Goal: Task Accomplishment & Management: Use online tool/utility

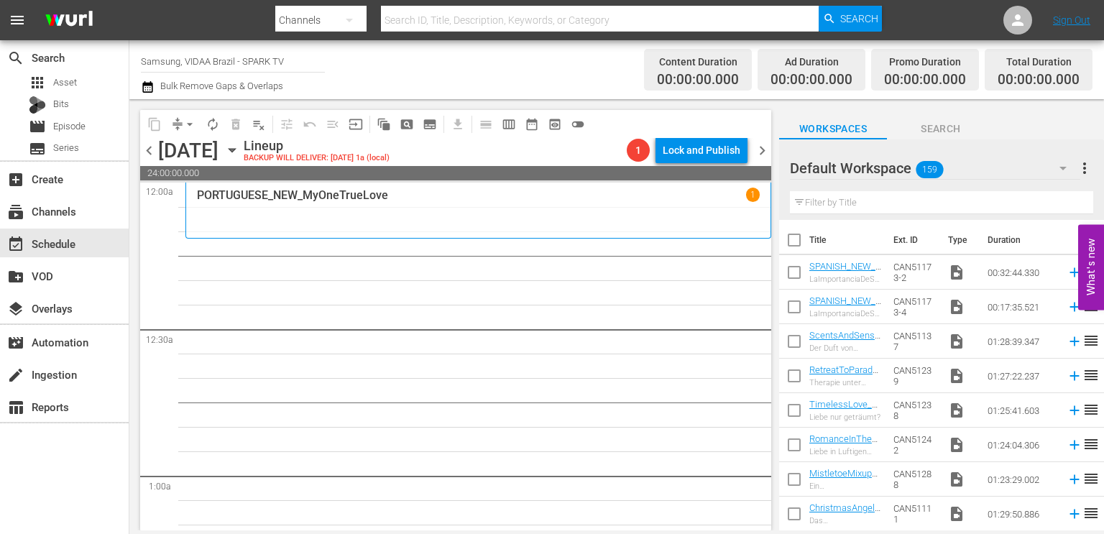
click at [845, 201] on input "text" at bounding box center [941, 202] width 303 height 23
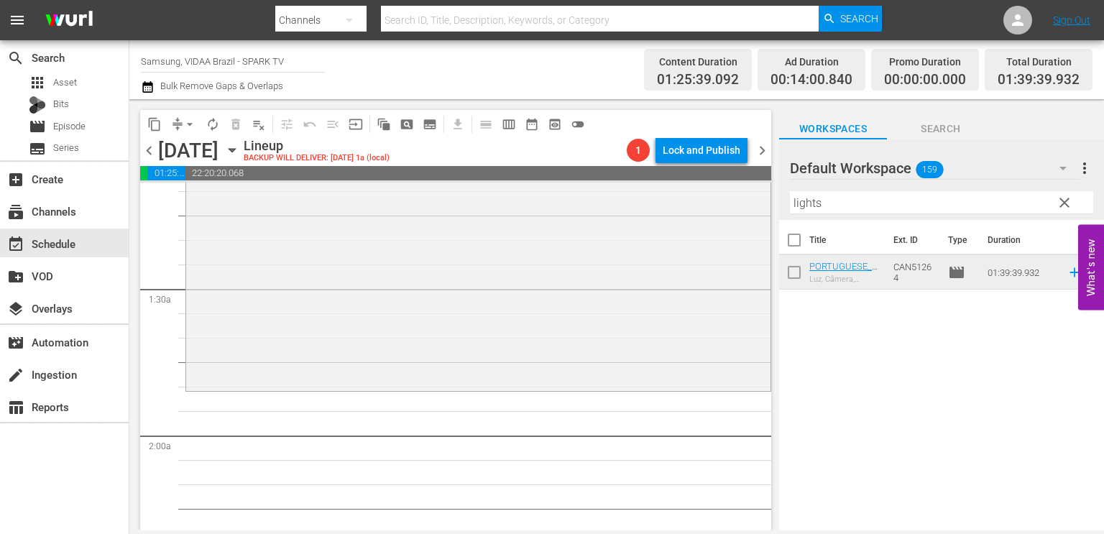
scroll to position [376, 0]
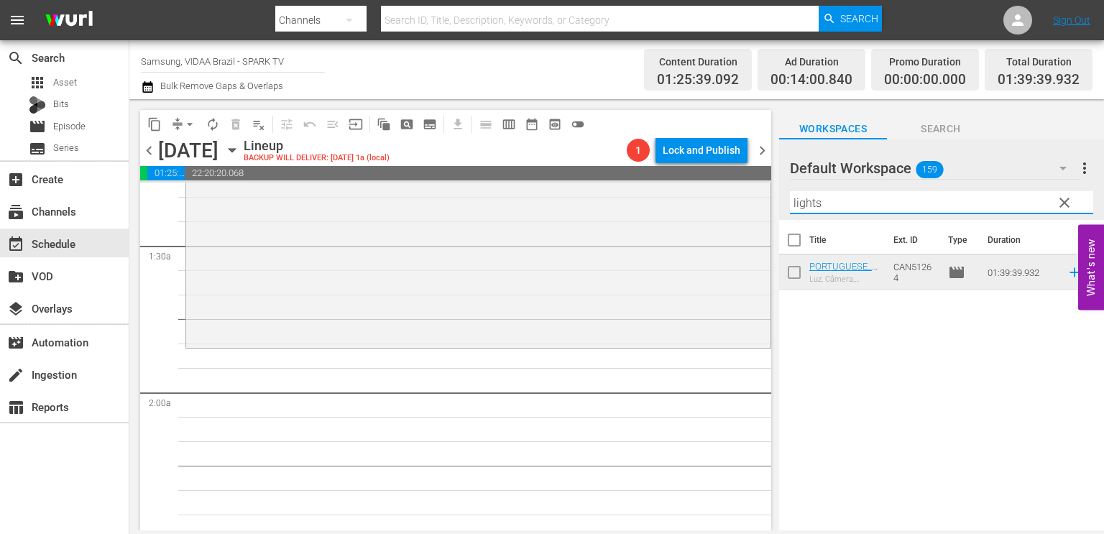
click at [864, 205] on input "lights" at bounding box center [941, 202] width 303 height 23
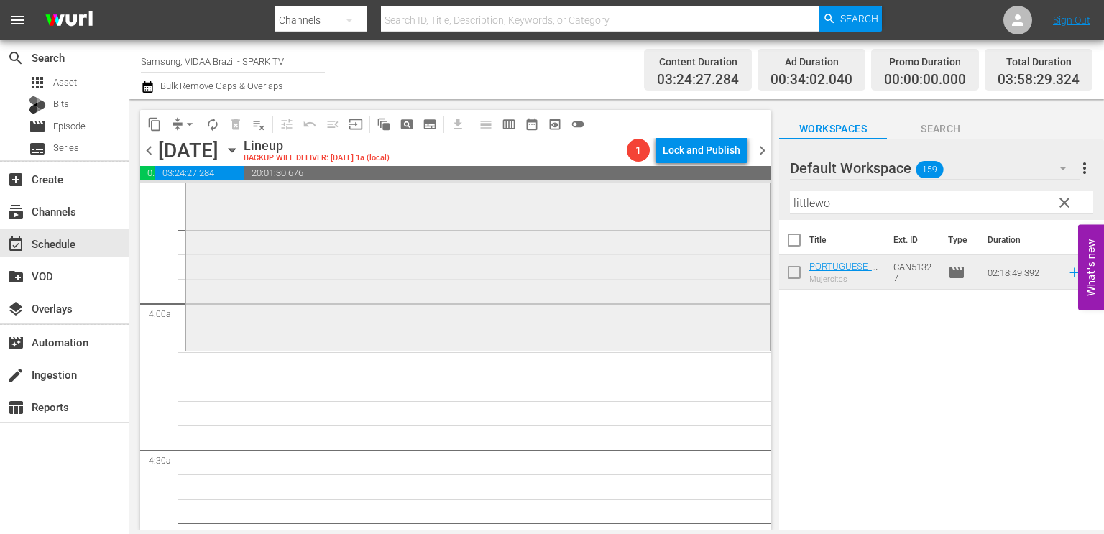
scroll to position [1053, 0]
click at [958, 192] on input "littlewo" at bounding box center [941, 202] width 303 height 23
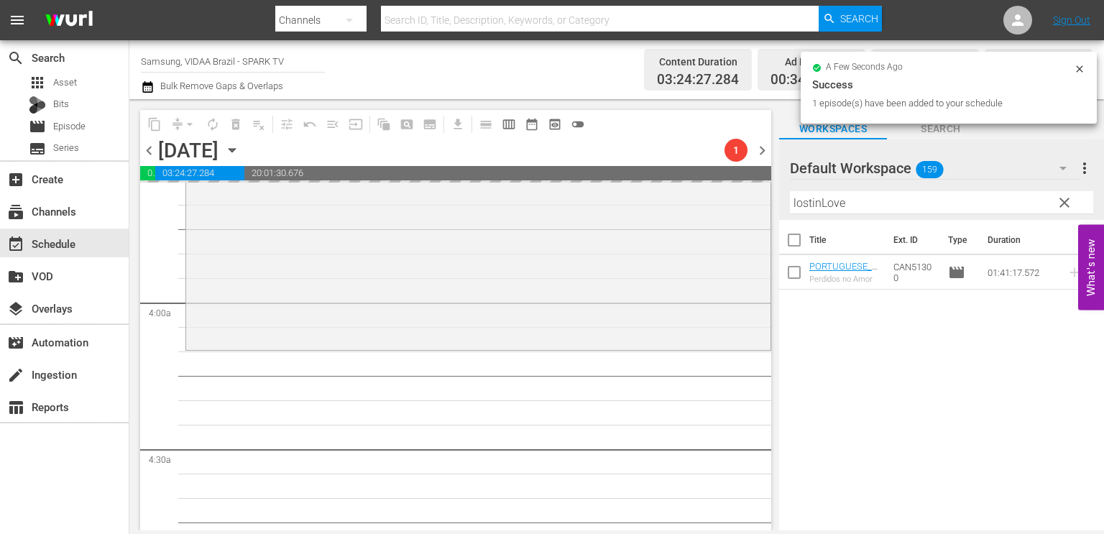
click at [915, 205] on input "lostinLove" at bounding box center [941, 202] width 303 height 23
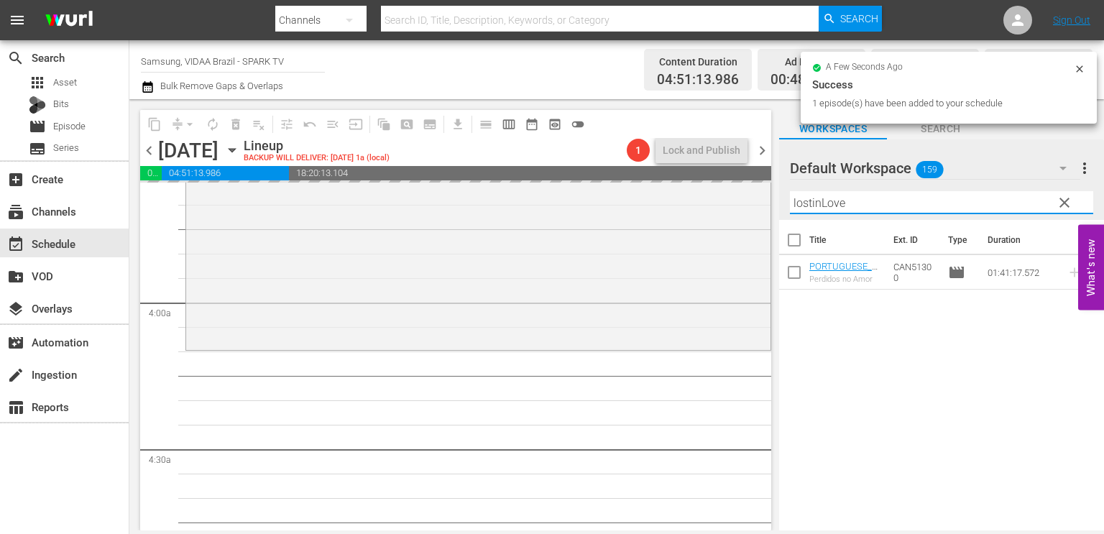
click at [915, 205] on input "lostinLove" at bounding box center [941, 202] width 303 height 23
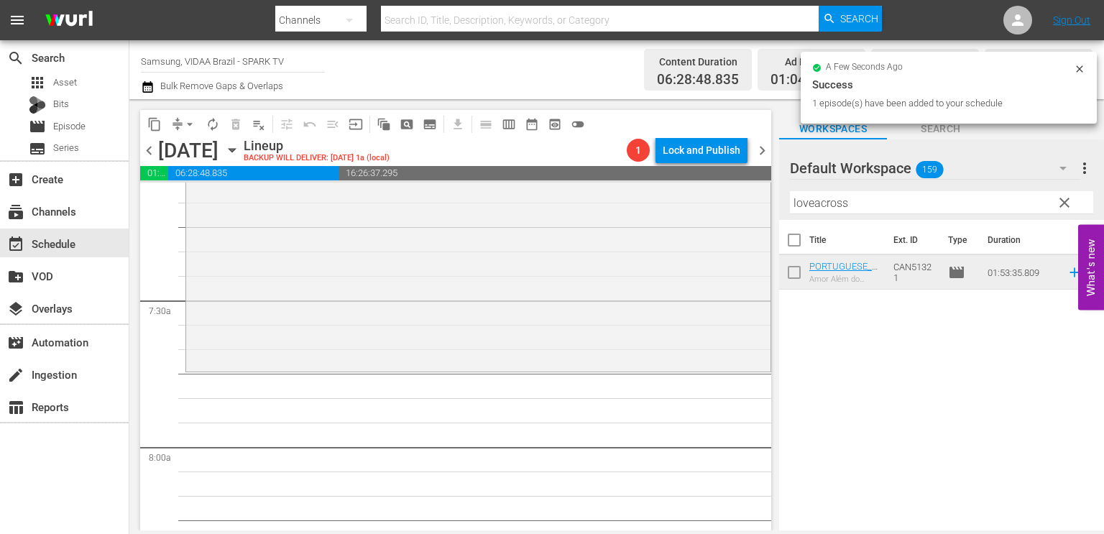
scroll to position [2094, 0]
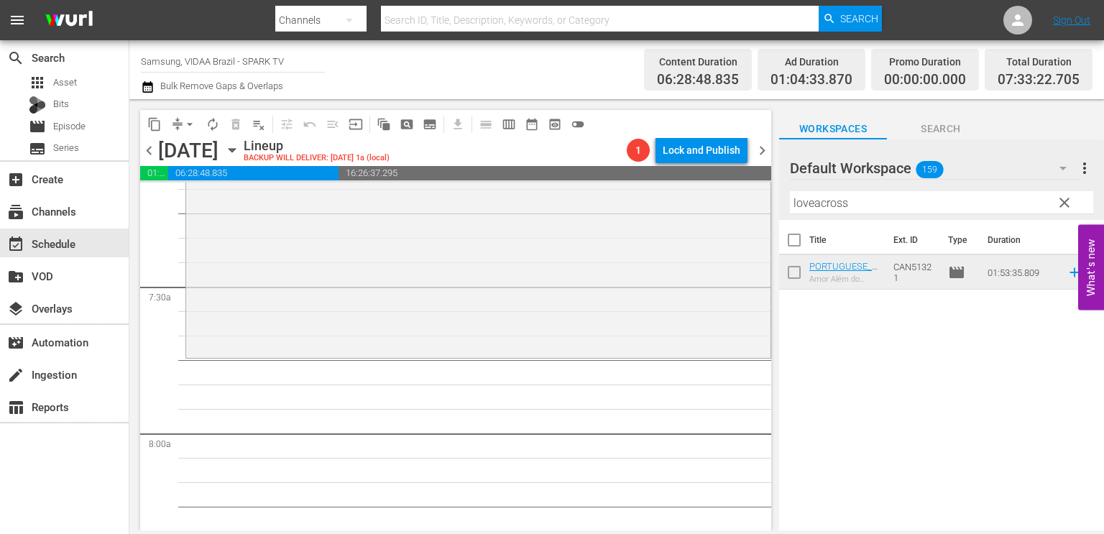
click at [922, 205] on input "loveacross" at bounding box center [941, 202] width 303 height 23
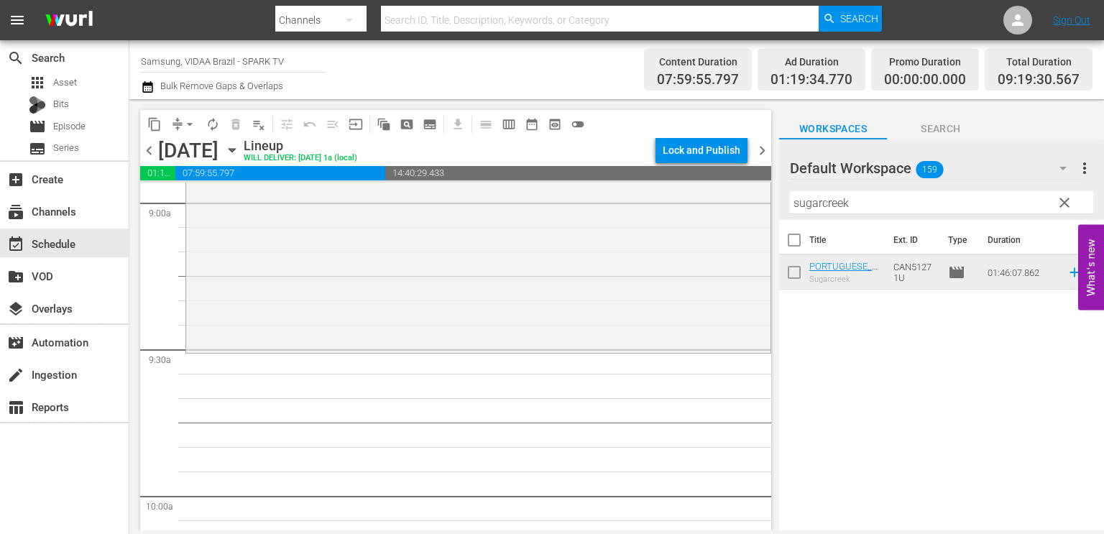
click at [924, 199] on input "sugarcreek" at bounding box center [941, 202] width 303 height 23
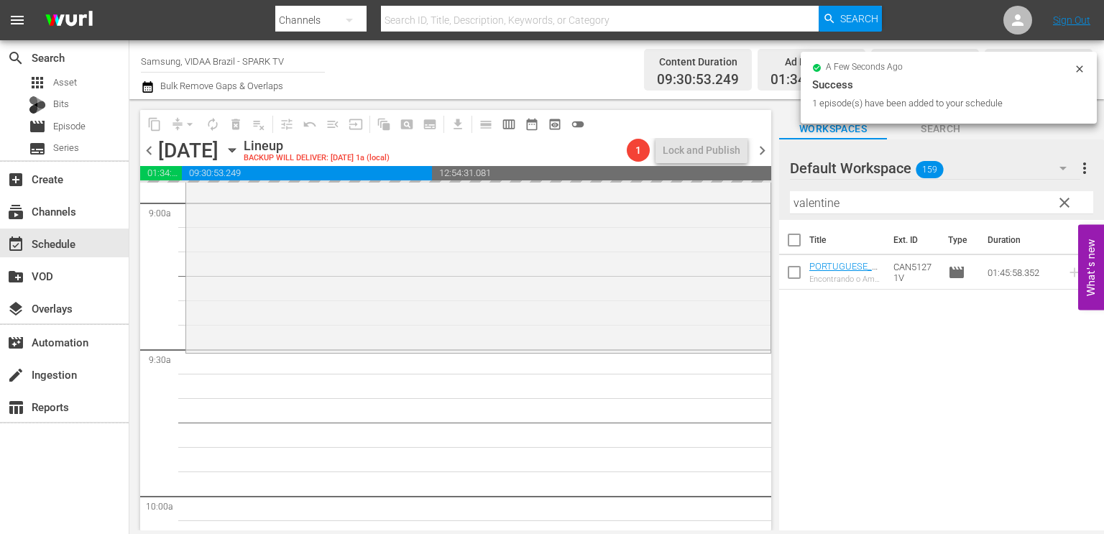
click at [887, 208] on input "valentine" at bounding box center [941, 202] width 303 height 23
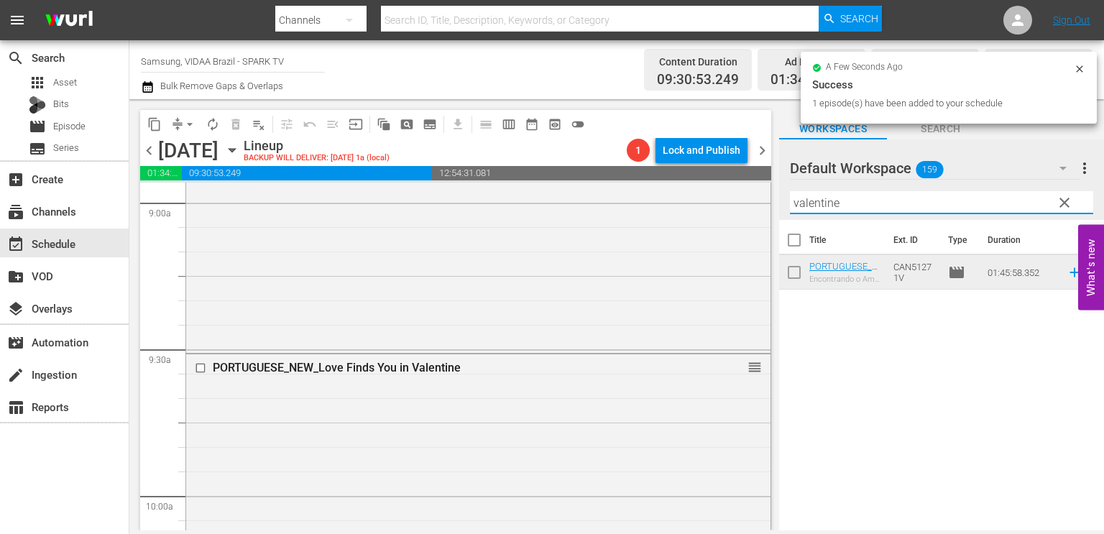
click at [887, 208] on input "valentine" at bounding box center [941, 202] width 303 height 23
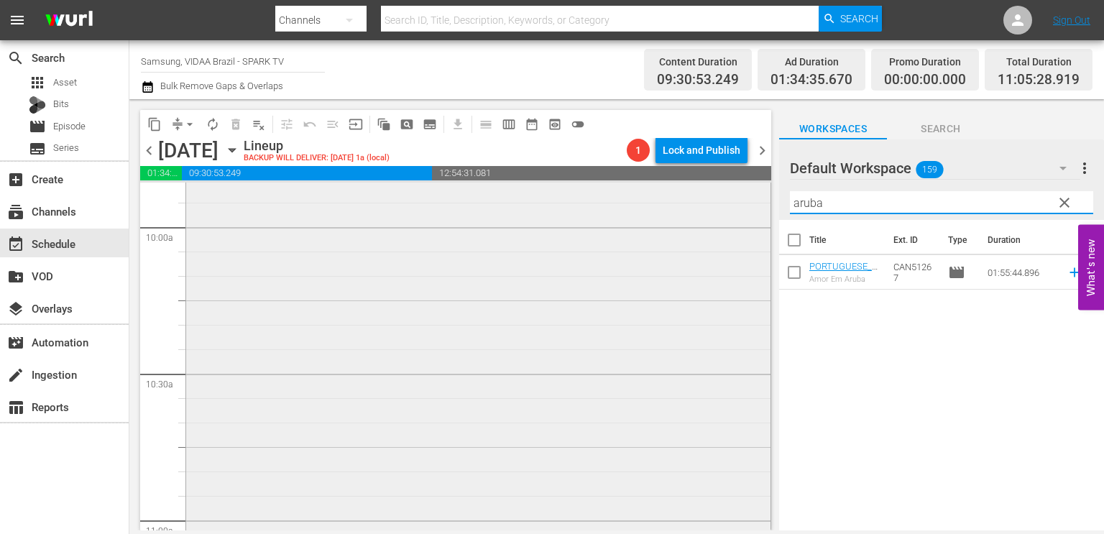
scroll to position [3058, 0]
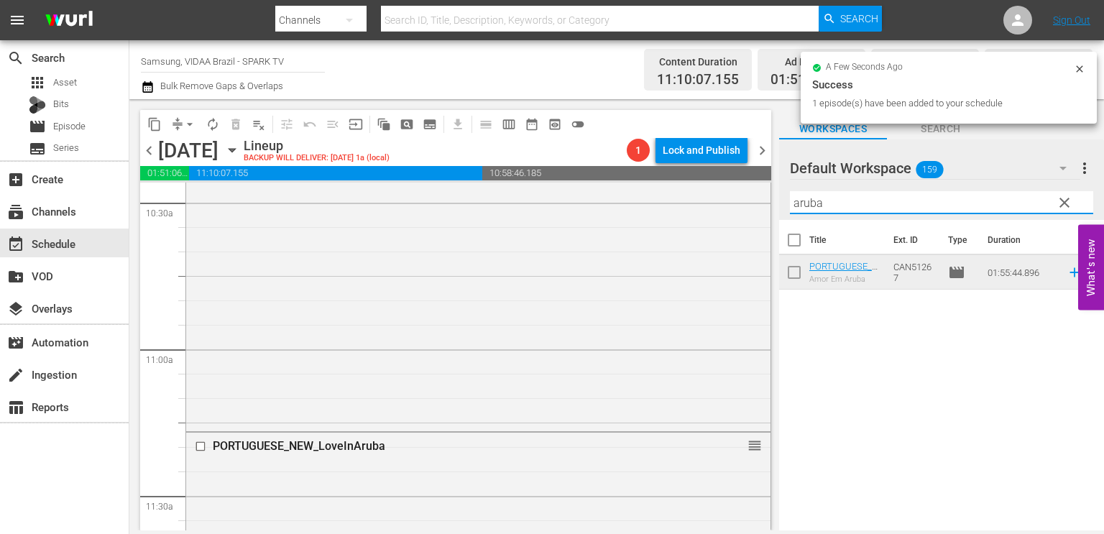
click at [897, 204] on input "aruba" at bounding box center [941, 202] width 303 height 23
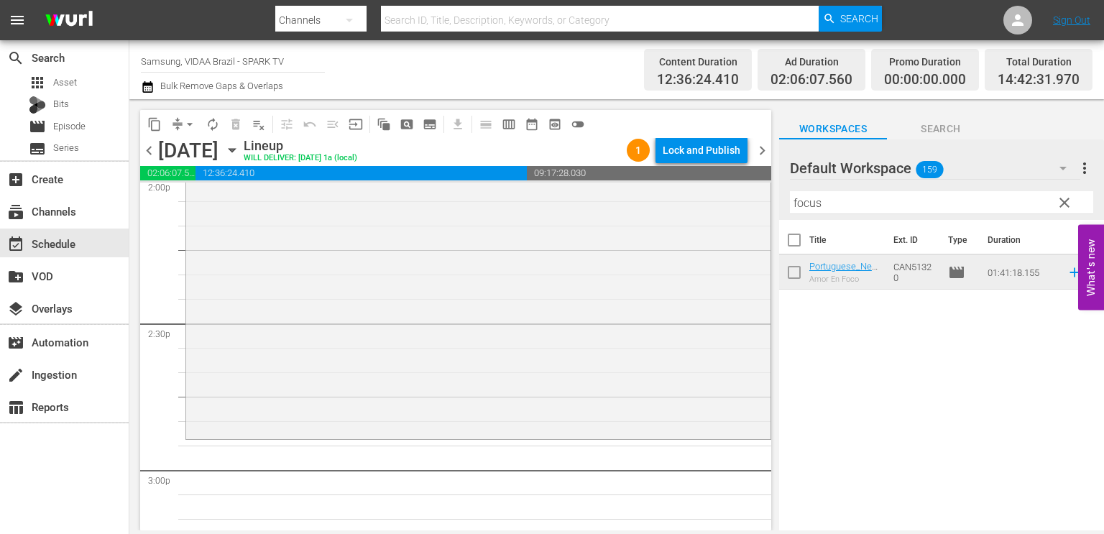
scroll to position [4110, 0]
click at [831, 207] on input "focus" at bounding box center [941, 202] width 303 height 23
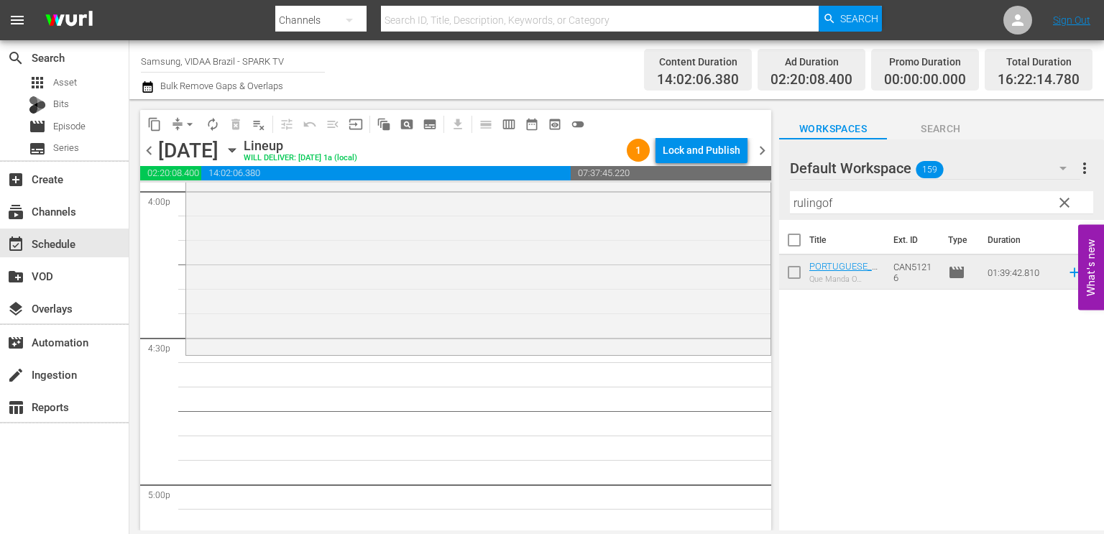
scroll to position [4689, 0]
click at [882, 203] on input "rulingof" at bounding box center [941, 202] width 303 height 23
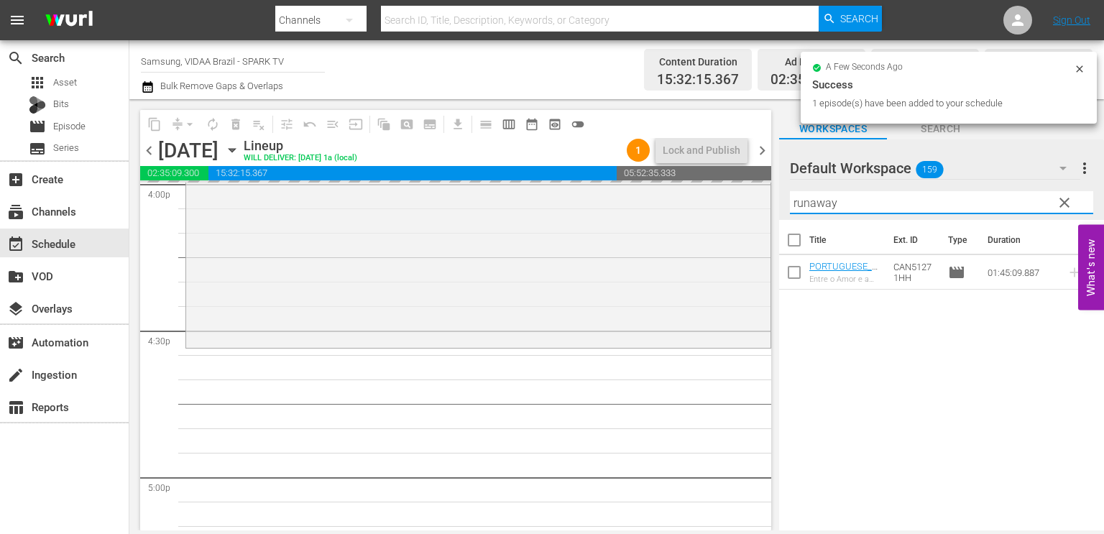
click at [890, 198] on input "runaway" at bounding box center [941, 202] width 303 height 23
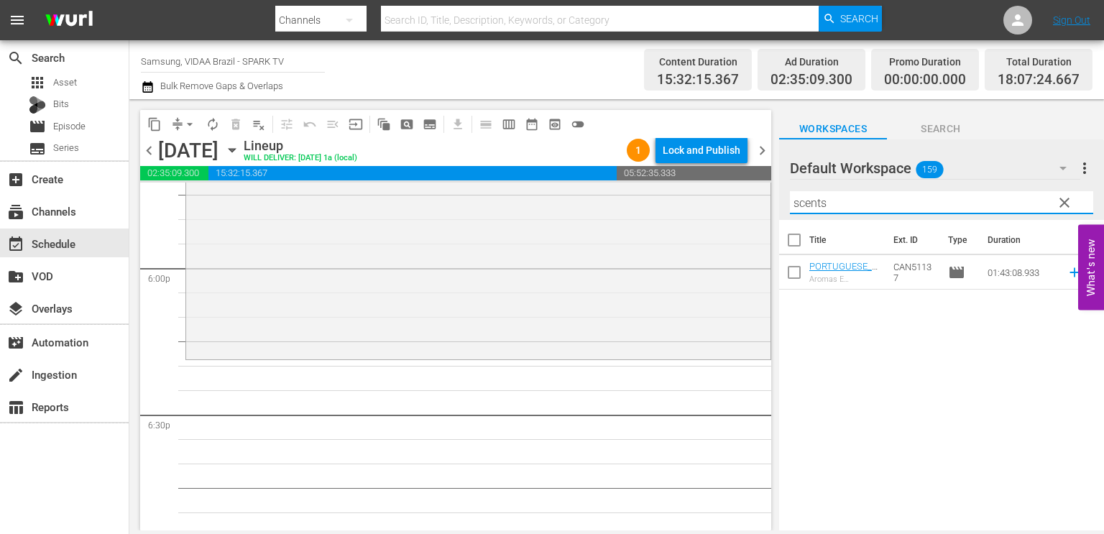
scroll to position [5194, 0]
type input "scents"
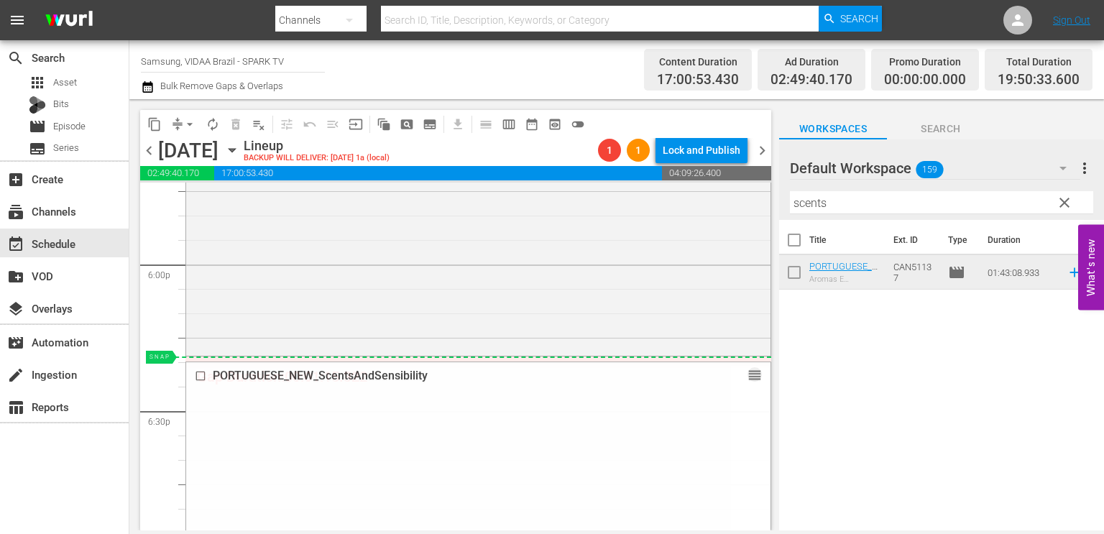
drag, startPoint x: 740, startPoint y: 374, endPoint x: 736, endPoint y: 356, distance: 18.5
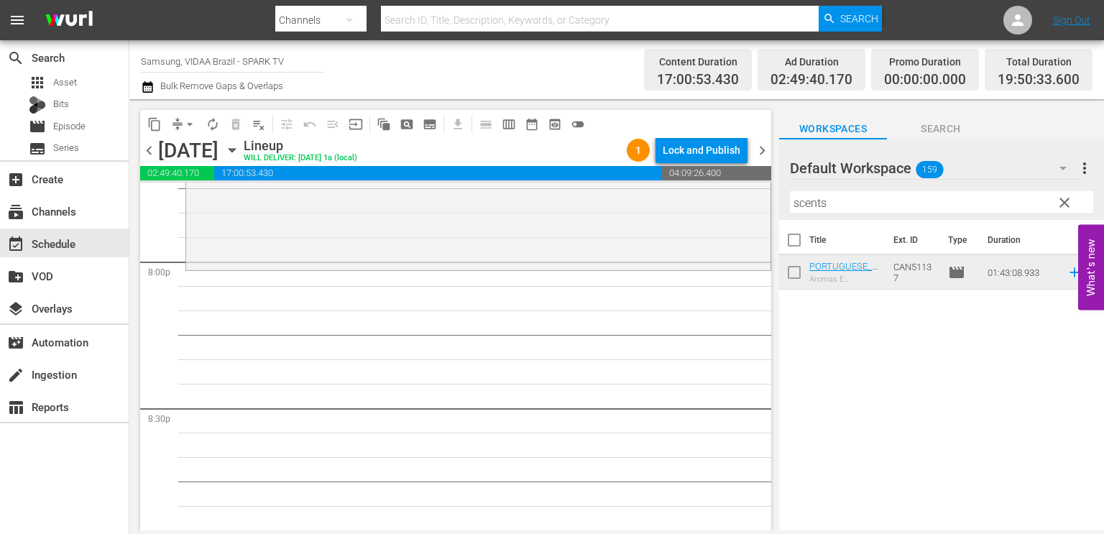
scroll to position [5783, 0]
click at [214, 126] on span "autorenew_outlined" at bounding box center [212, 124] width 14 height 14
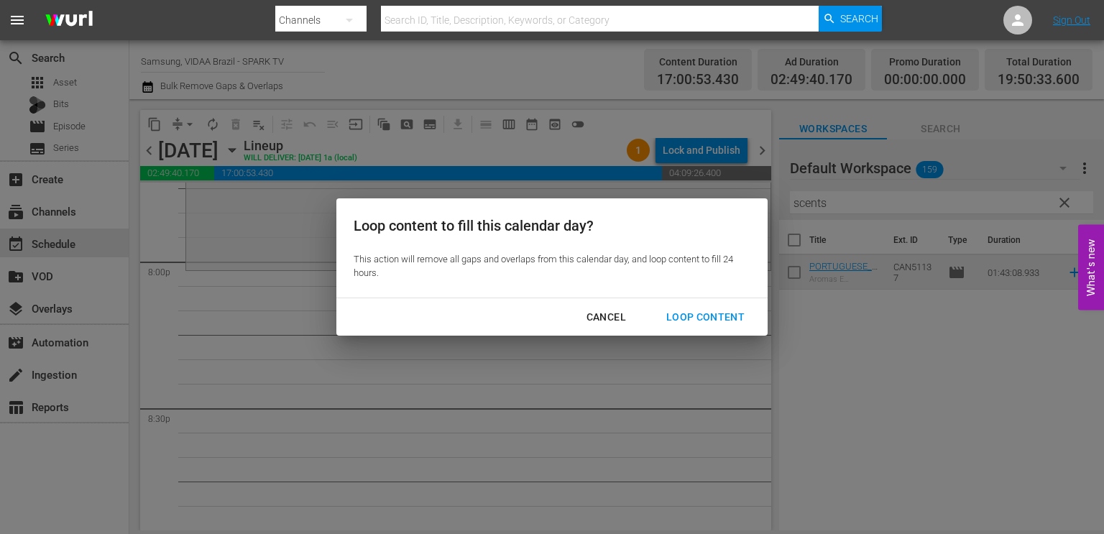
click at [690, 320] on div "Loop Content" at bounding box center [705, 317] width 101 height 18
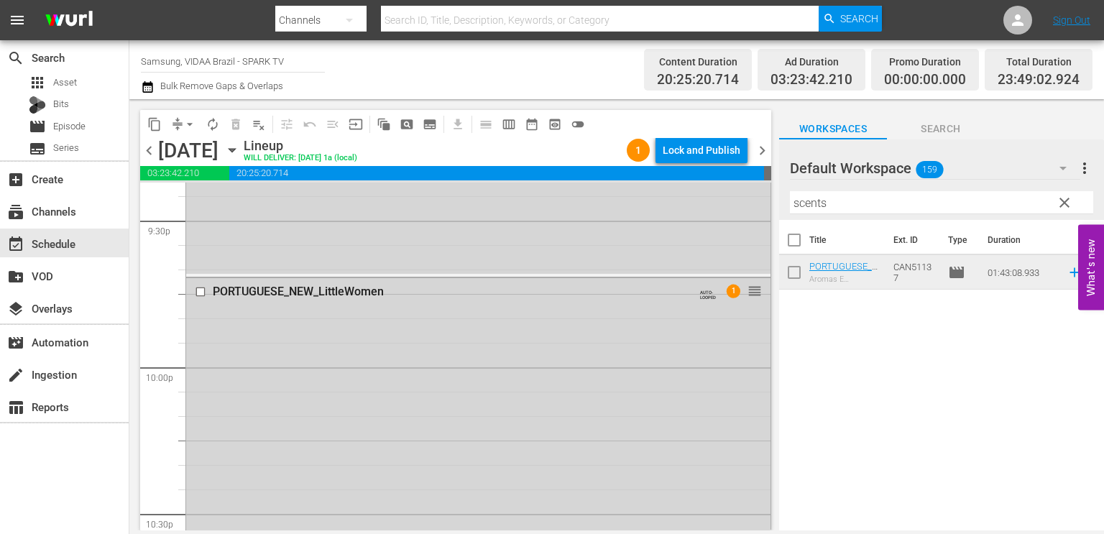
scroll to position [6258, 0]
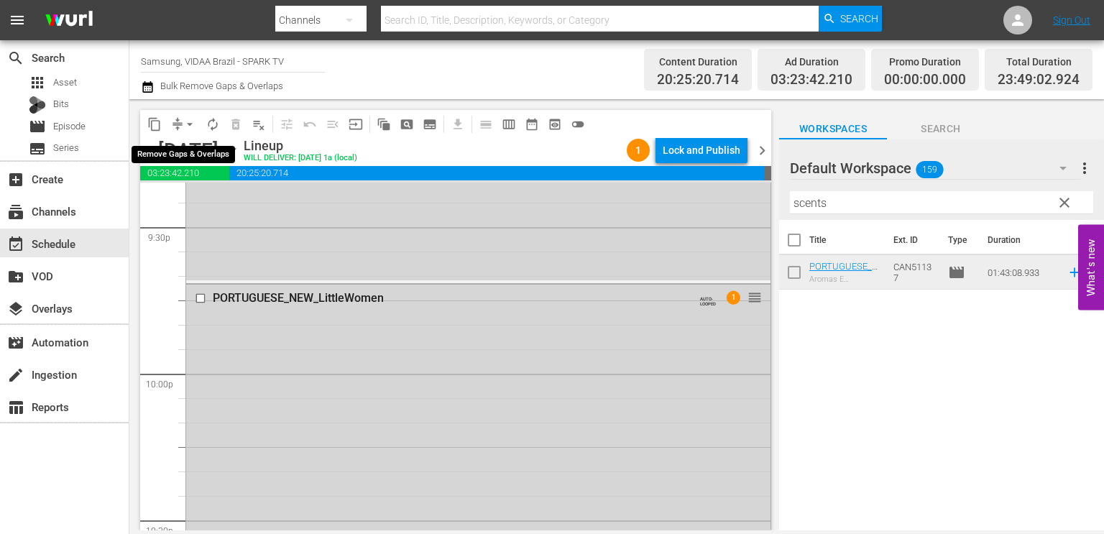
click at [190, 124] on span "arrow_drop_down" at bounding box center [189, 124] width 14 height 14
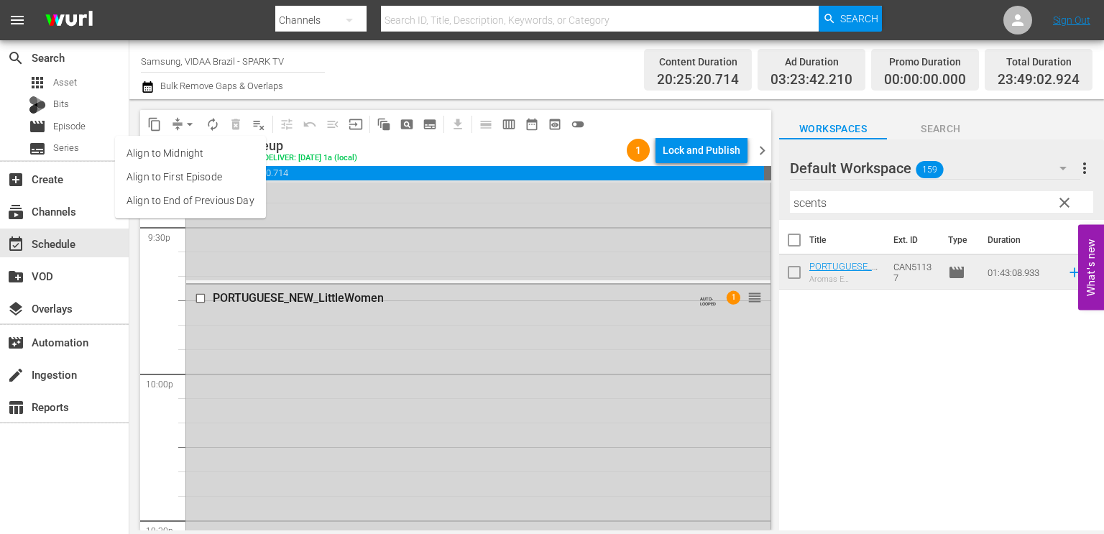
click at [185, 195] on li "Align to End of Previous Day" at bounding box center [190, 201] width 151 height 24
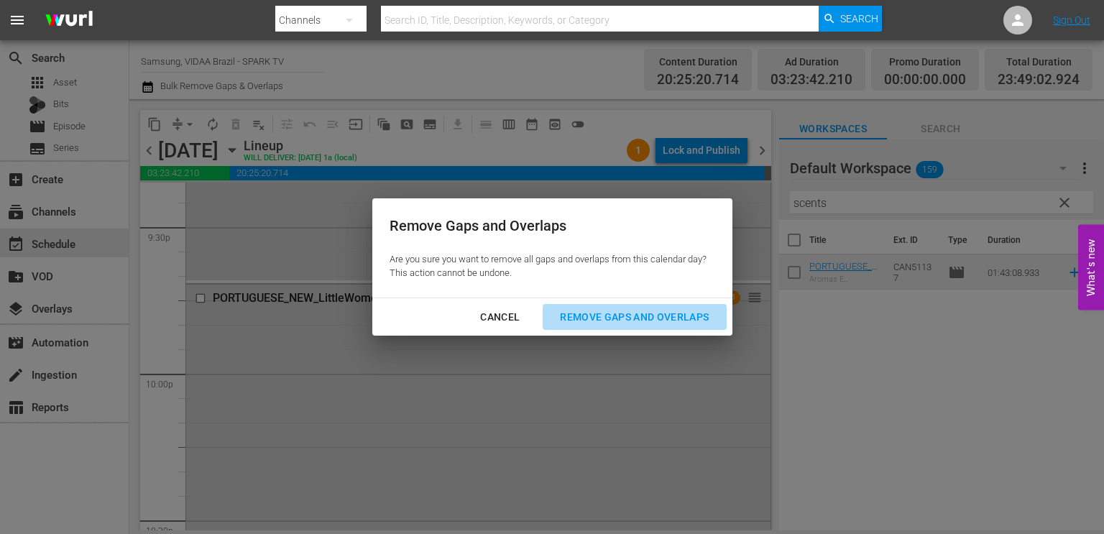
click at [685, 320] on div "Remove Gaps and Overlaps" at bounding box center [634, 317] width 172 height 18
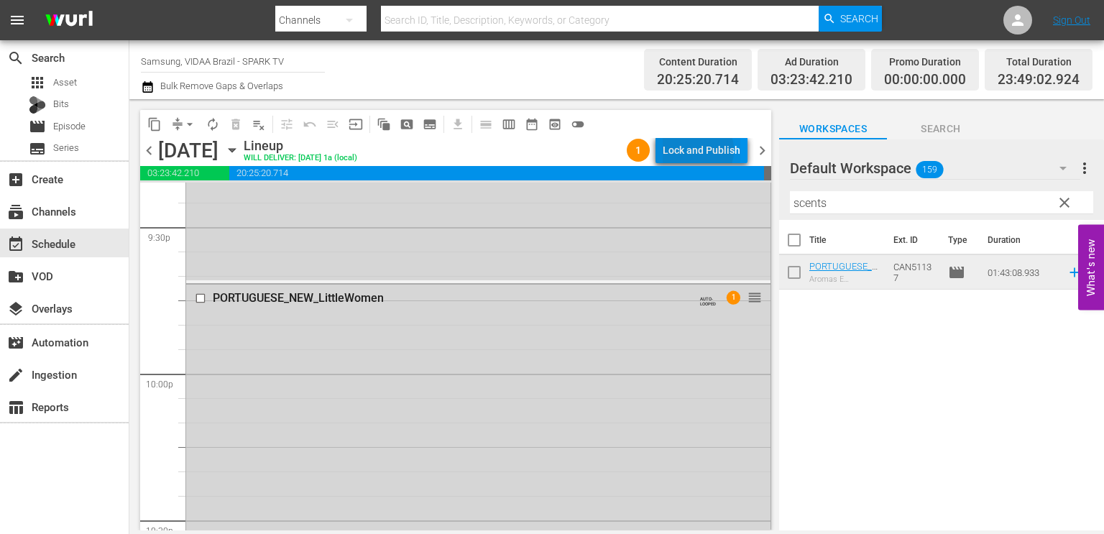
click at [695, 150] on div "Lock and Publish" at bounding box center [701, 150] width 78 height 26
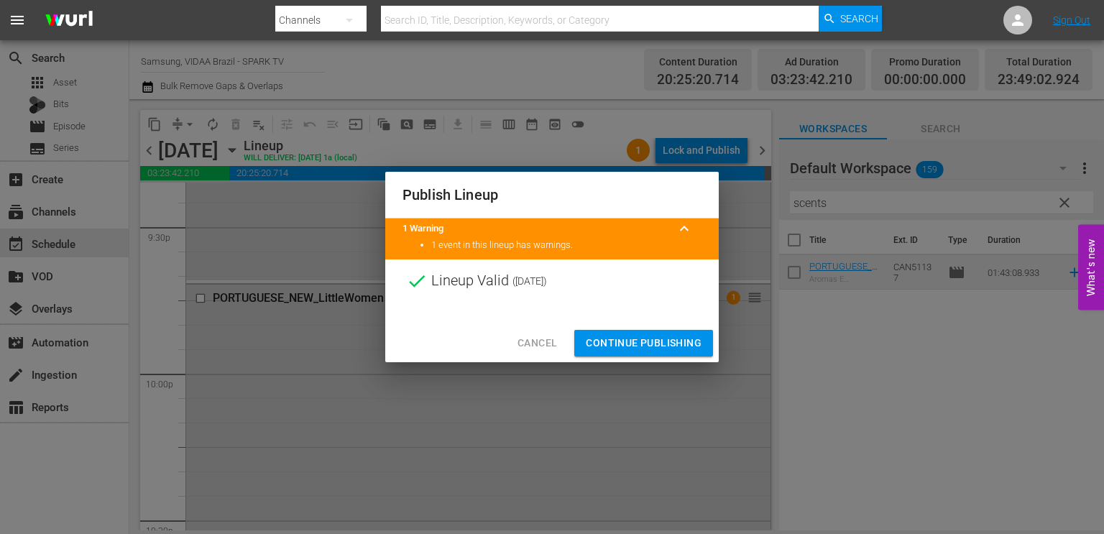
click at [645, 350] on span "Continue Publishing" at bounding box center [644, 343] width 116 height 18
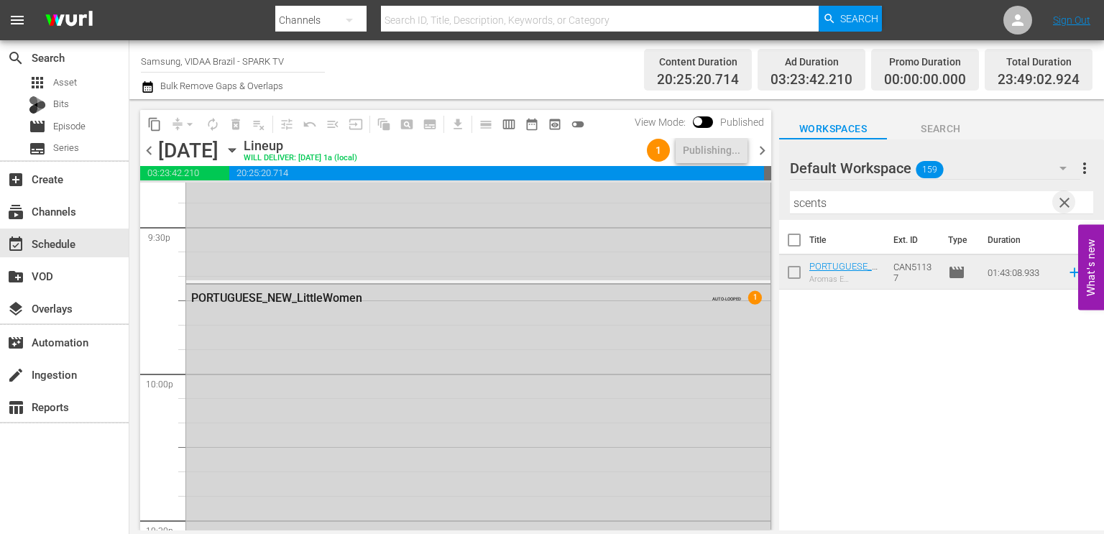
click at [1062, 208] on span "clear" at bounding box center [1063, 202] width 17 height 17
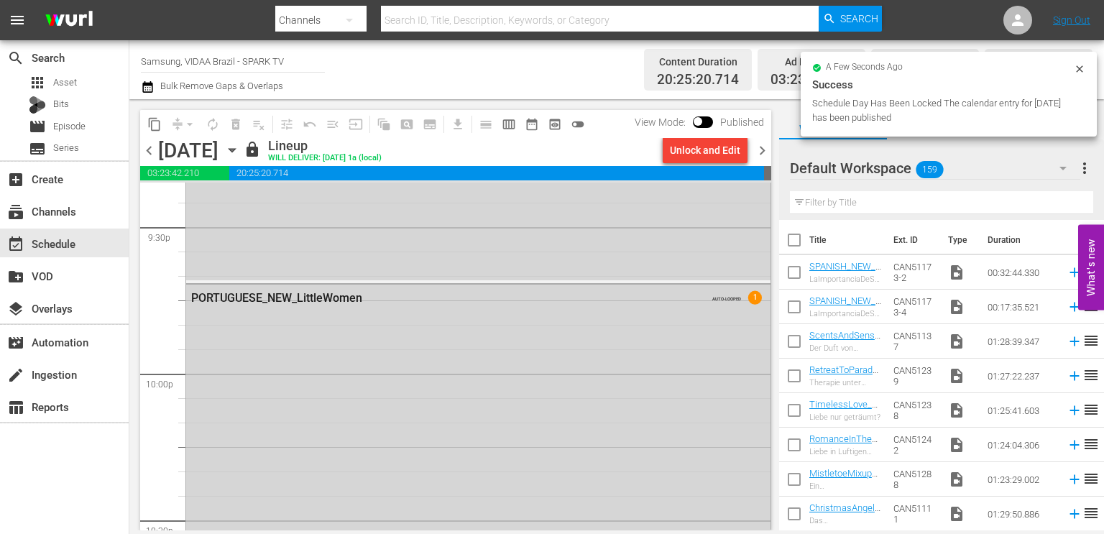
click at [762, 150] on span "chevron_right" at bounding box center [762, 151] width 18 height 18
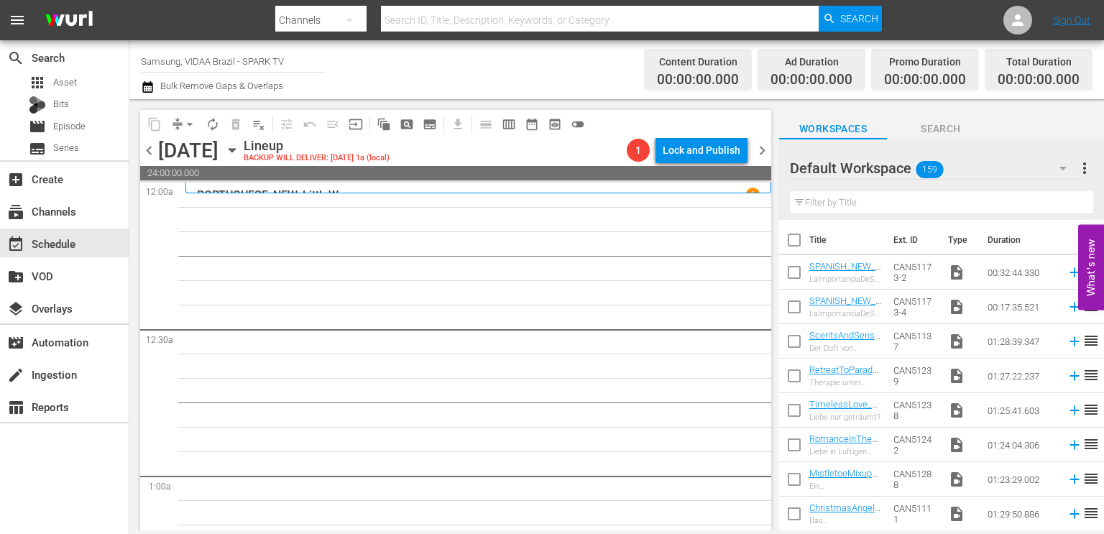
click at [866, 204] on input "text" at bounding box center [941, 202] width 303 height 23
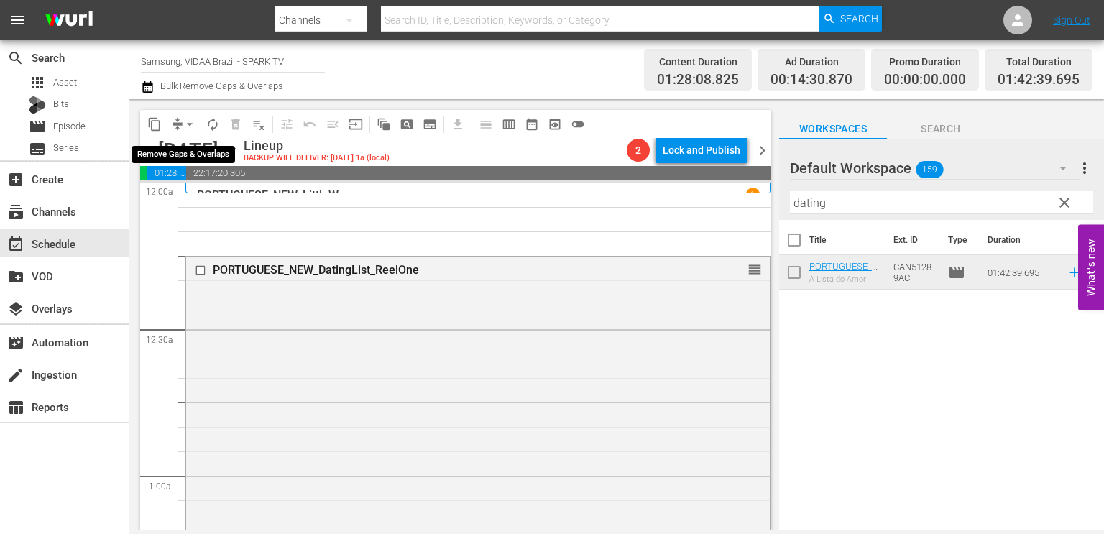
click at [187, 123] on span "arrow_drop_down" at bounding box center [189, 124] width 14 height 14
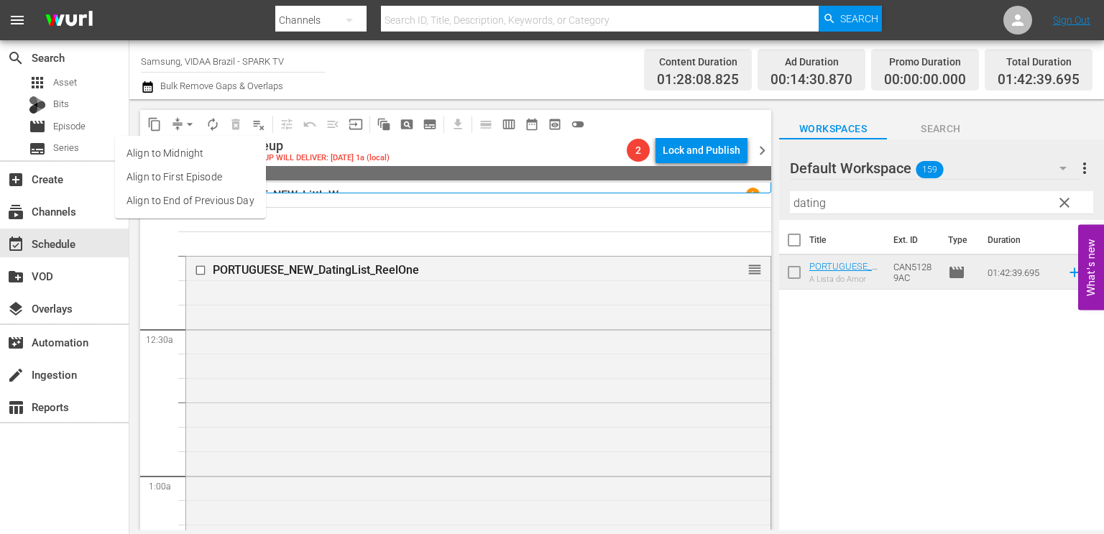
click at [194, 191] on li "Align to End of Previous Day" at bounding box center [190, 201] width 151 height 24
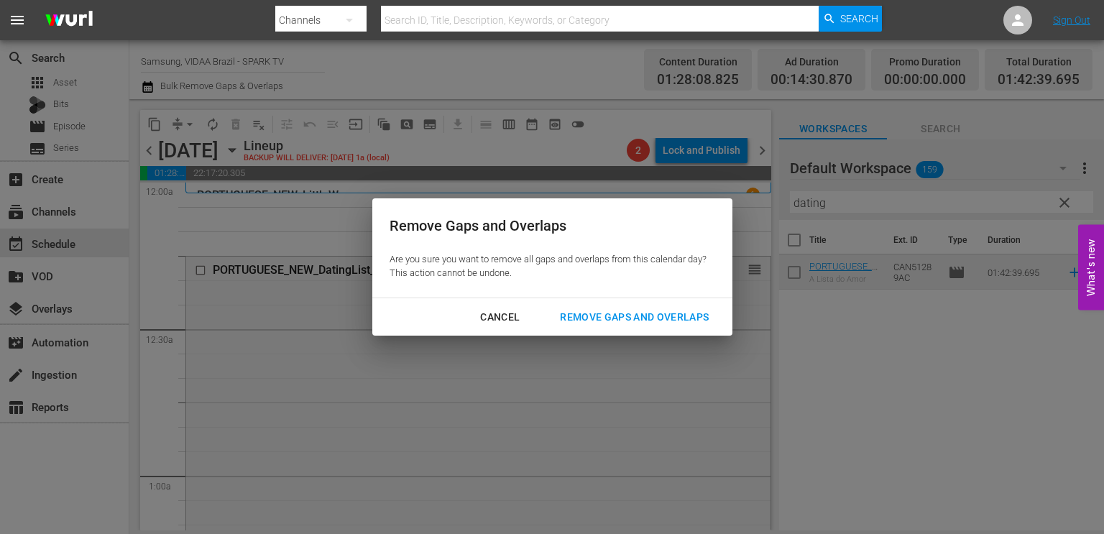
click at [598, 312] on div "Remove Gaps and Overlaps" at bounding box center [634, 317] width 172 height 18
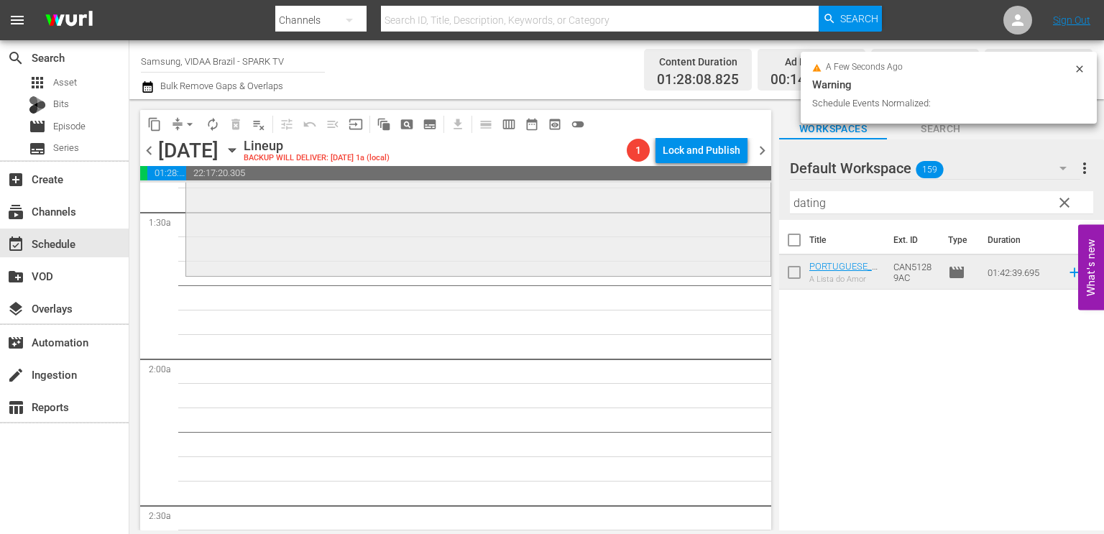
scroll to position [437, 0]
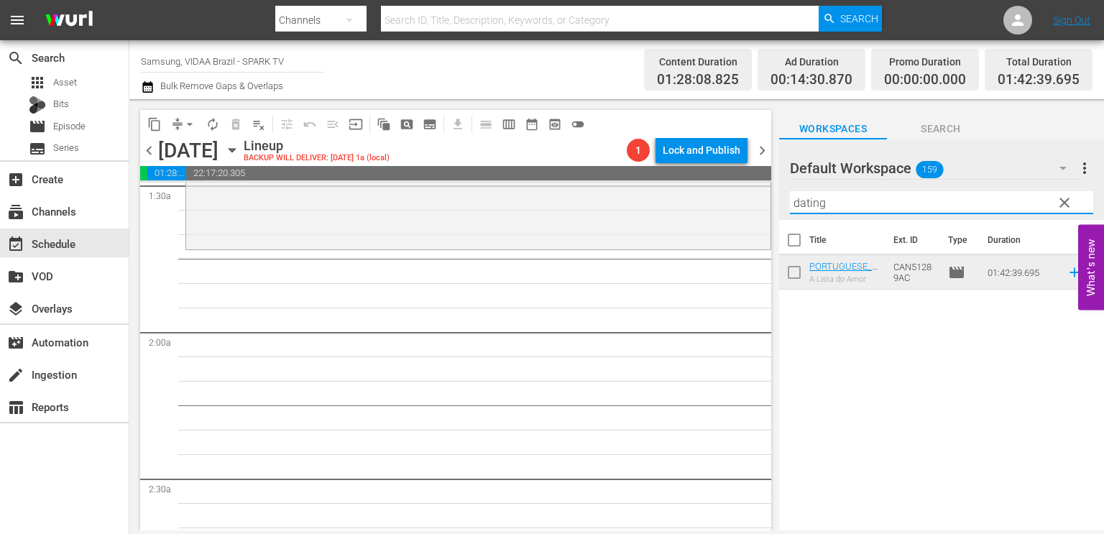
click at [912, 205] on input "dating" at bounding box center [941, 202] width 303 height 23
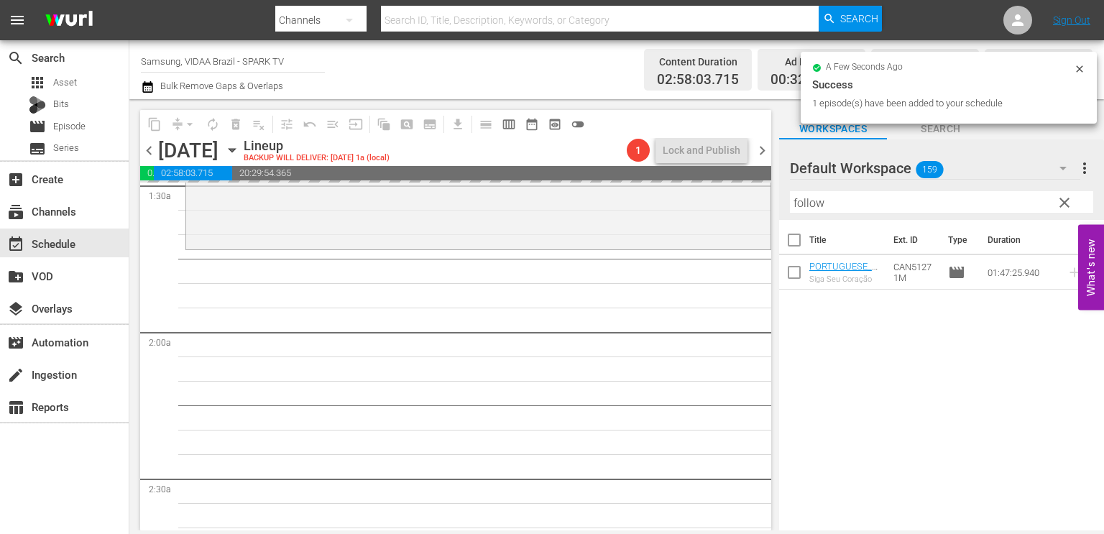
click at [839, 206] on input "follow" at bounding box center [941, 202] width 303 height 23
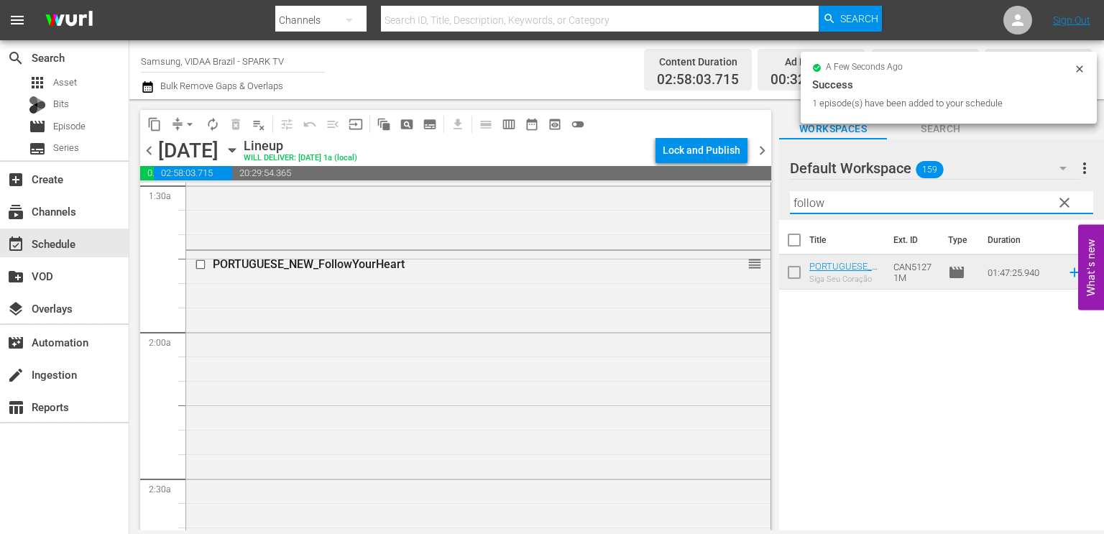
click at [839, 206] on input "follow" at bounding box center [941, 202] width 303 height 23
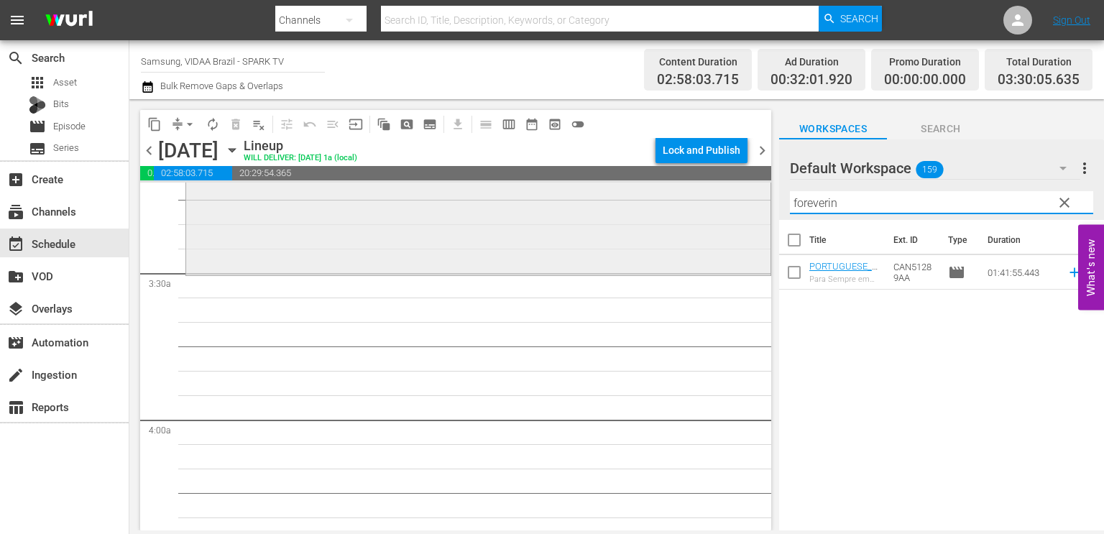
scroll to position [937, 0]
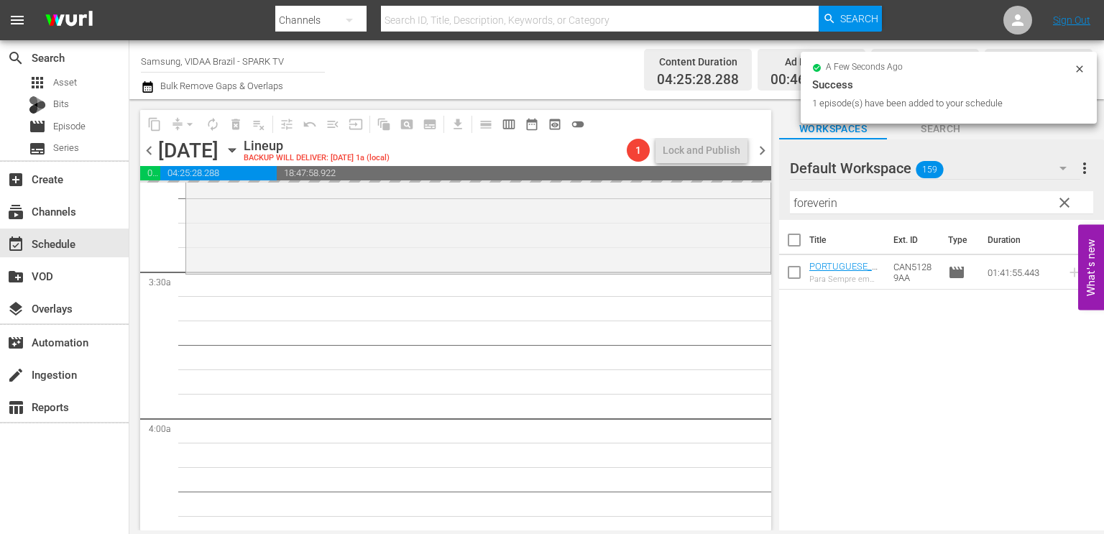
click at [869, 200] on input "foreverin" at bounding box center [941, 202] width 303 height 23
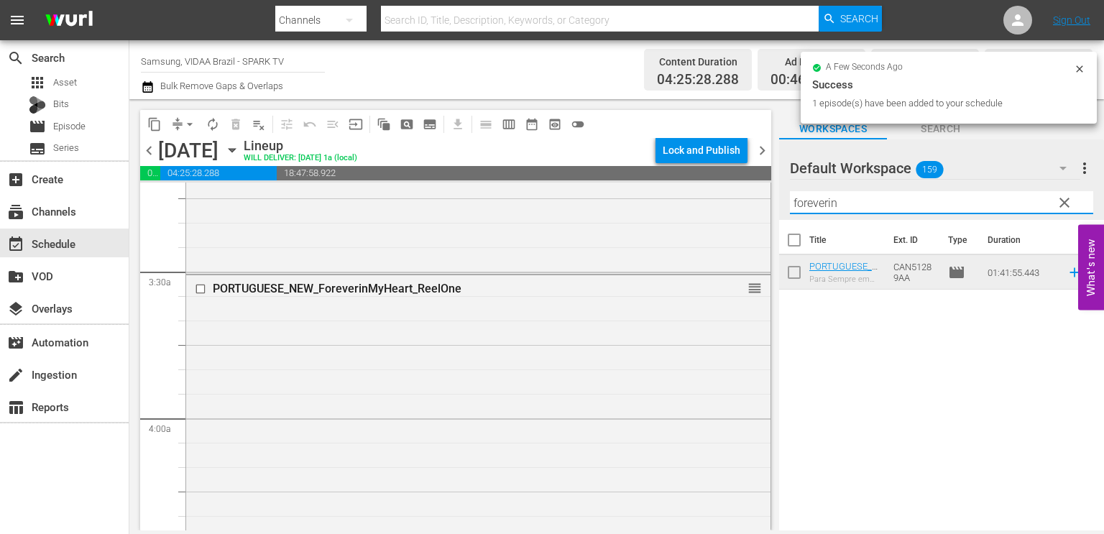
click at [869, 200] on input "foreverin" at bounding box center [941, 202] width 303 height 23
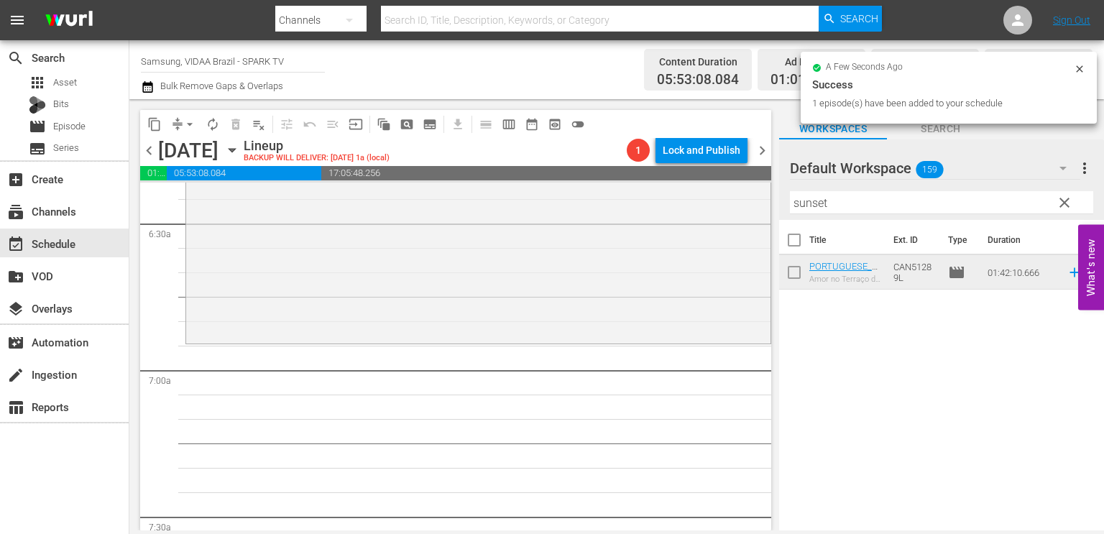
scroll to position [1881, 0]
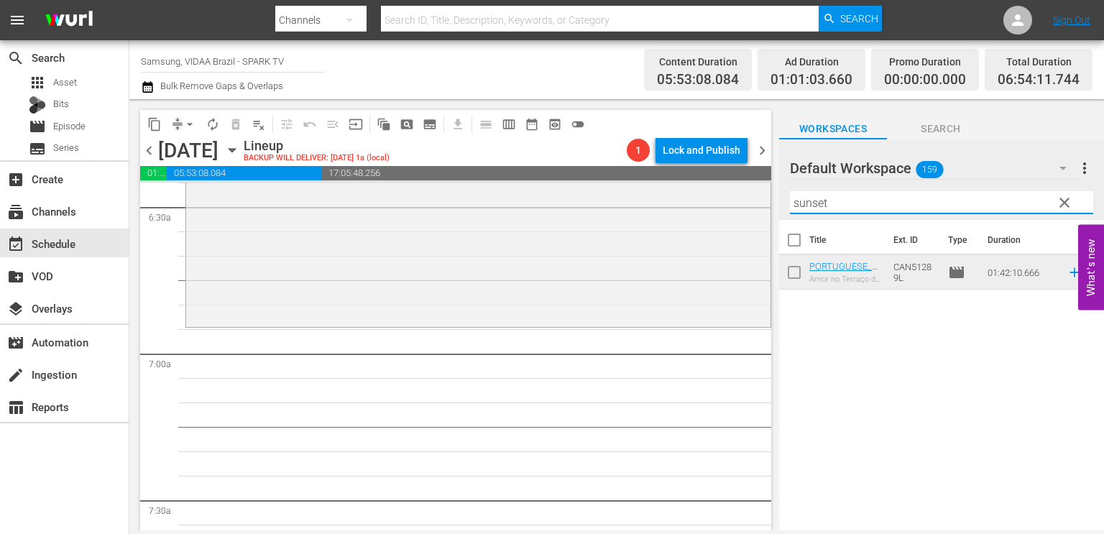
click at [856, 197] on input "sunset" at bounding box center [941, 202] width 303 height 23
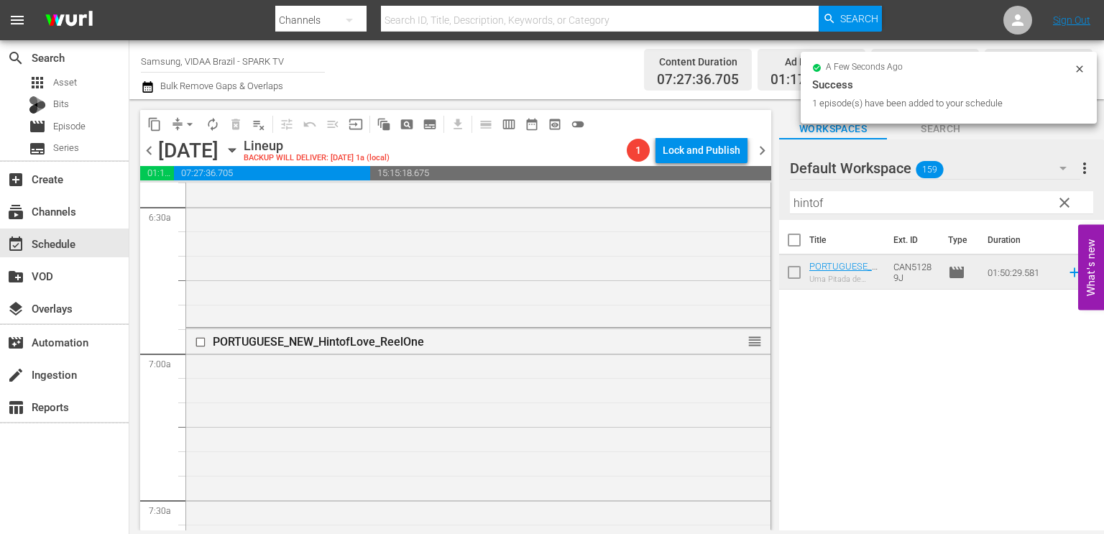
click at [840, 201] on input "hintof" at bounding box center [941, 202] width 303 height 23
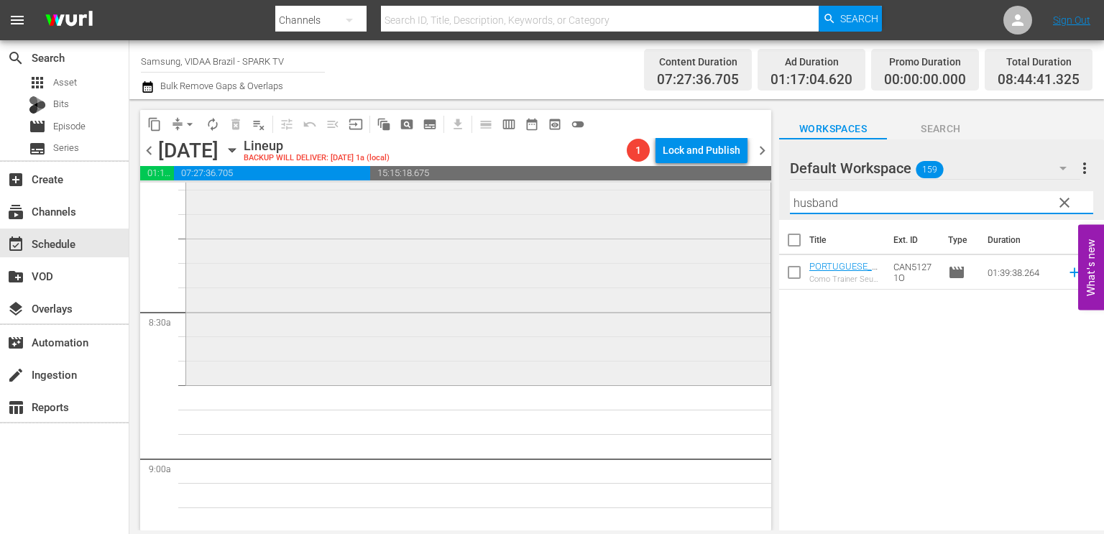
scroll to position [2363, 0]
type input "husband"
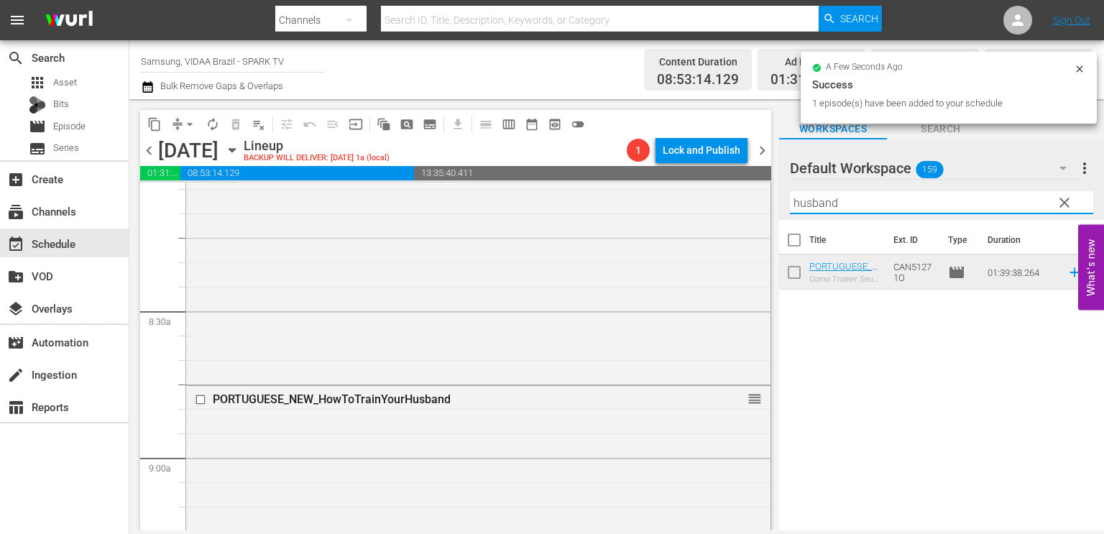
click at [971, 199] on input "husband" at bounding box center [941, 202] width 303 height 23
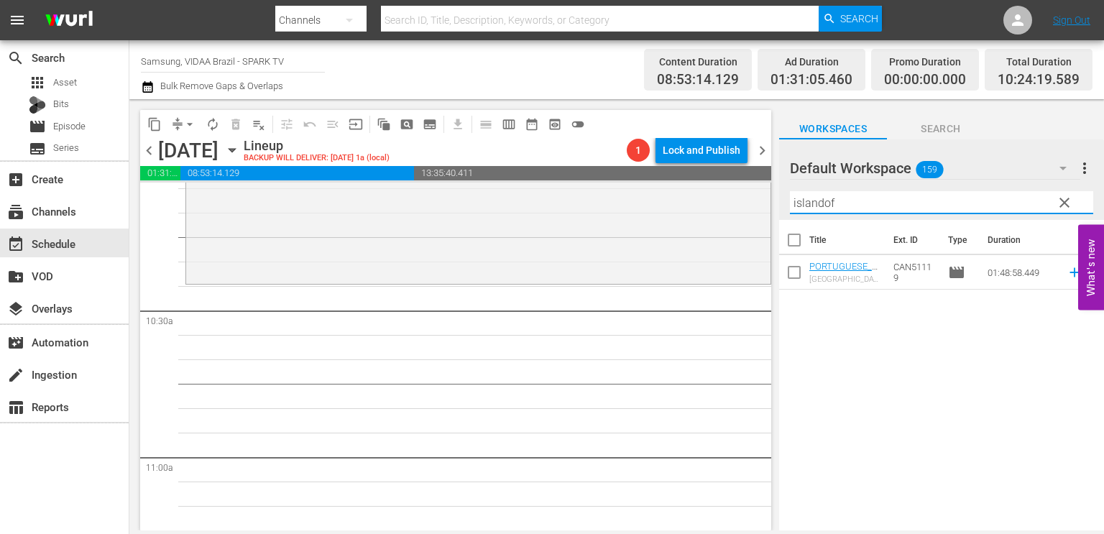
scroll to position [2953, 0]
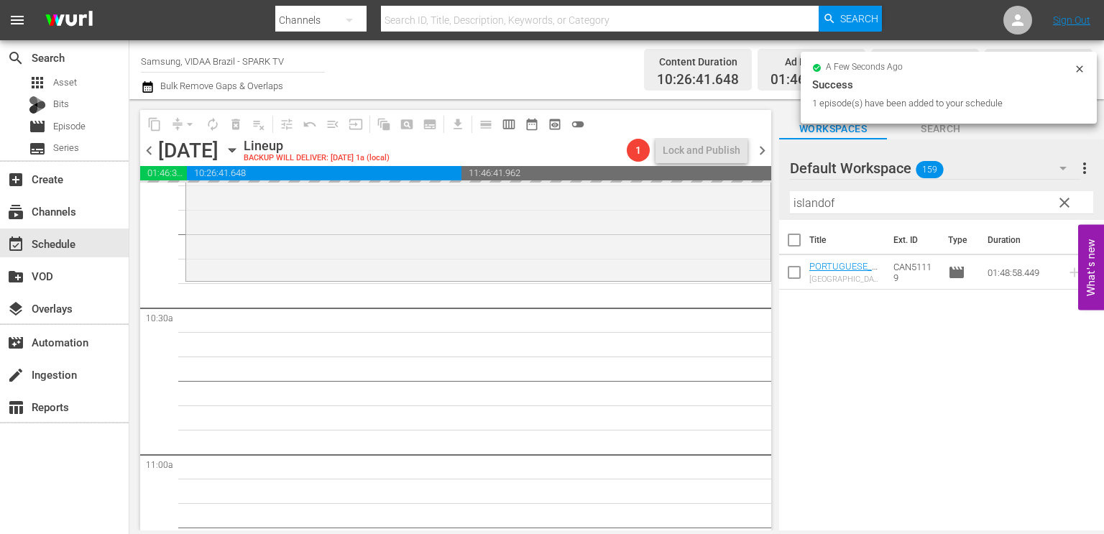
click at [841, 199] on input "islandof" at bounding box center [941, 202] width 303 height 23
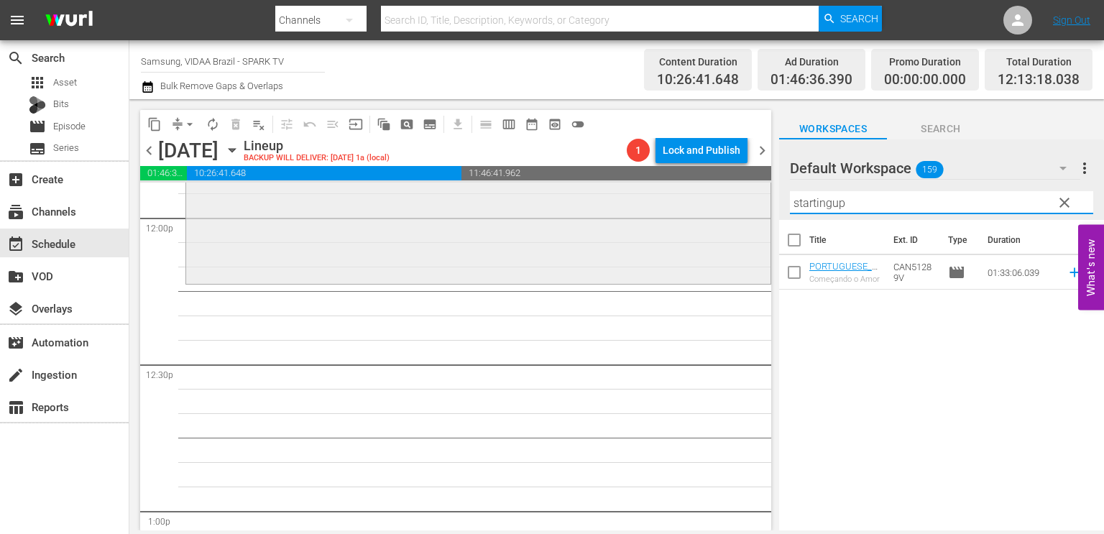
scroll to position [3482, 0]
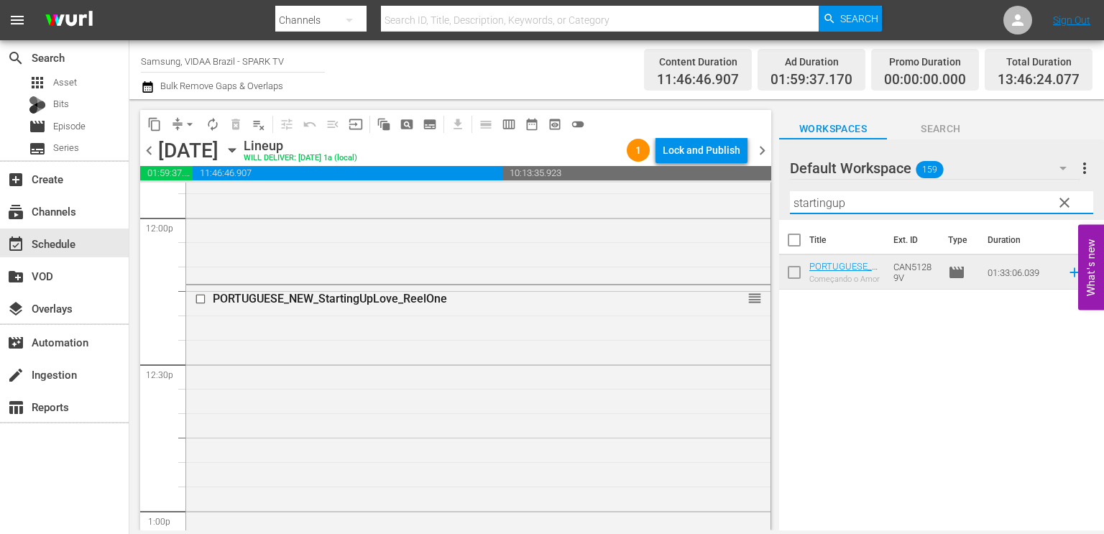
click at [891, 198] on input "startingup" at bounding box center [941, 202] width 303 height 23
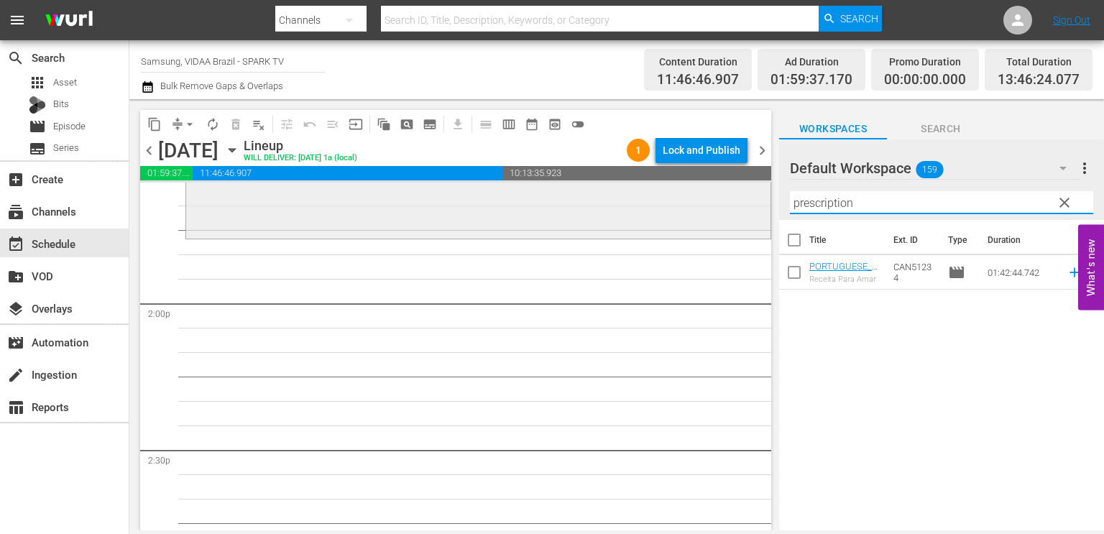
scroll to position [3985, 0]
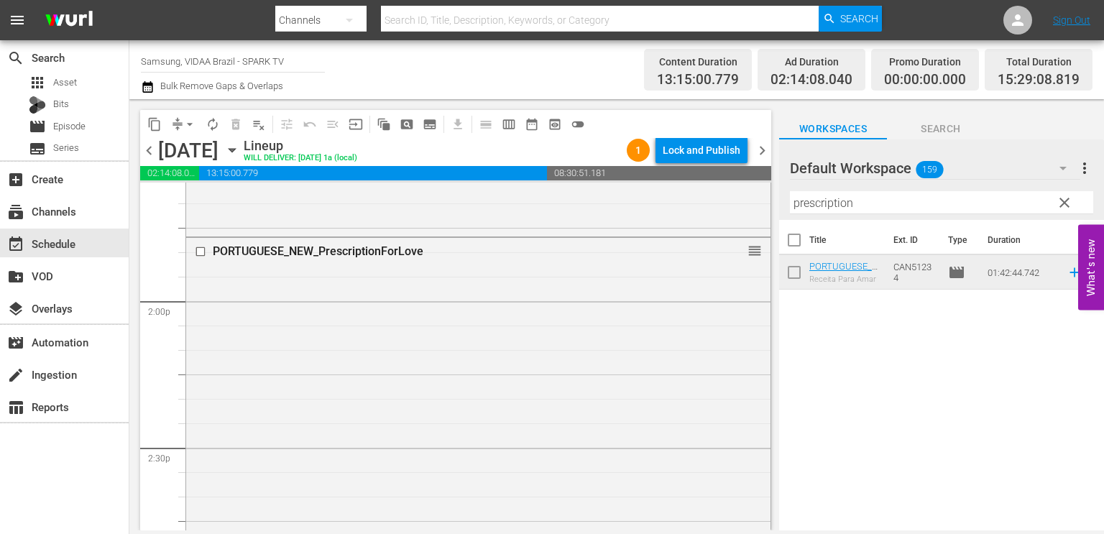
click at [858, 193] on input "prescription" at bounding box center [941, 202] width 303 height 23
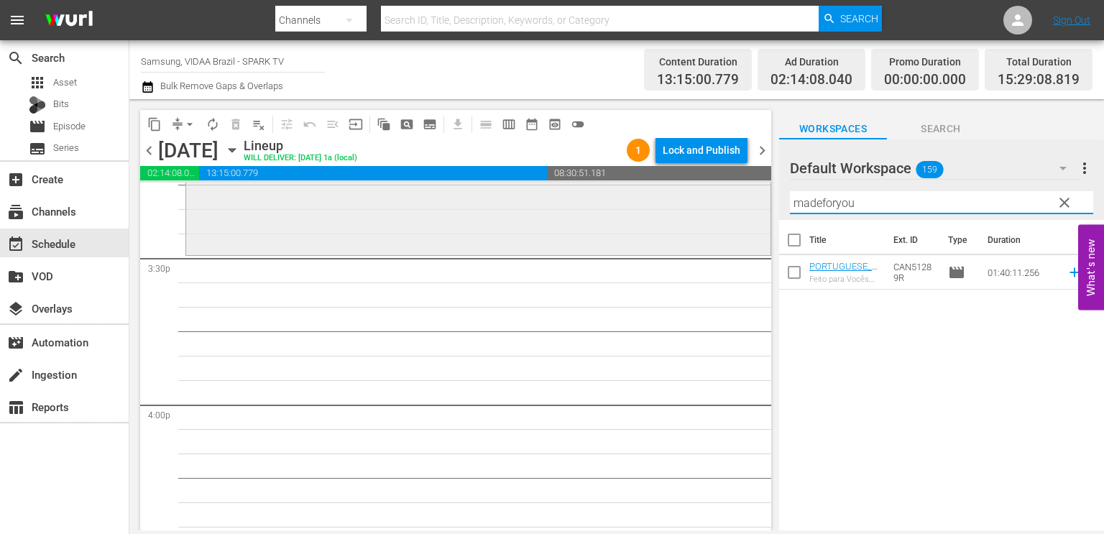
scroll to position [4473, 0]
type input "madeforyou"
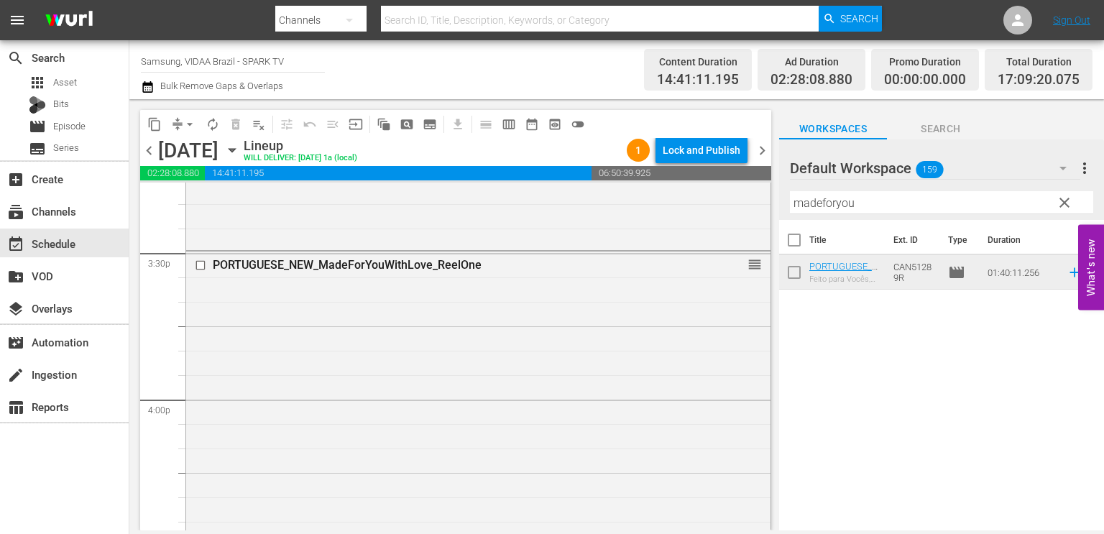
drag, startPoint x: 1065, startPoint y: 202, endPoint x: 910, endPoint y: 236, distance: 159.0
click at [1065, 202] on span "clear" at bounding box center [1063, 202] width 17 height 17
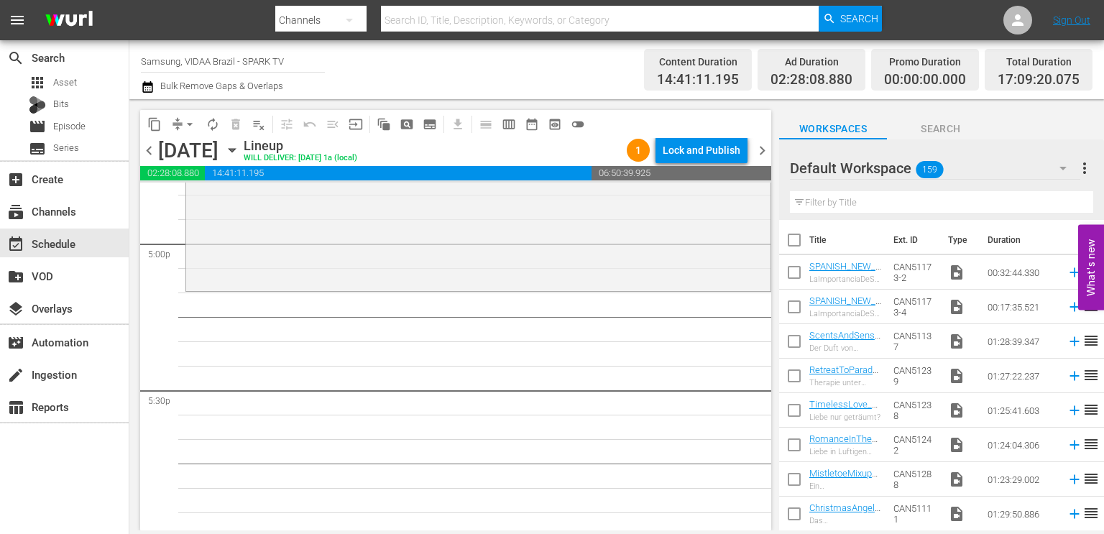
scroll to position [4860, 0]
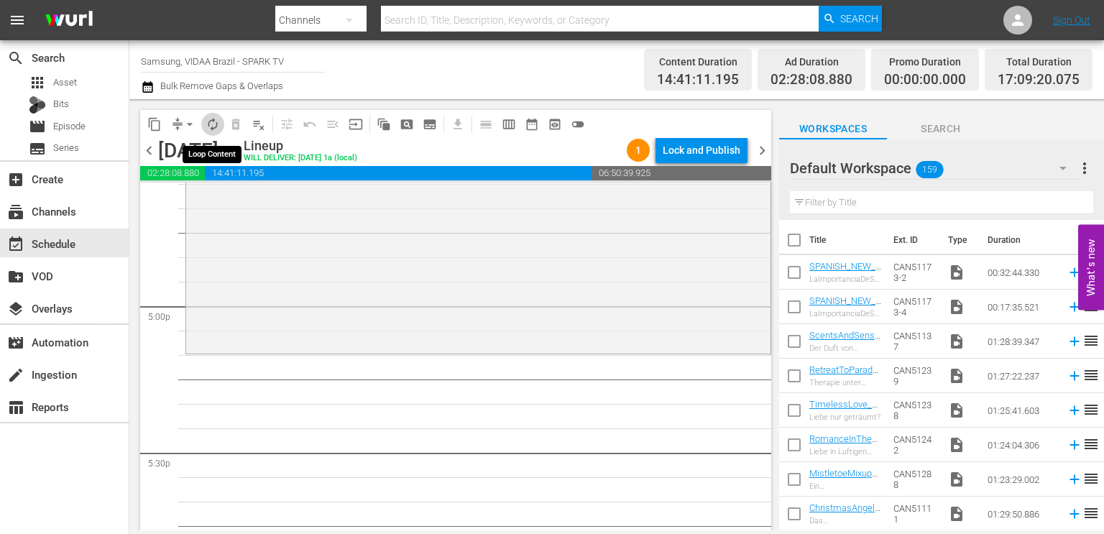
click at [211, 127] on span "autorenew_outlined" at bounding box center [212, 124] width 14 height 14
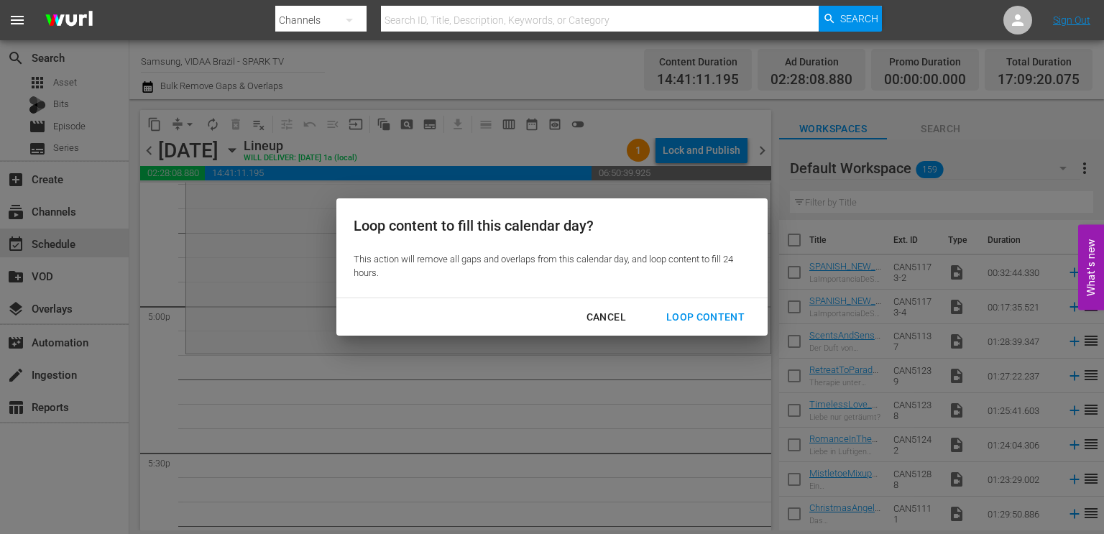
click at [701, 315] on div "Loop Content" at bounding box center [705, 317] width 101 height 18
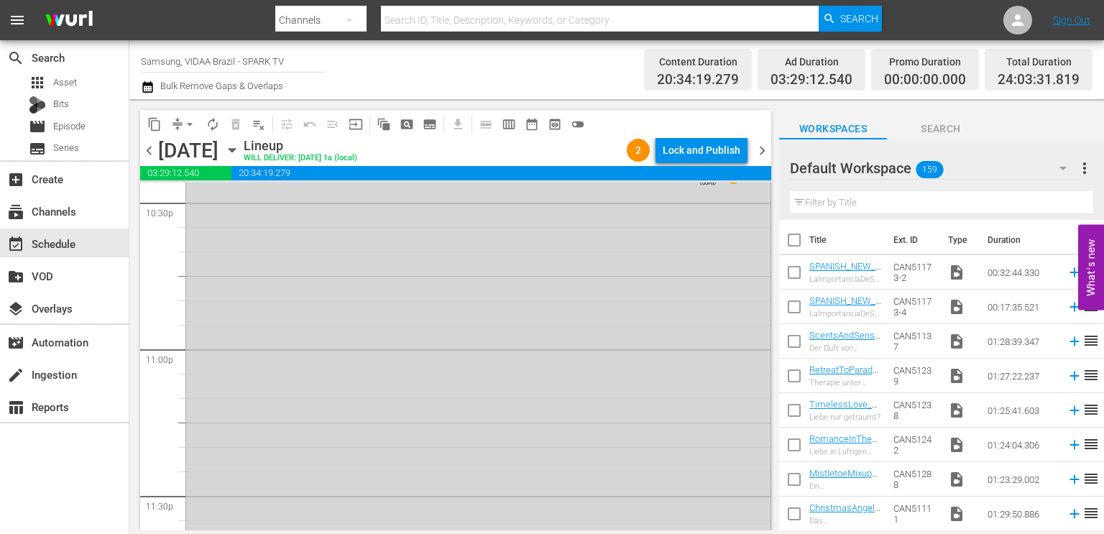
scroll to position [6706, 0]
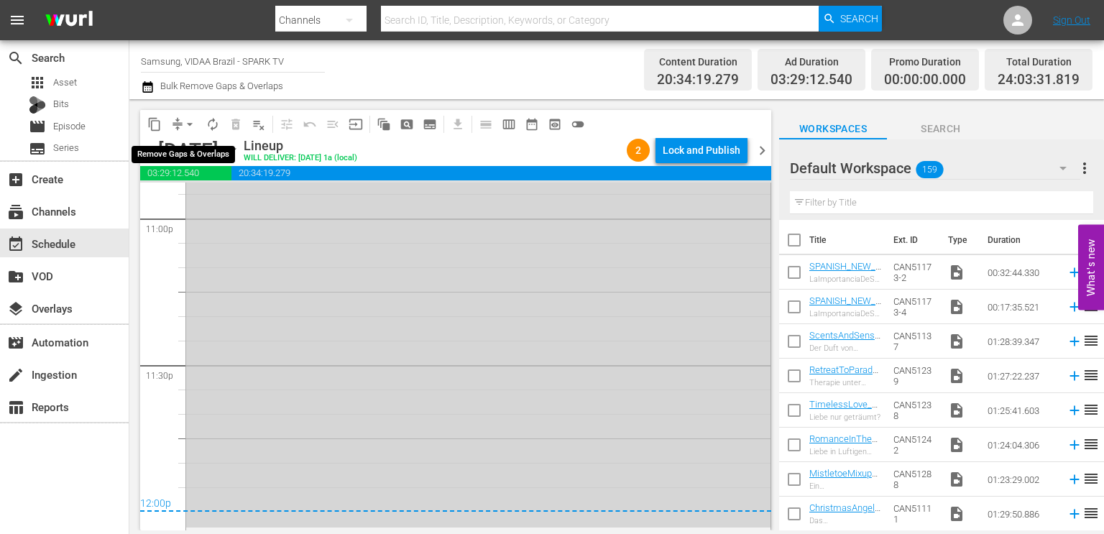
click at [188, 121] on span "arrow_drop_down" at bounding box center [189, 124] width 14 height 14
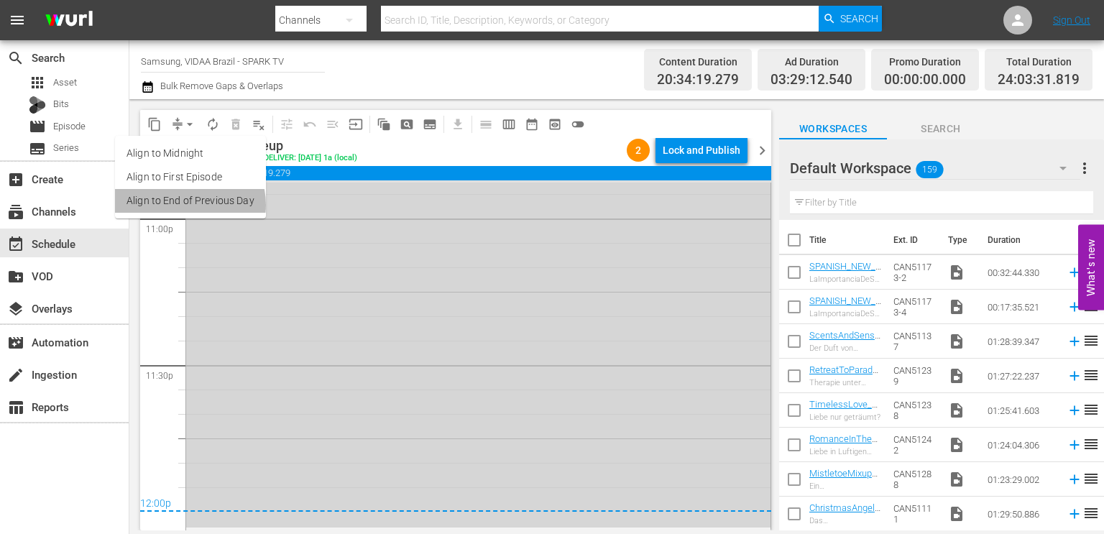
click at [182, 205] on li "Align to End of Previous Day" at bounding box center [190, 201] width 151 height 24
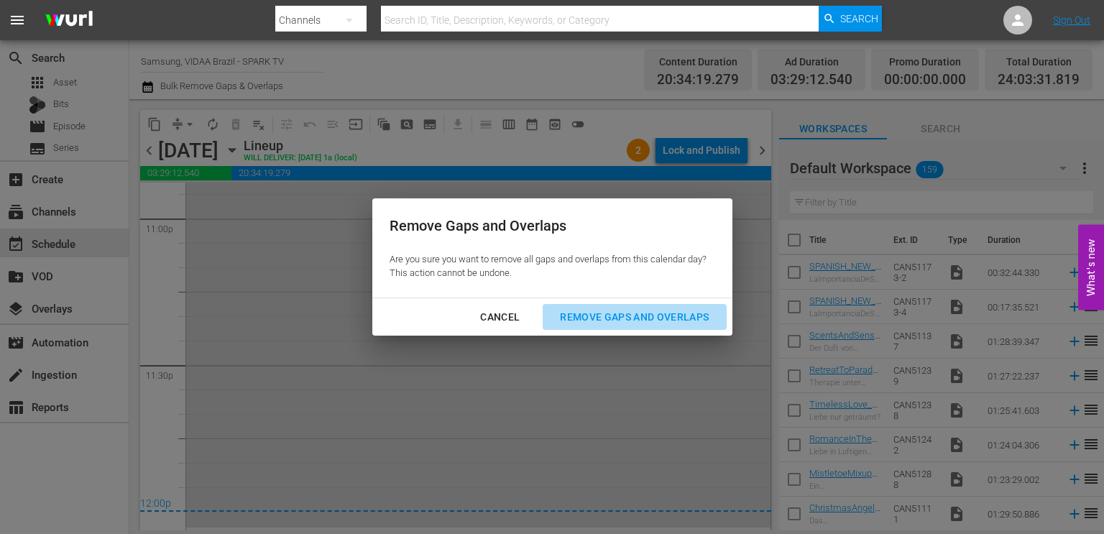
click at [581, 313] on div "Remove Gaps and Overlaps" at bounding box center [634, 317] width 172 height 18
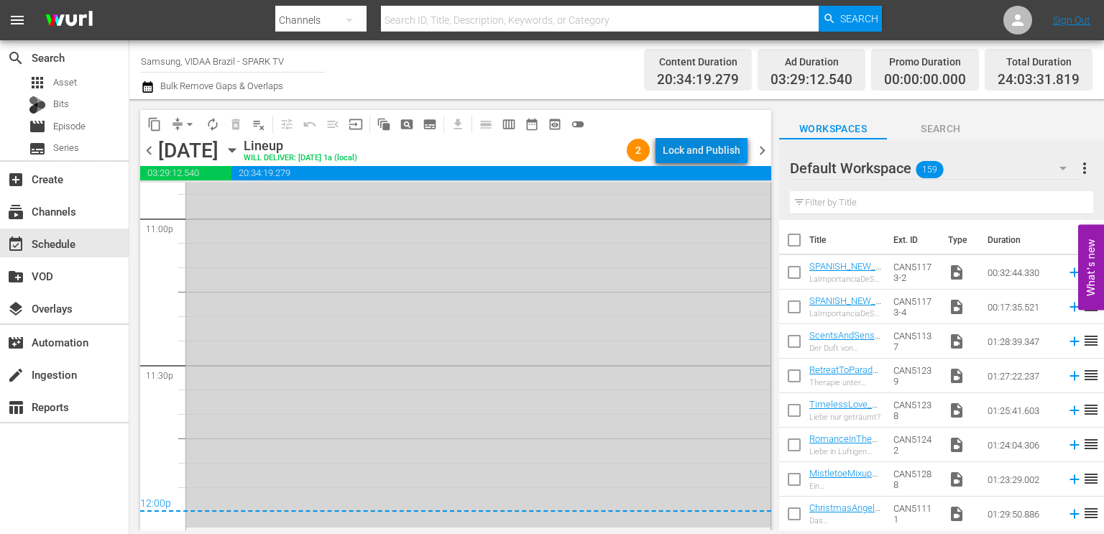
click at [704, 146] on div "Lock and Publish" at bounding box center [701, 150] width 78 height 26
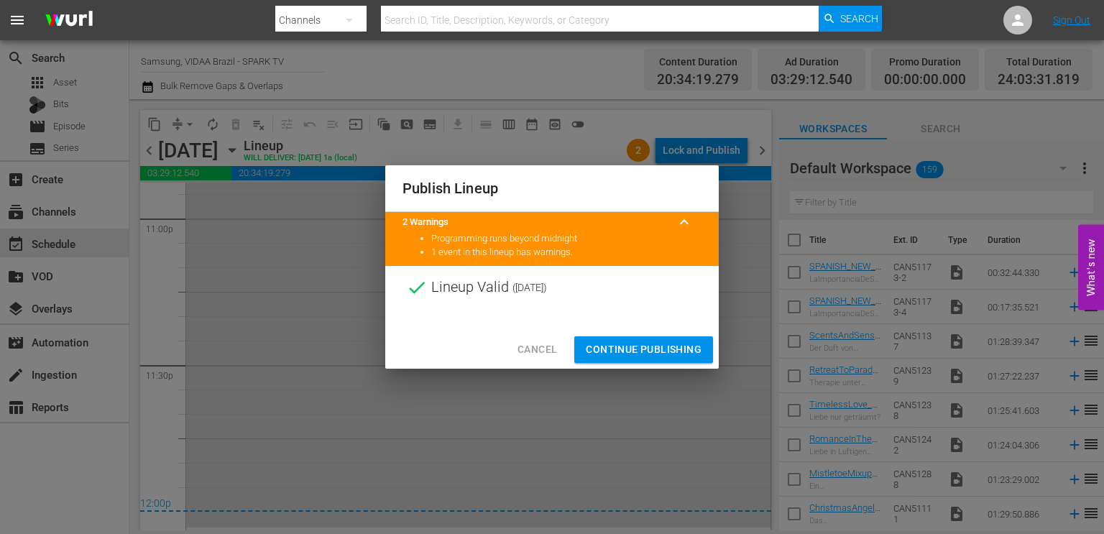
click at [657, 359] on button "Continue Publishing" at bounding box center [643, 349] width 139 height 27
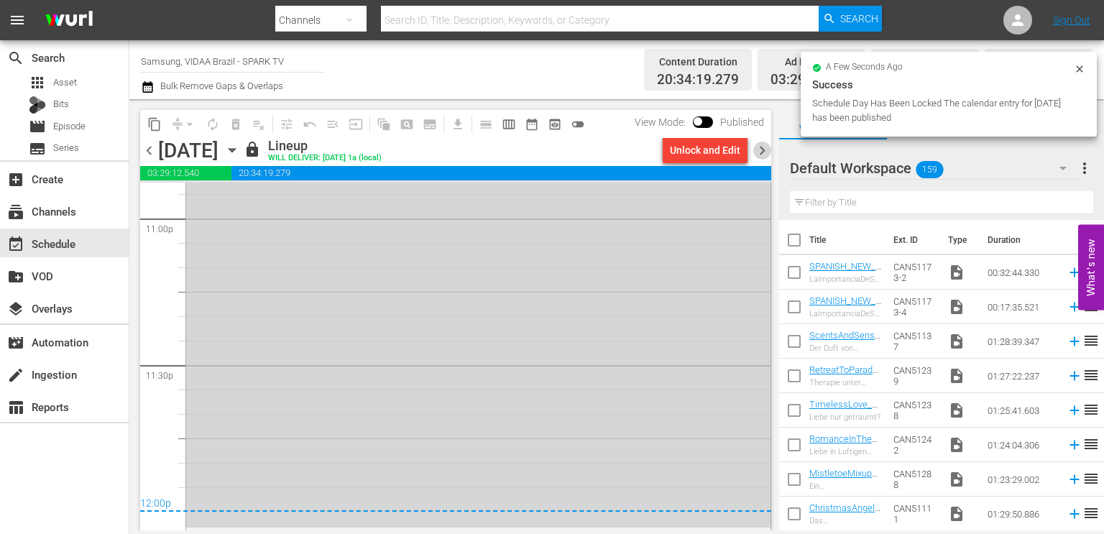
click at [762, 149] on span "chevron_right" at bounding box center [762, 151] width 18 height 18
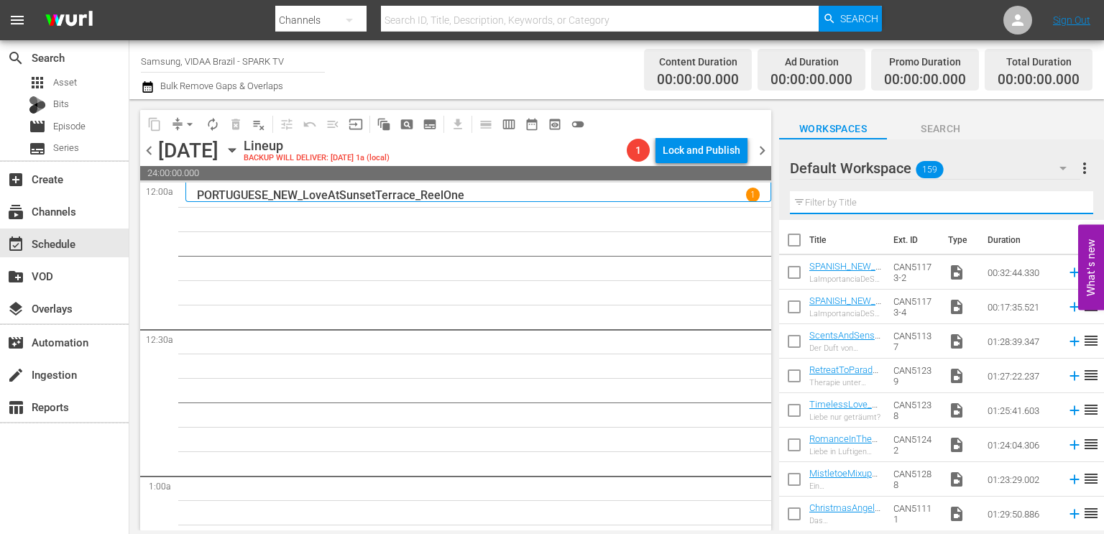
click at [956, 195] on input "text" at bounding box center [941, 202] width 303 height 23
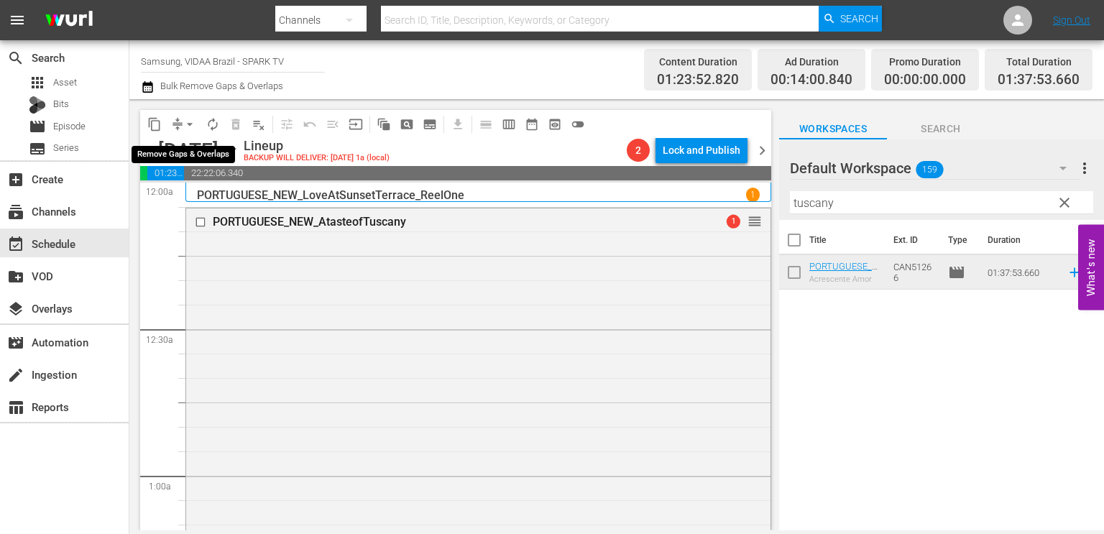
click at [184, 125] on span "arrow_drop_down" at bounding box center [189, 124] width 14 height 14
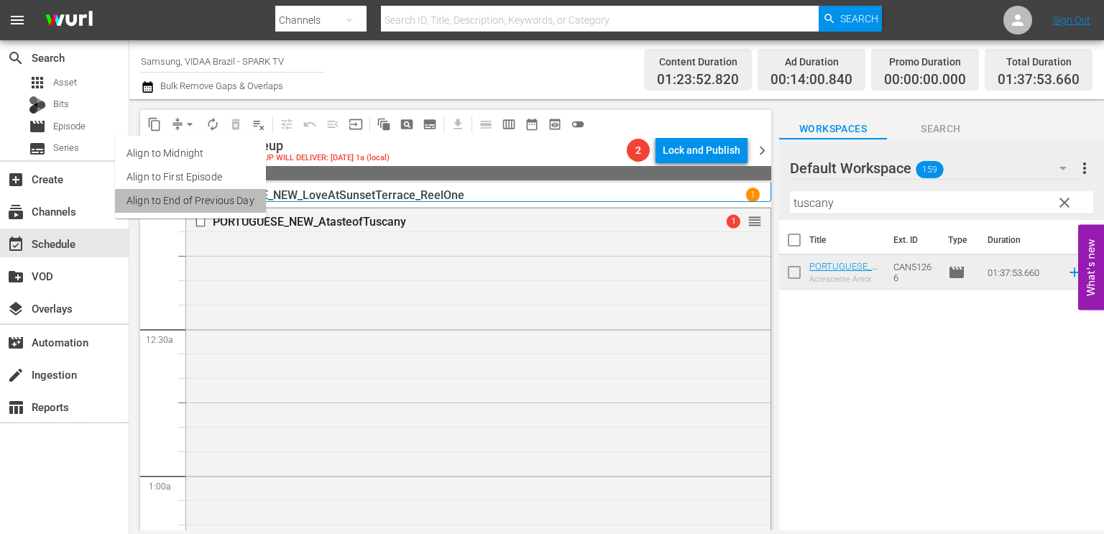
click at [192, 208] on li "Align to End of Previous Day" at bounding box center [190, 201] width 151 height 24
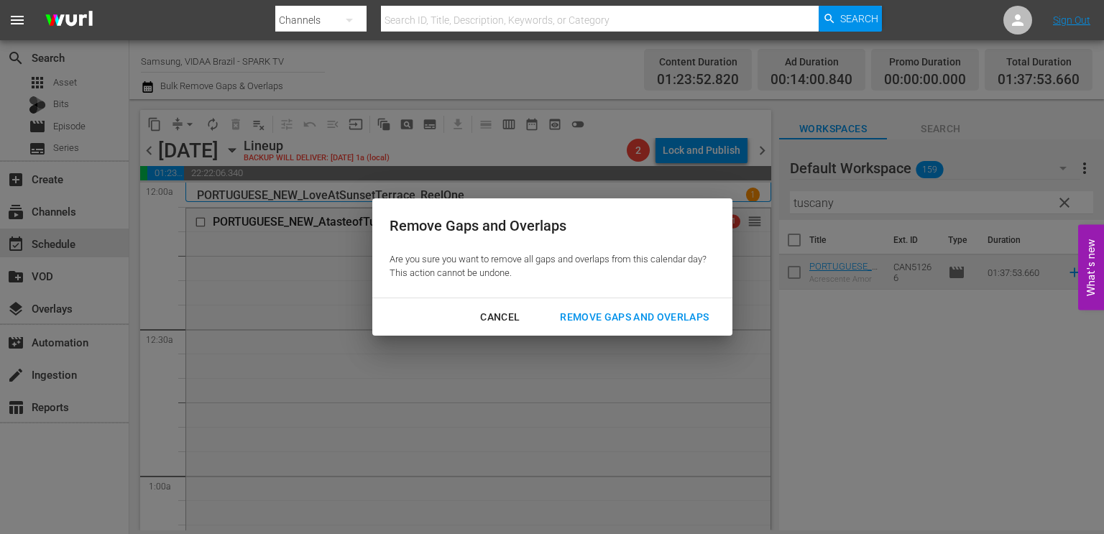
click at [585, 310] on div "Remove Gaps and Overlaps" at bounding box center [634, 317] width 172 height 18
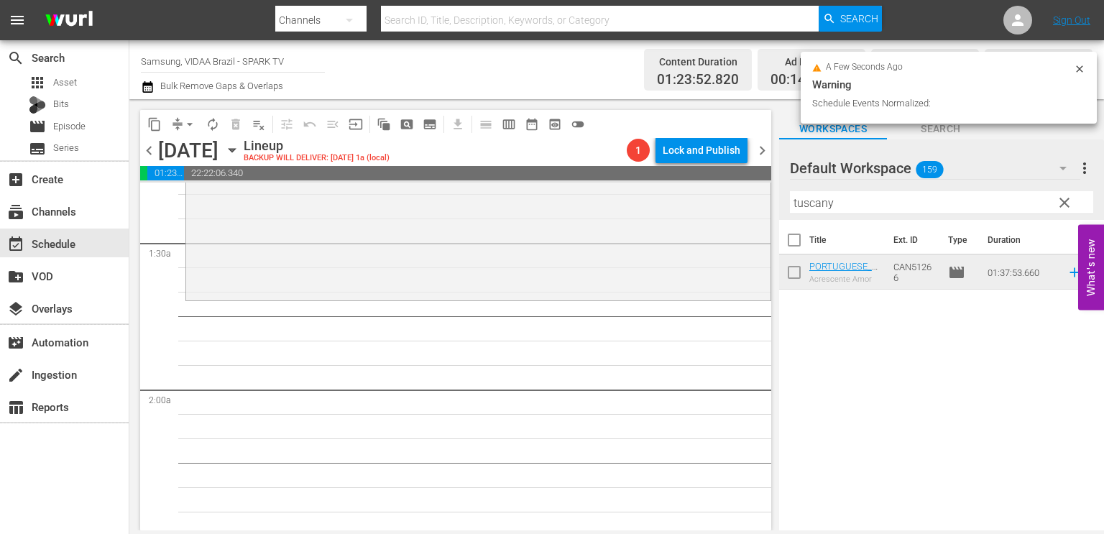
scroll to position [425, 0]
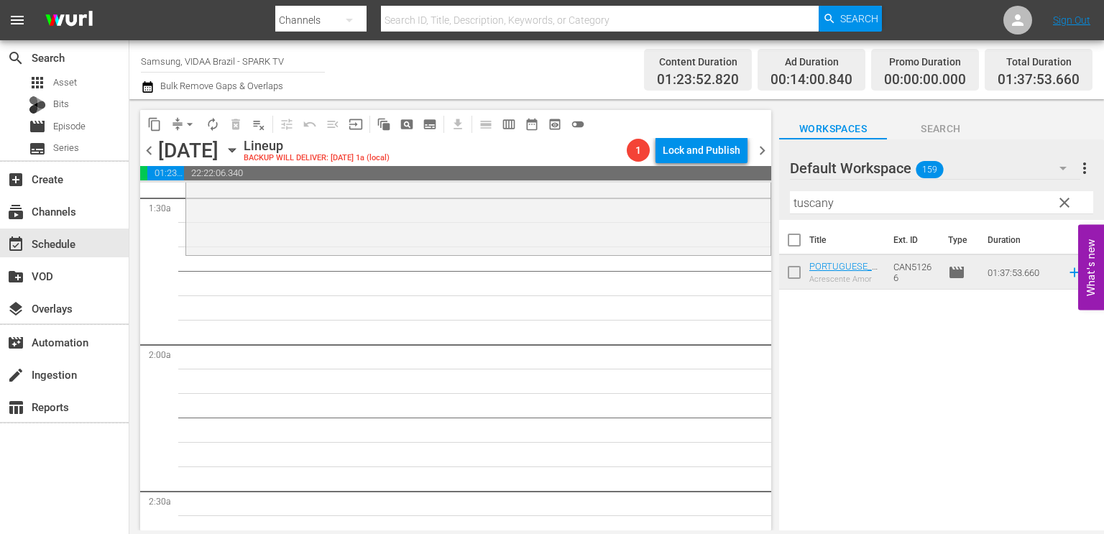
click at [903, 200] on input "tuscany" at bounding box center [941, 202] width 303 height 23
click at [911, 419] on div "Title Ext. ID Type Duration PORTUGUESE_NEW_AtasteofTuscany Acrescente Amor CAN5…" at bounding box center [941, 376] width 325 height 313
click at [864, 210] on input "tuscany" at bounding box center [941, 202] width 303 height 23
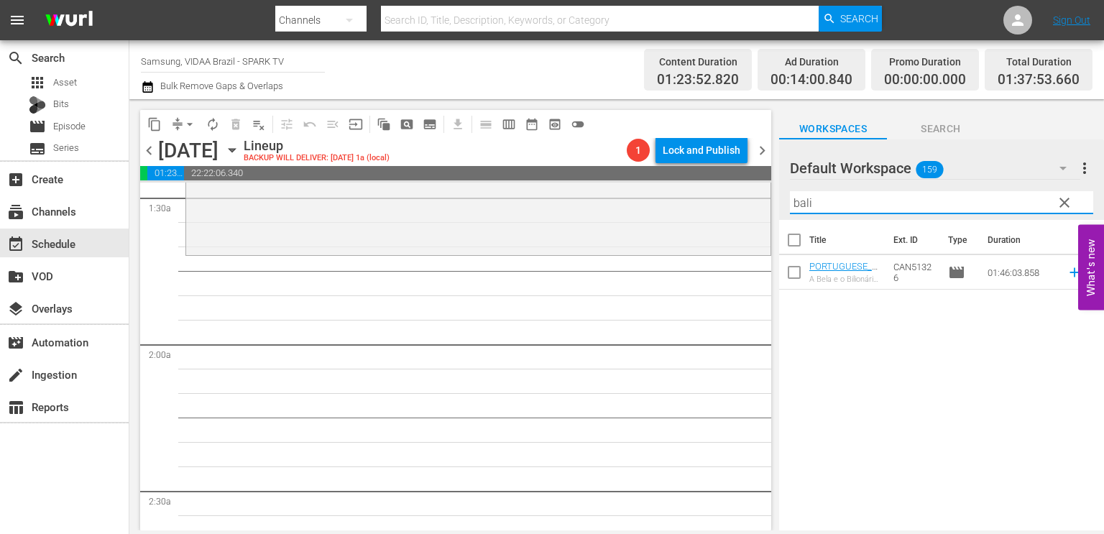
type input "bali"
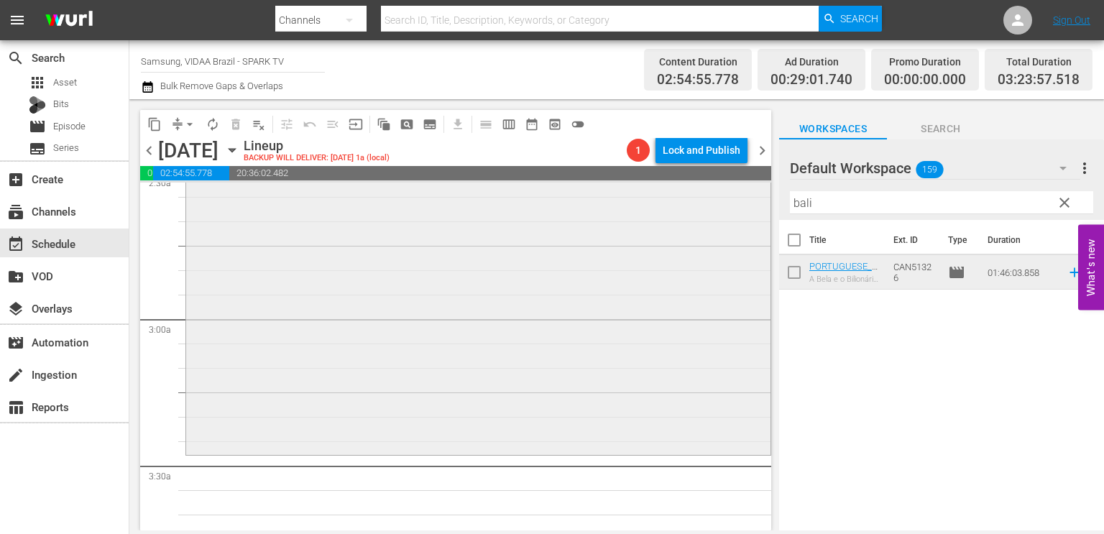
scroll to position [760, 0]
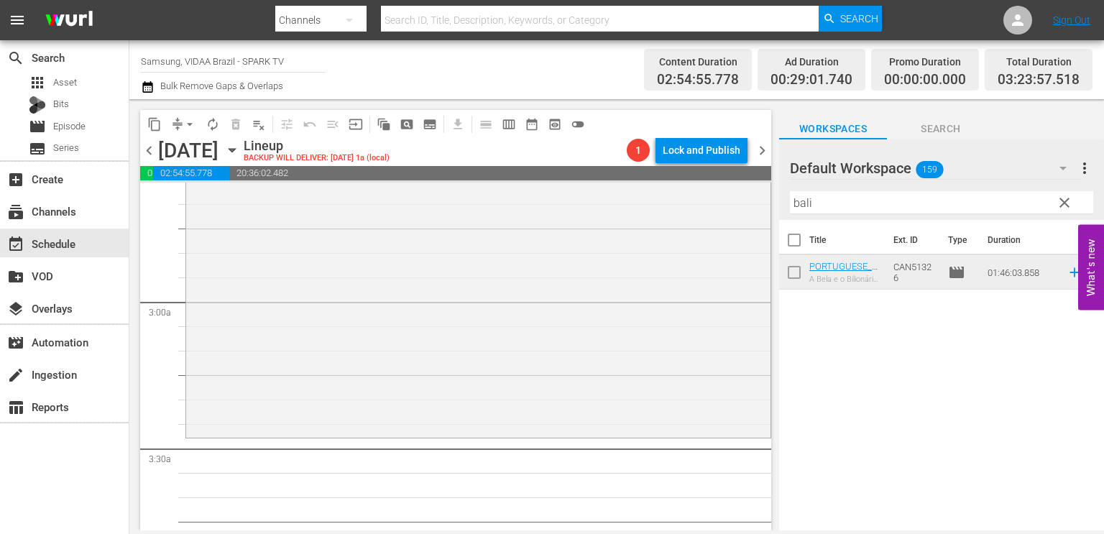
click at [1054, 198] on button "clear" at bounding box center [1063, 201] width 23 height 23
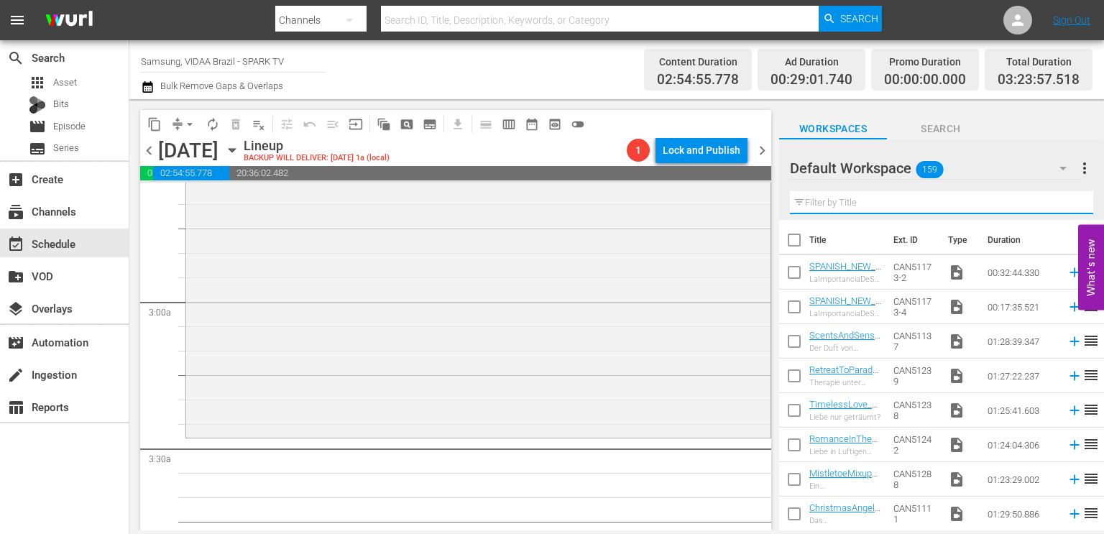
click at [1006, 206] on input "text" at bounding box center [941, 202] width 303 height 23
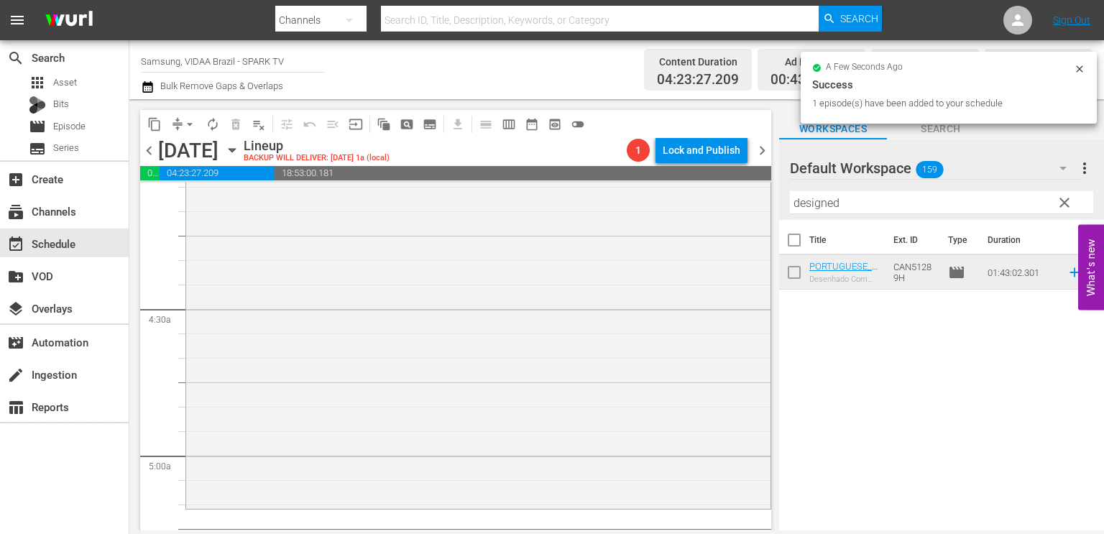
scroll to position [1212, 0]
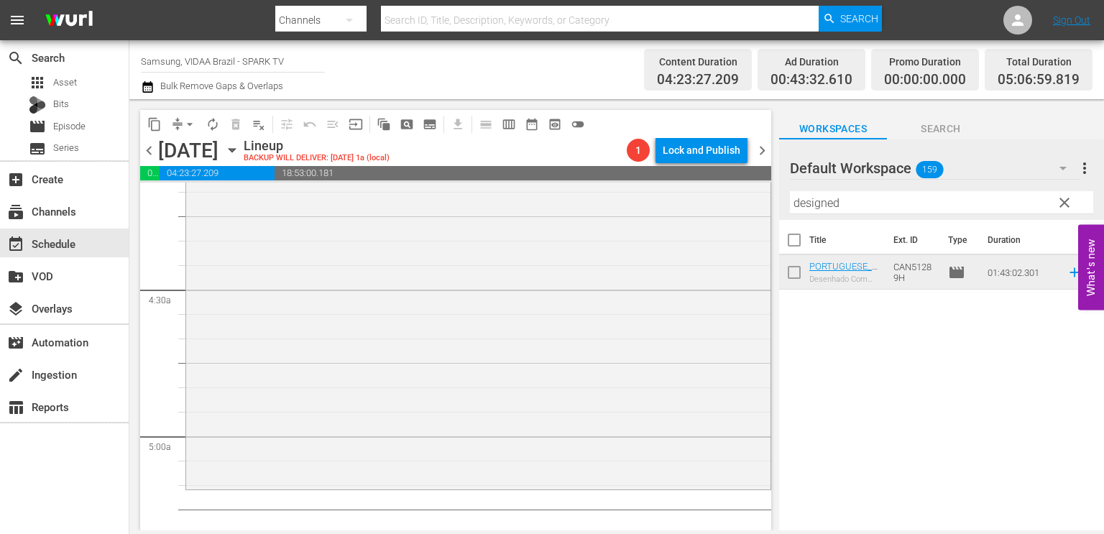
click at [866, 205] on input "designed" at bounding box center [941, 202] width 303 height 23
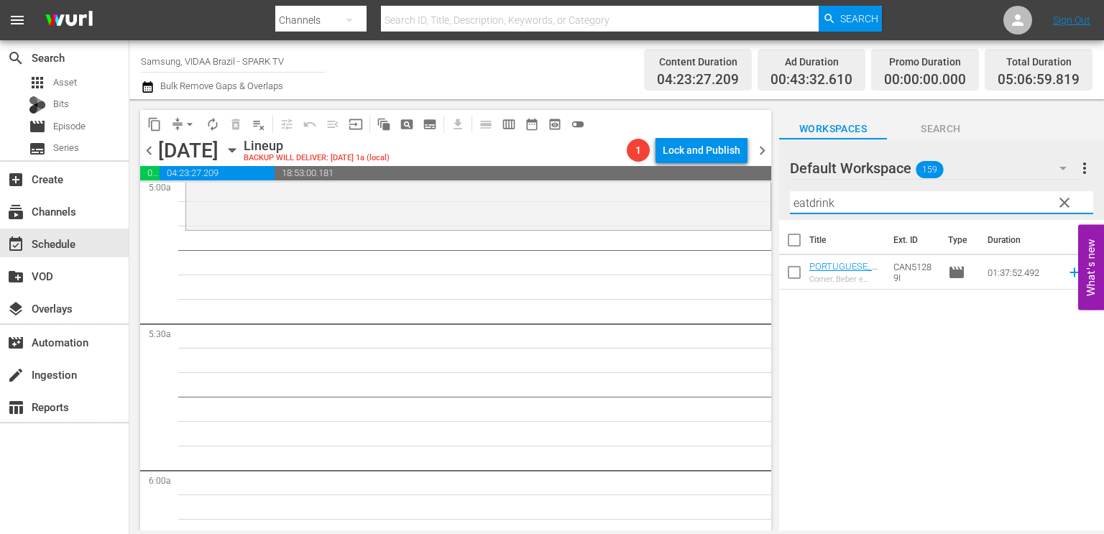
scroll to position [1473, 0]
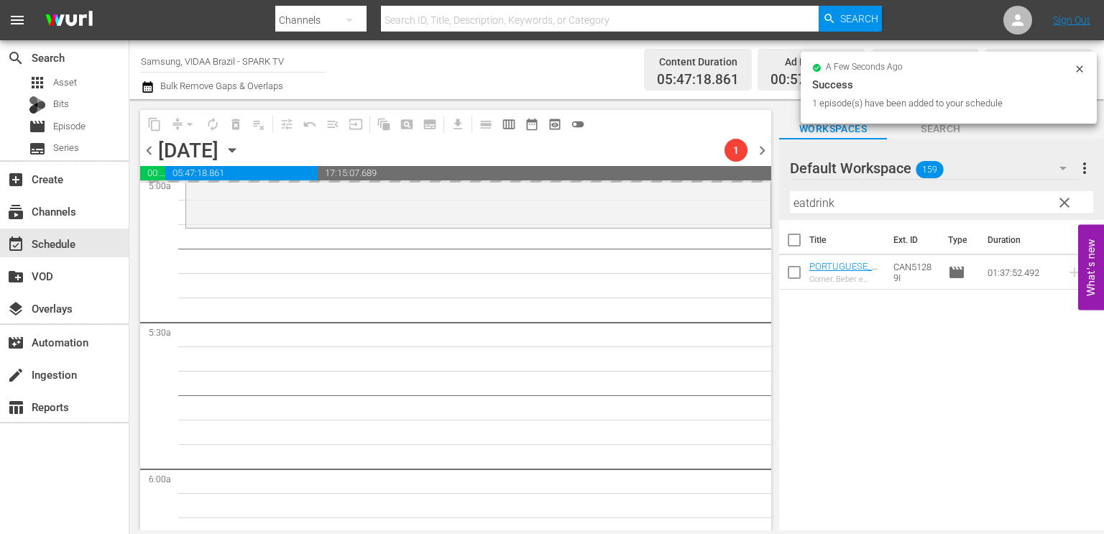
click at [894, 202] on input "eatdrink" at bounding box center [941, 202] width 303 height 23
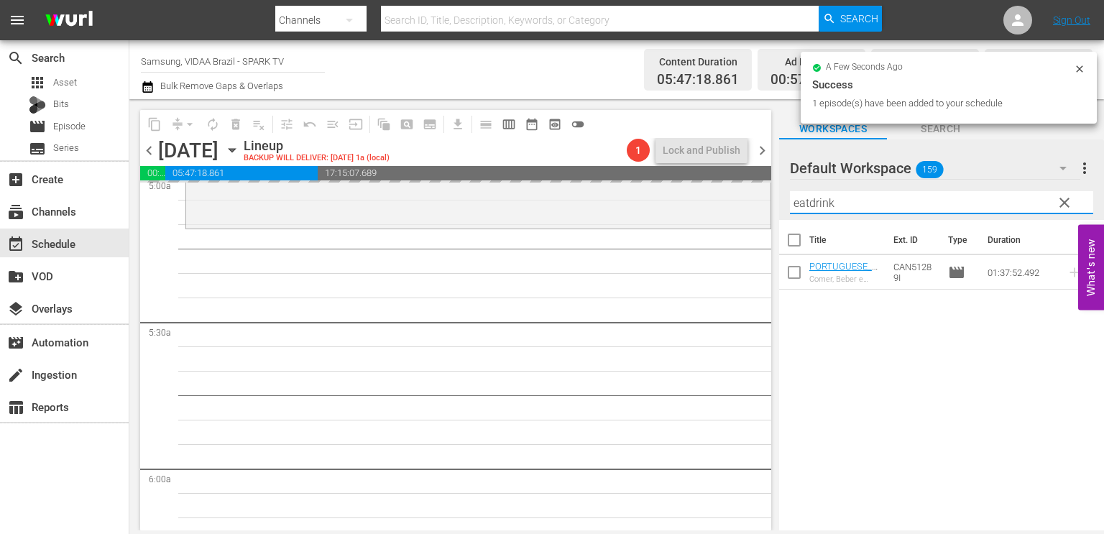
click at [894, 202] on input "eatdrink" at bounding box center [941, 202] width 303 height 23
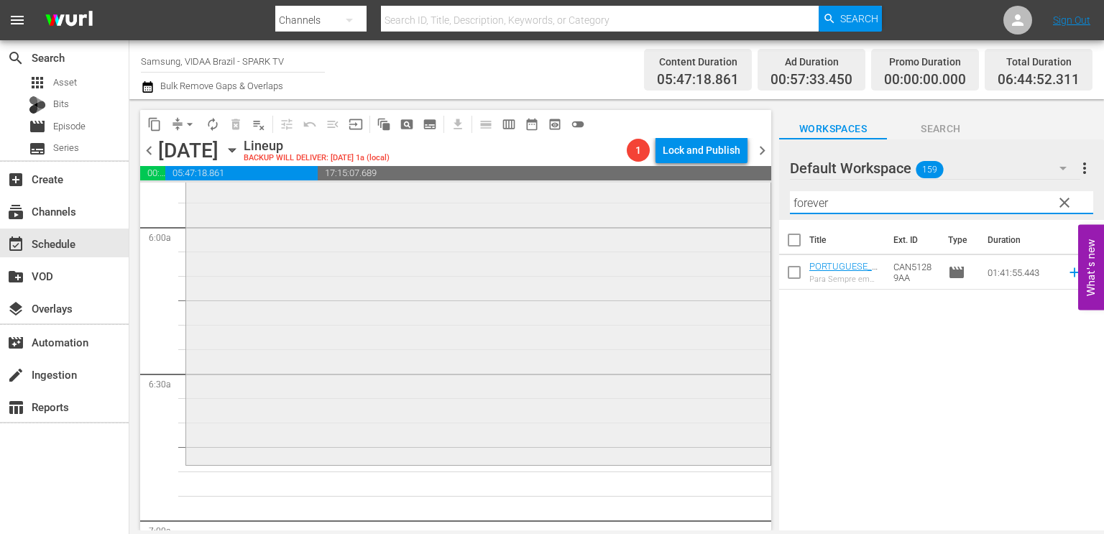
scroll to position [1838, 0]
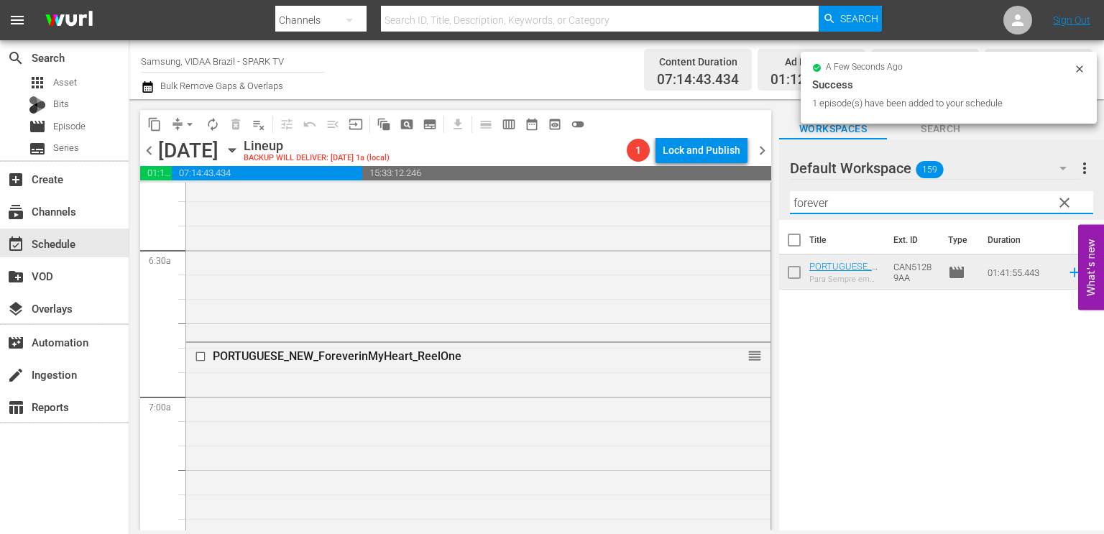
click at [924, 195] on input "forever" at bounding box center [941, 202] width 303 height 23
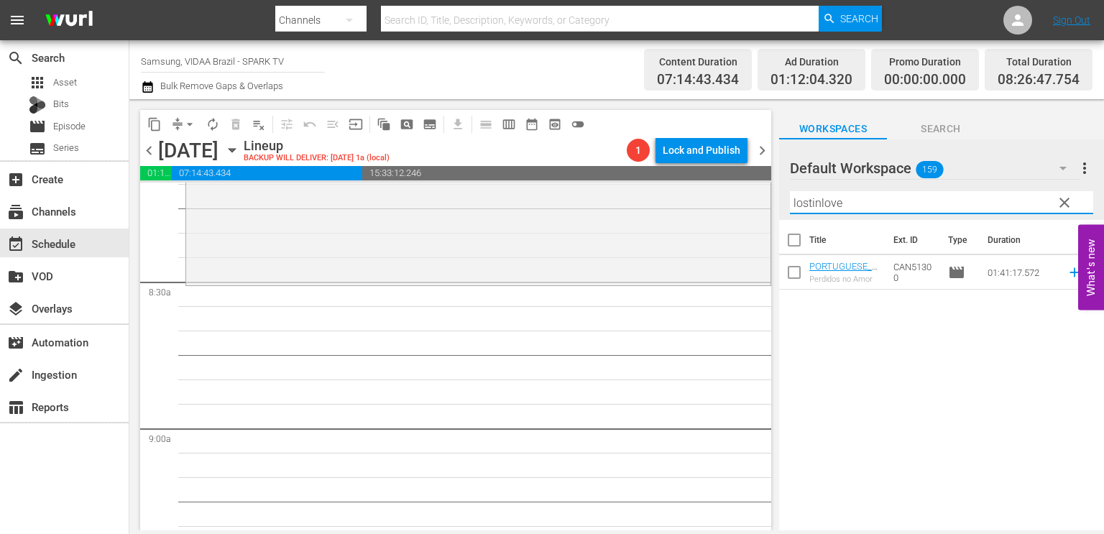
scroll to position [2392, 0]
type input "lostinlove"
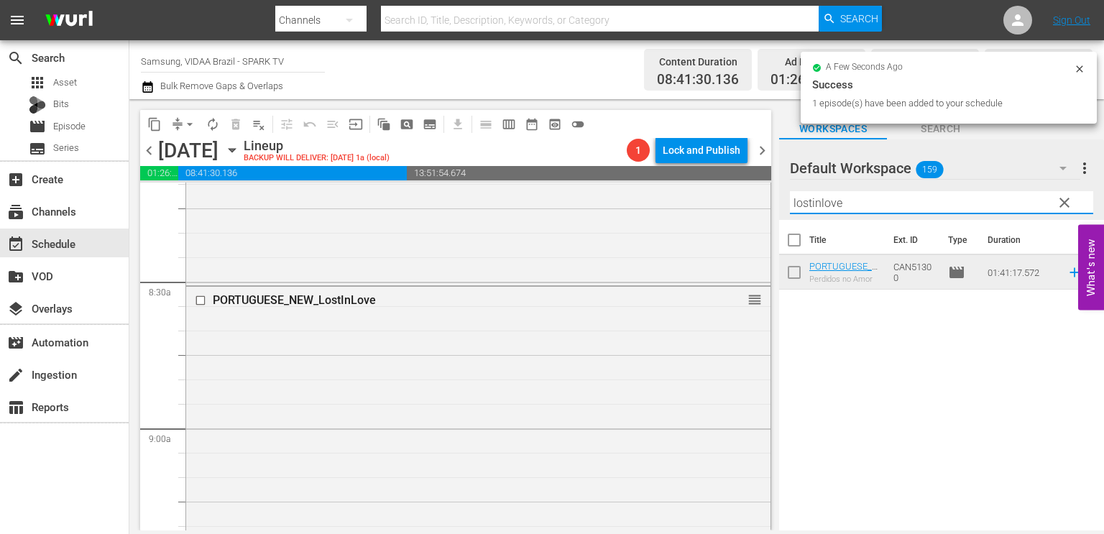
click at [884, 201] on input "lostinlove" at bounding box center [941, 202] width 303 height 23
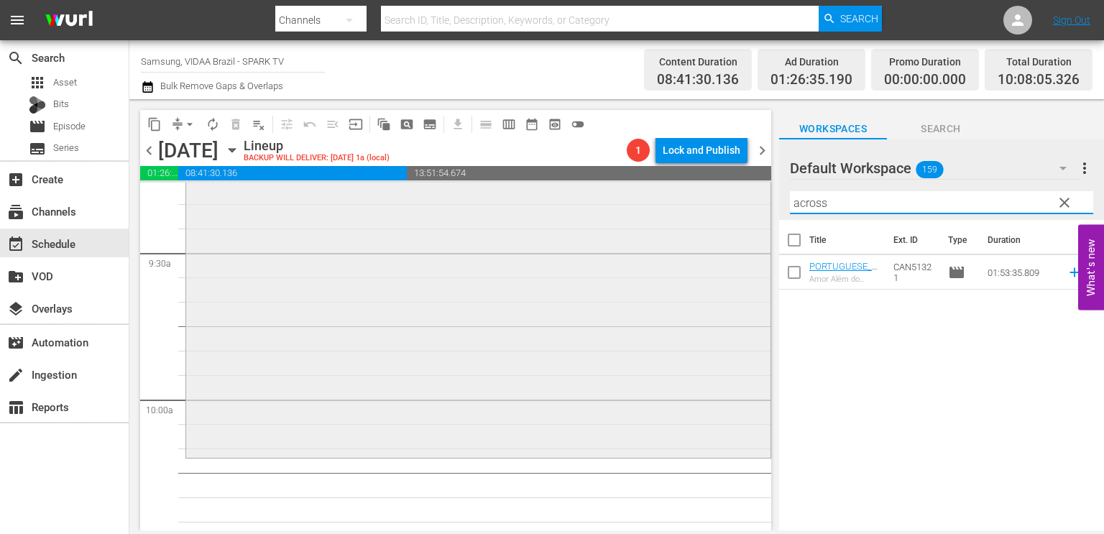
scroll to position [2884, 0]
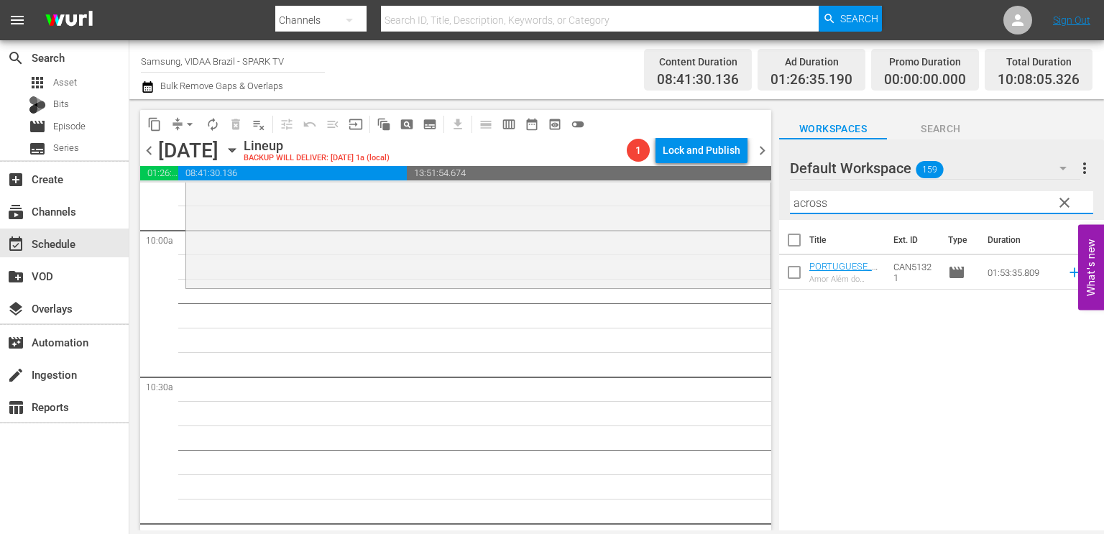
type input "across"
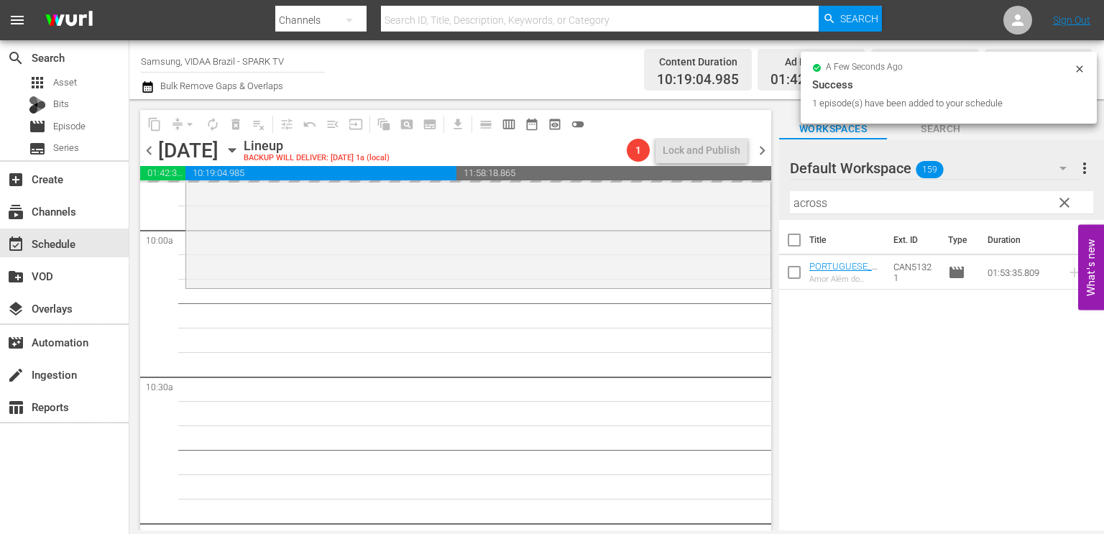
click at [902, 207] on input "across" at bounding box center [941, 202] width 303 height 23
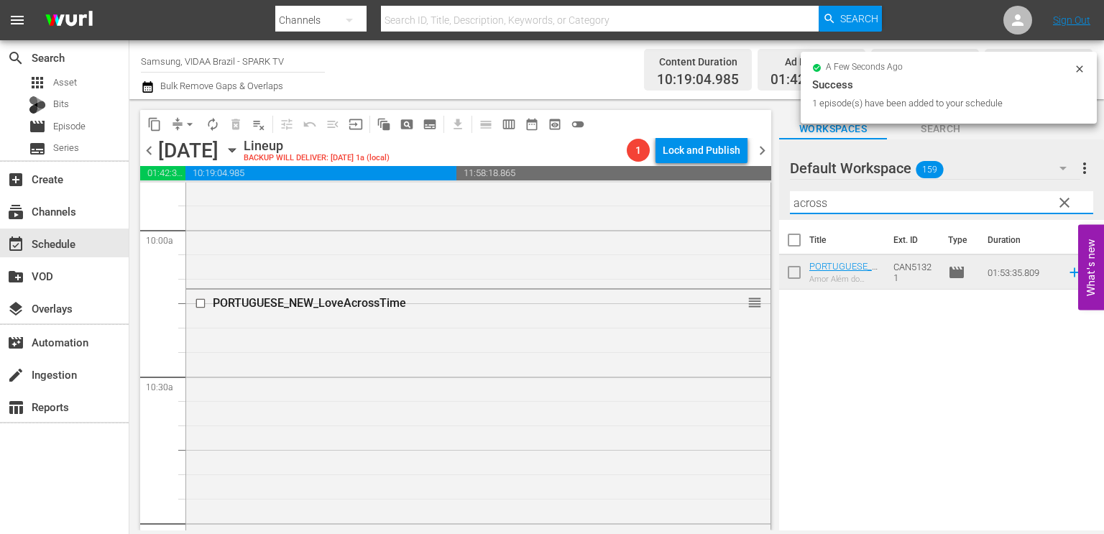
click at [902, 207] on input "across" at bounding box center [941, 202] width 303 height 23
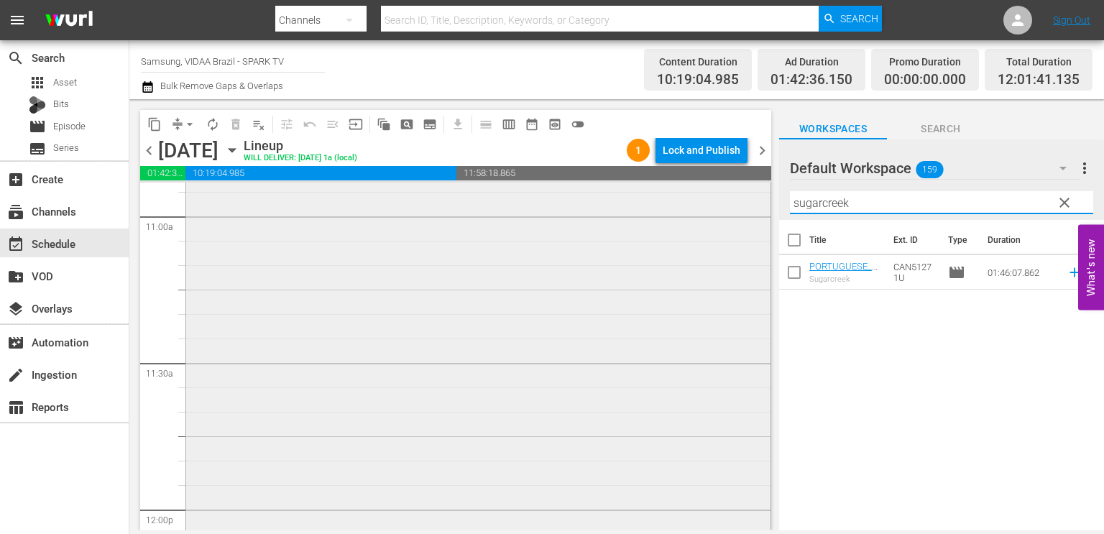
scroll to position [3357, 0]
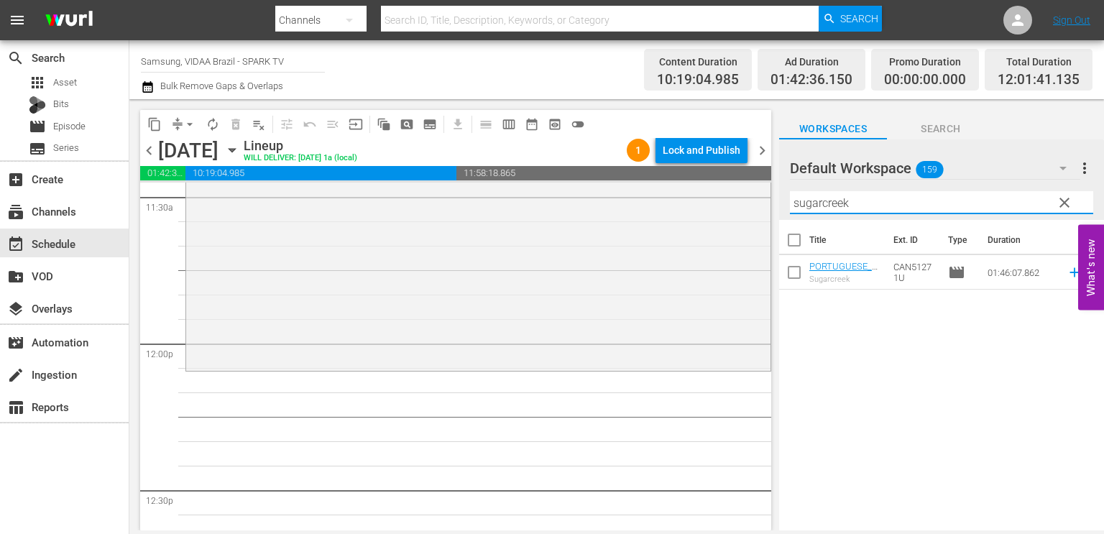
type input "sugarcreek"
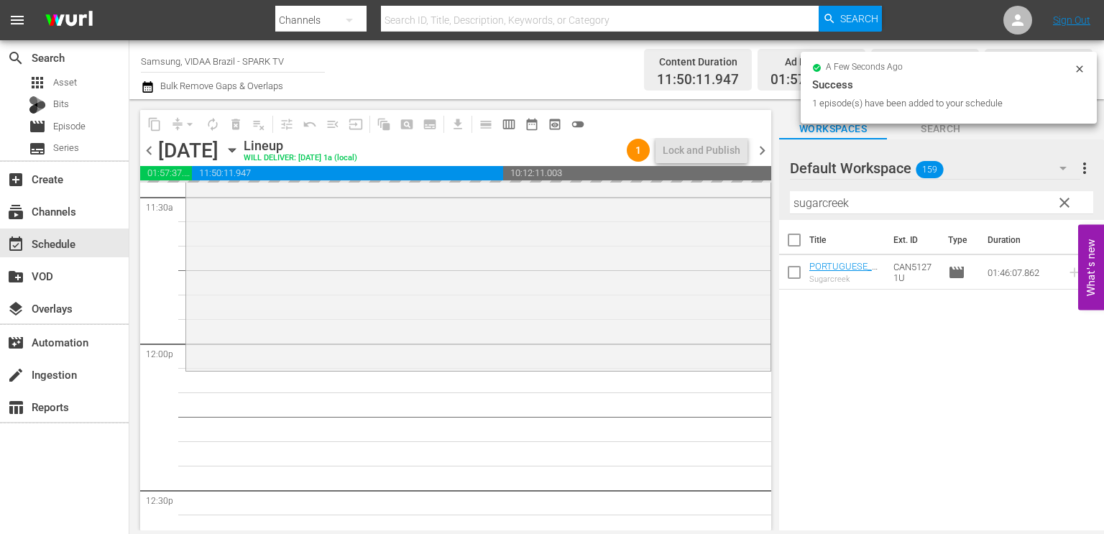
click at [863, 201] on input "sugarcreek" at bounding box center [941, 202] width 303 height 23
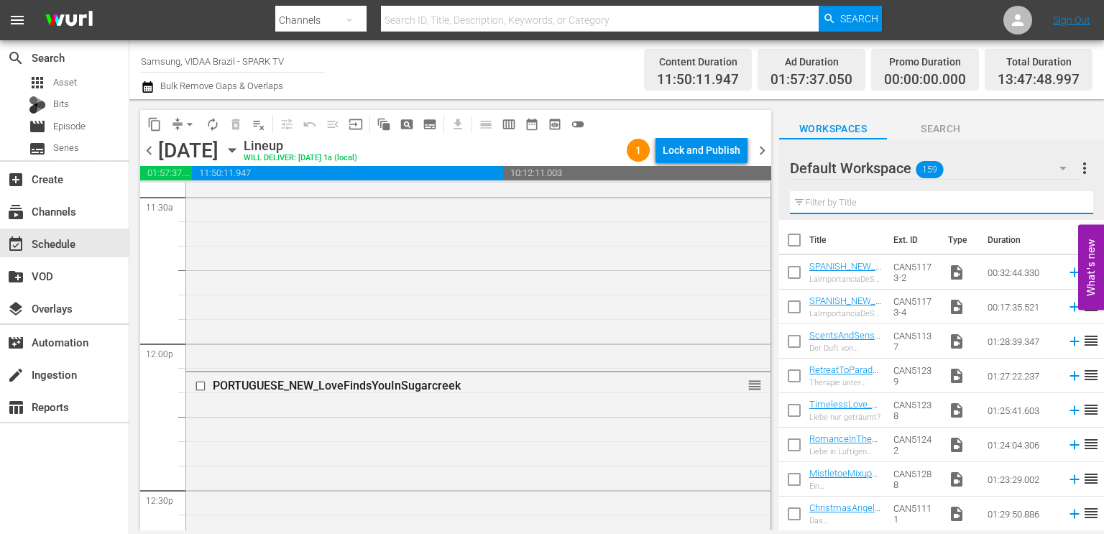
type input "w"
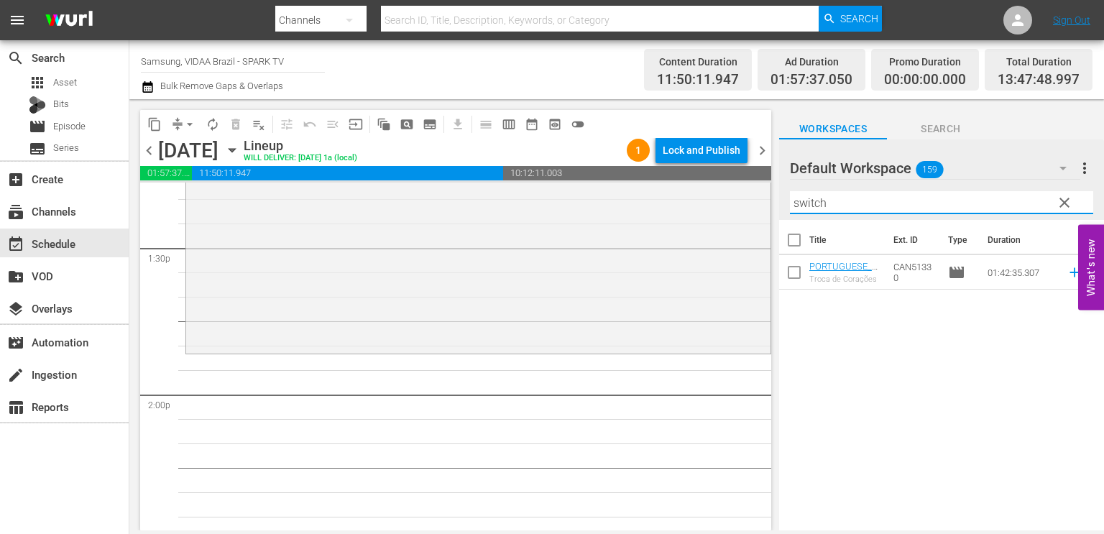
scroll to position [3908, 0]
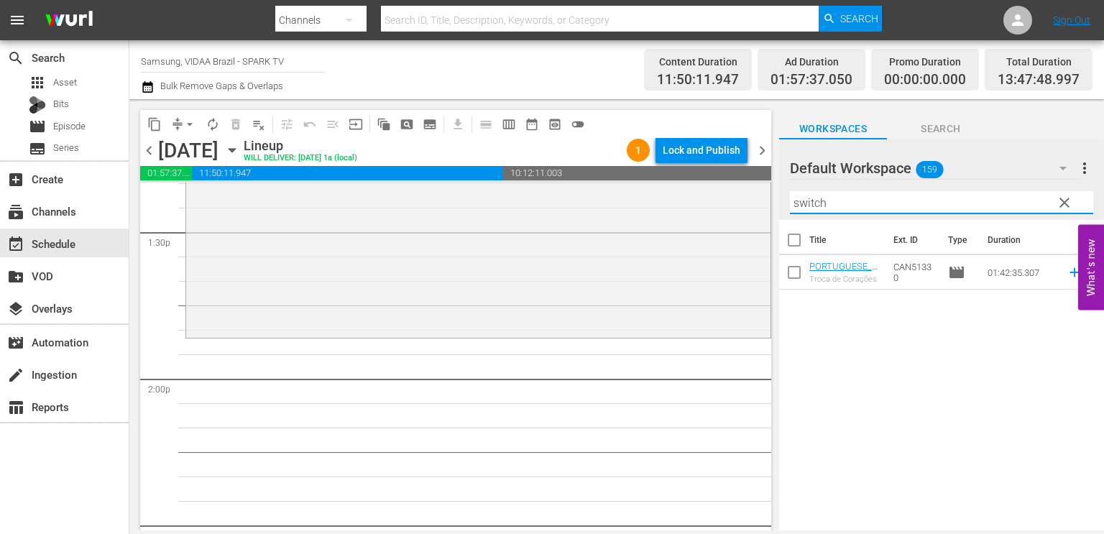
type input "switch"
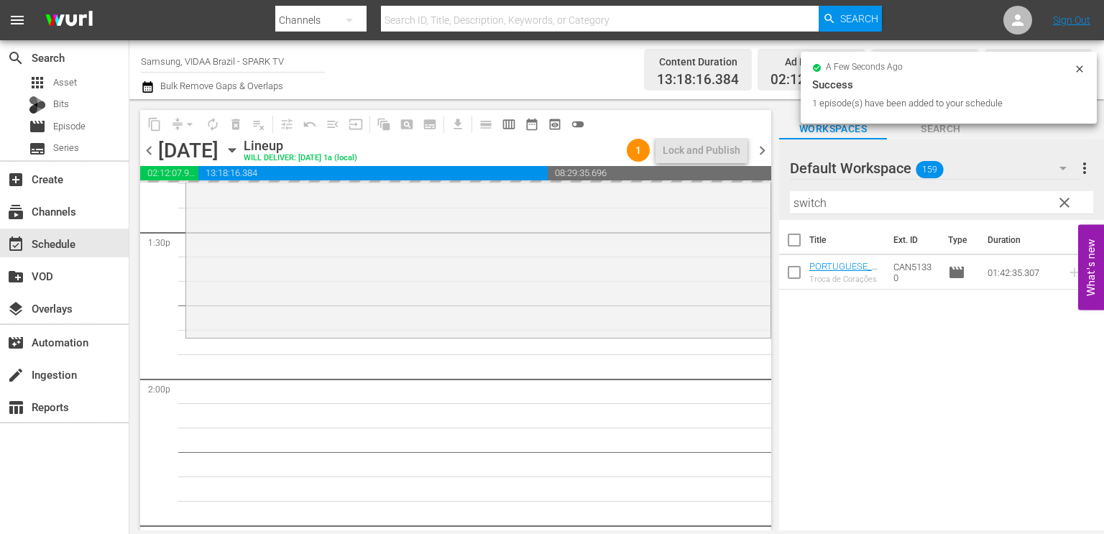
click at [857, 206] on input "switch" at bounding box center [941, 202] width 303 height 23
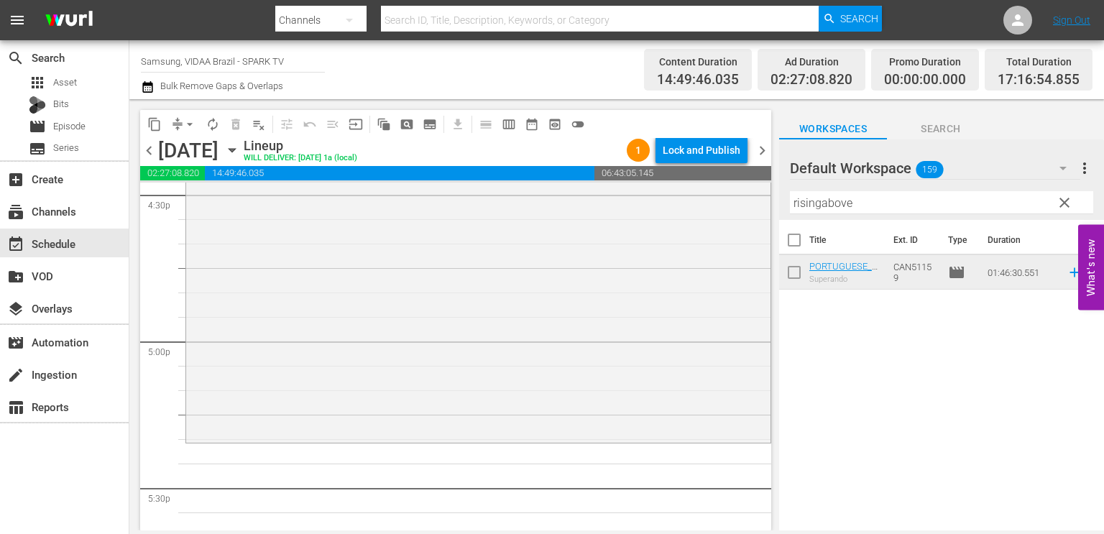
scroll to position [4834, 0]
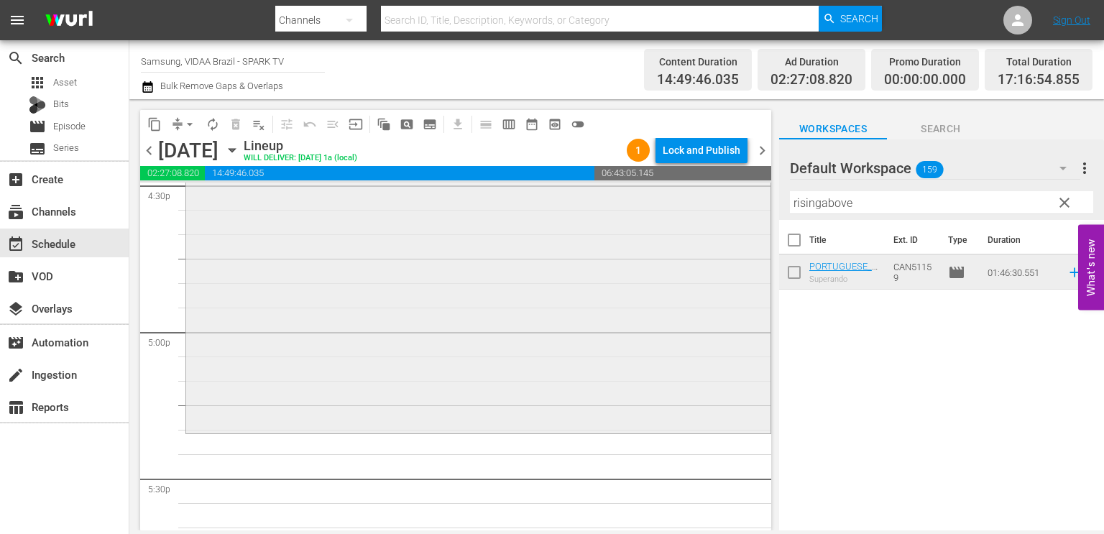
click at [624, 287] on div "PORTUGUESE_NEW_RisingAbove reorder" at bounding box center [478, 172] width 584 height 516
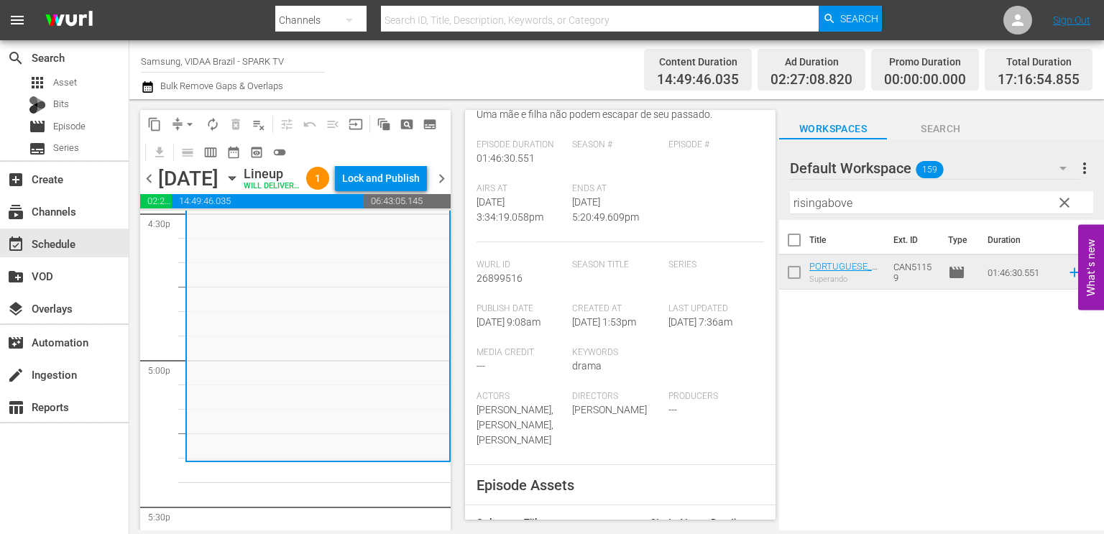
scroll to position [157, 0]
click at [922, 203] on input "risingabove" at bounding box center [941, 202] width 303 height 23
type input "r"
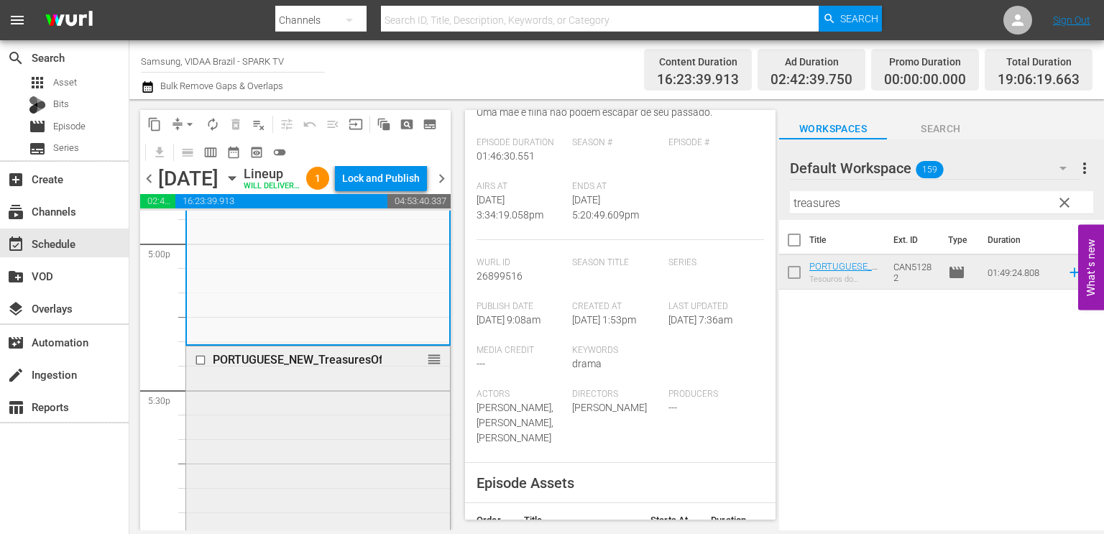
scroll to position [4941, 0]
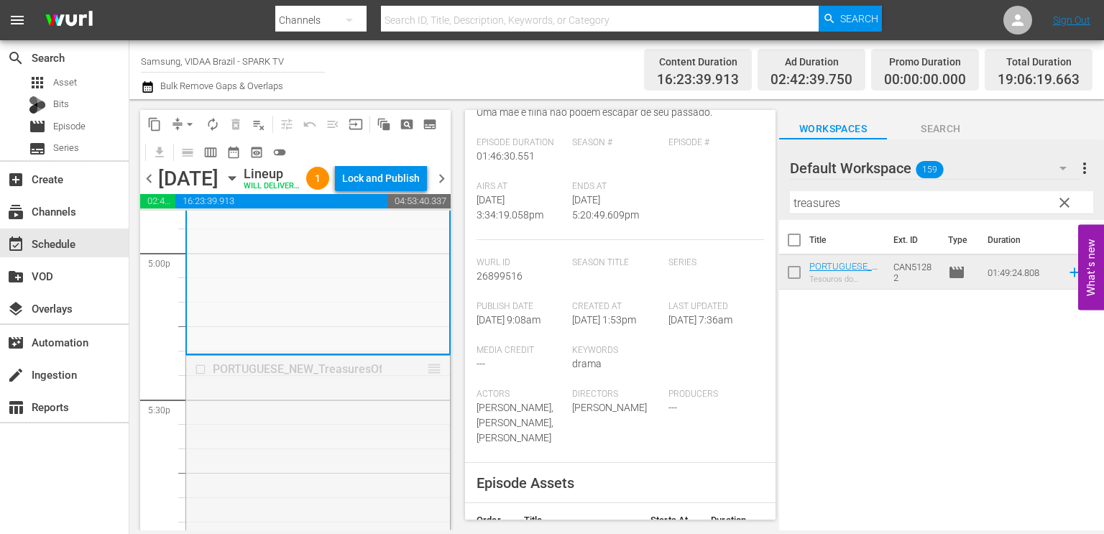
drag, startPoint x: 420, startPoint y: 391, endPoint x: 417, endPoint y: 504, distance: 113.6
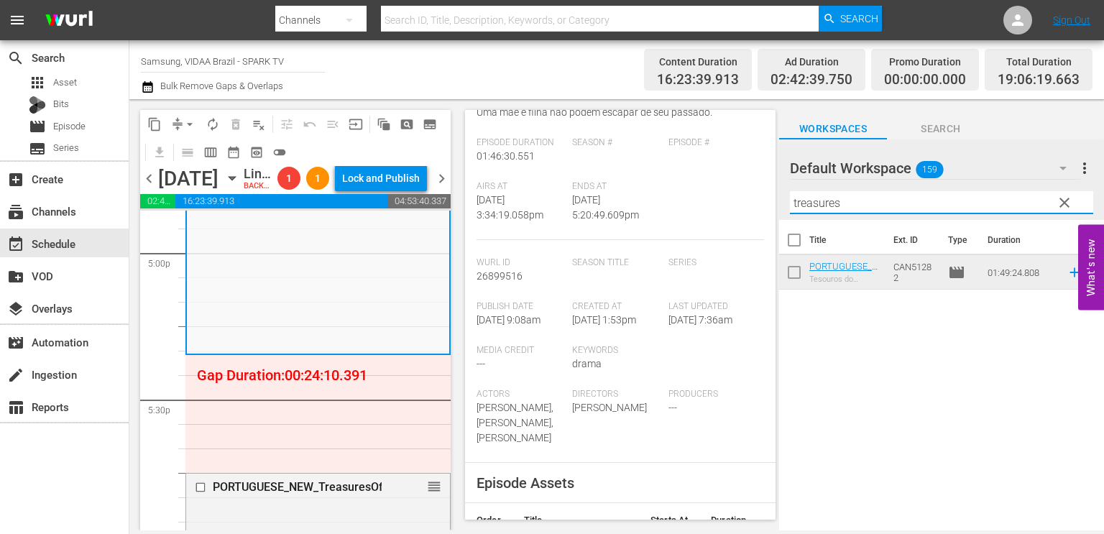
click at [865, 198] on input "treasures" at bounding box center [941, 202] width 303 height 23
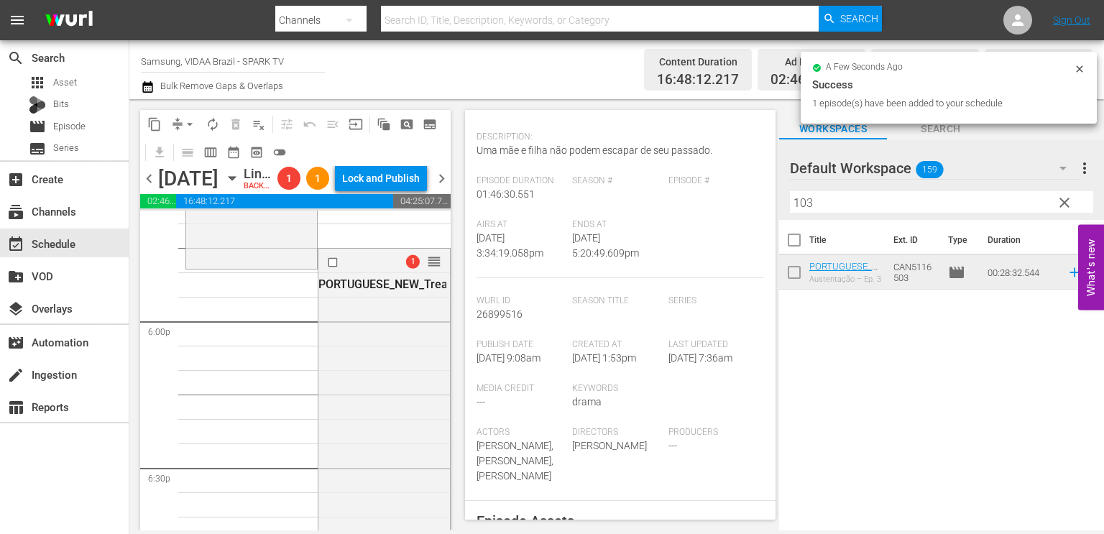
scroll to position [195, 0]
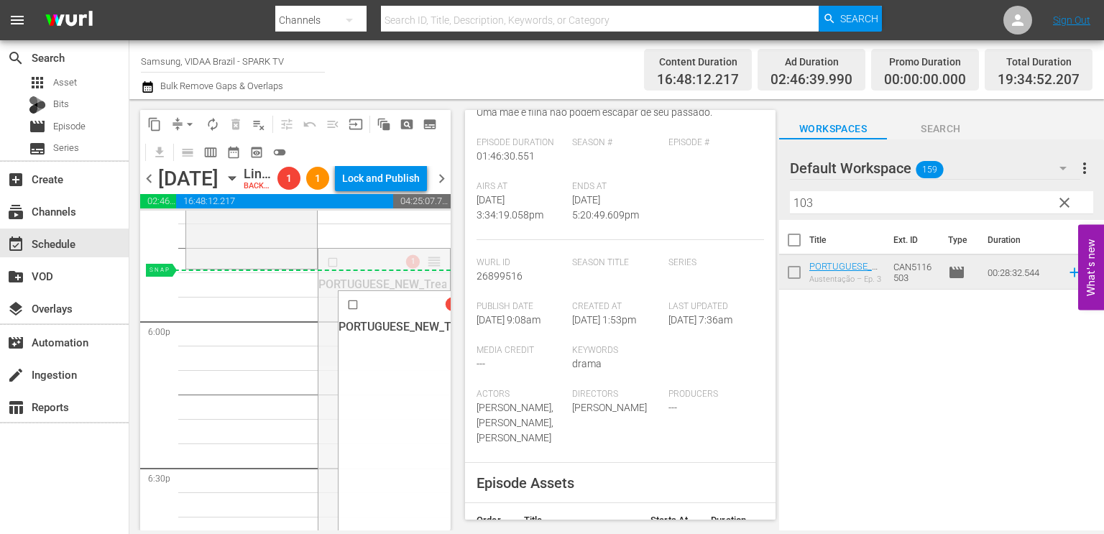
drag, startPoint x: 424, startPoint y: 310, endPoint x: 423, endPoint y: 343, distance: 33.1
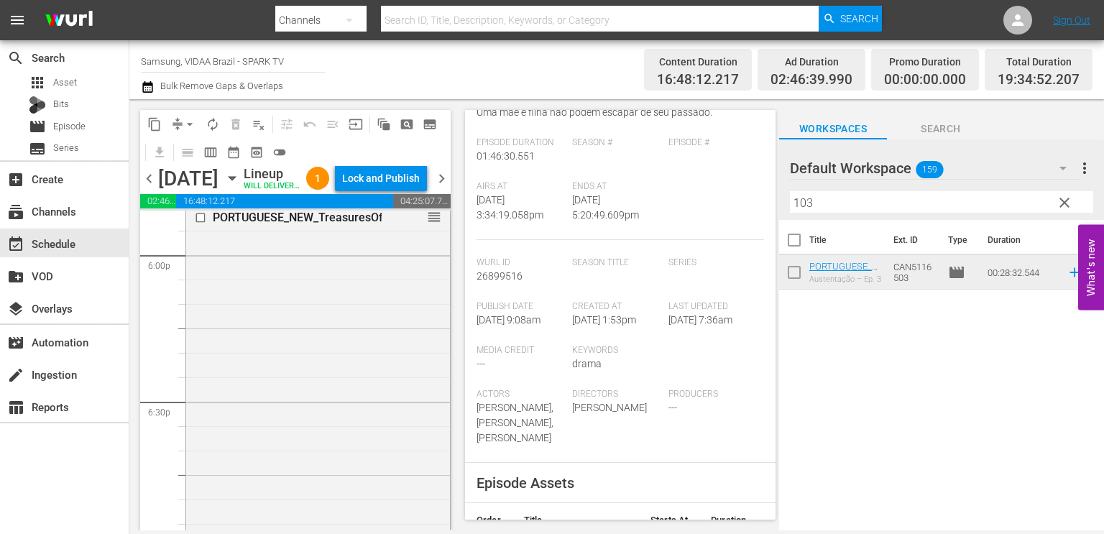
scroll to position [5168, 0]
drag, startPoint x: 427, startPoint y: 300, endPoint x: 417, endPoint y: 423, distance: 124.0
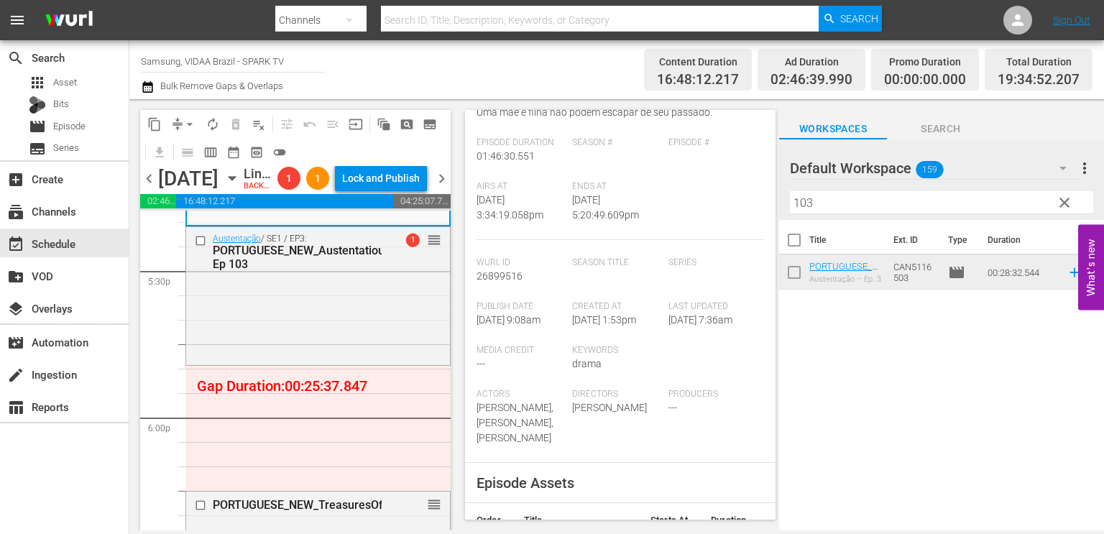
scroll to position [5117, 0]
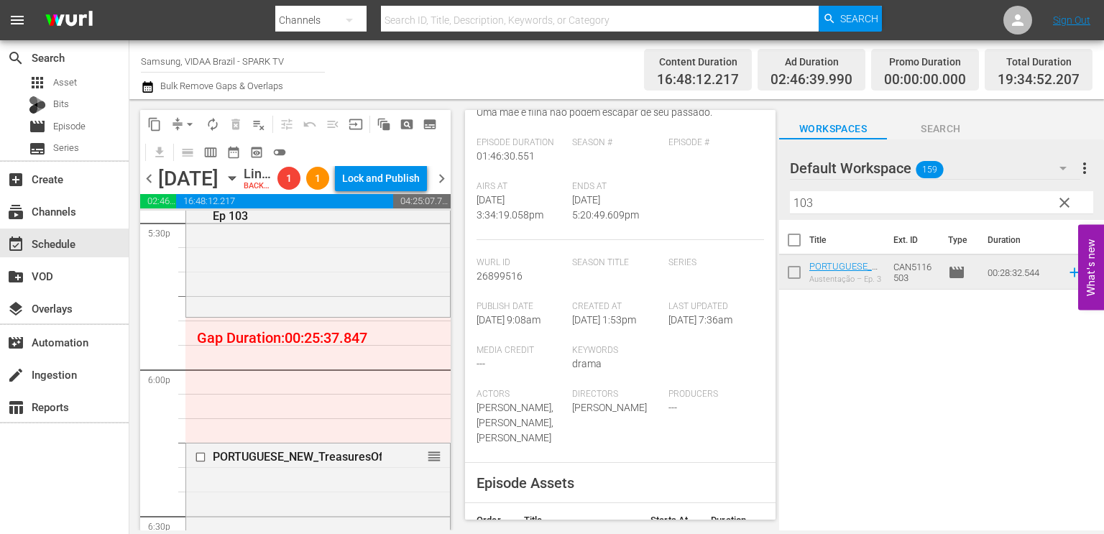
click at [825, 206] on input "103" at bounding box center [941, 202] width 303 height 23
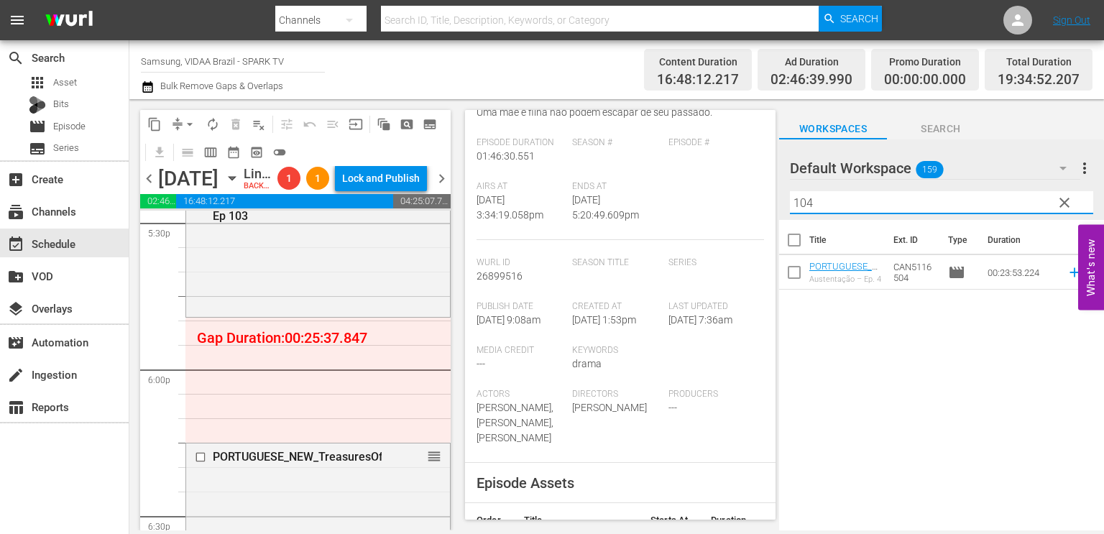
type input "104"
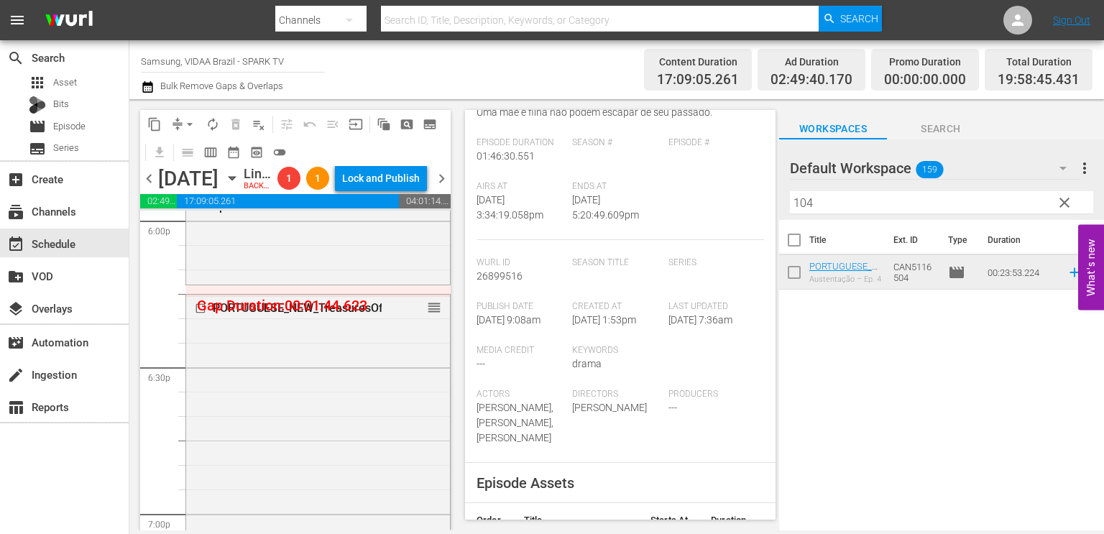
scroll to position [5267, 0]
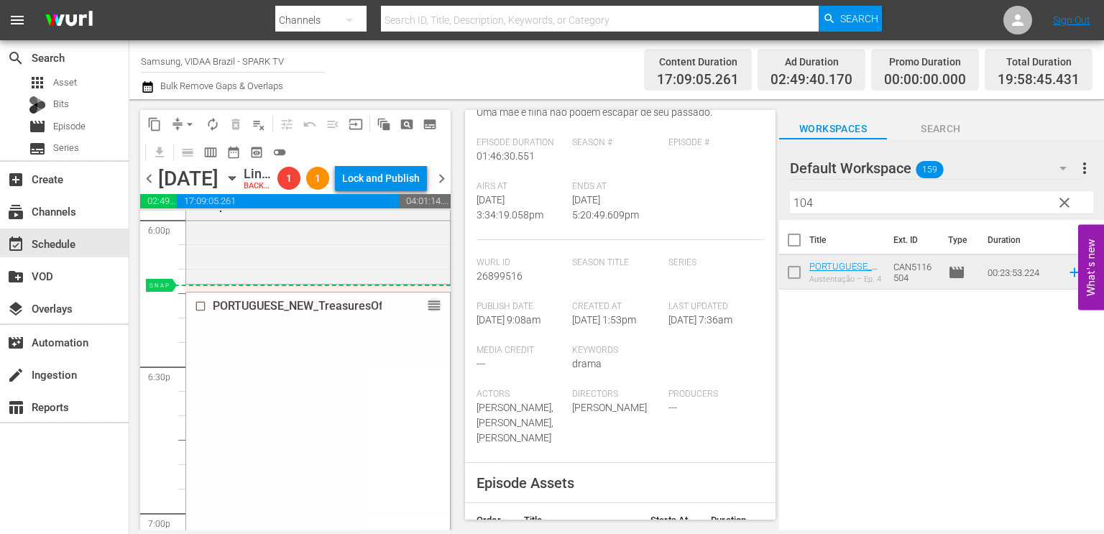
drag, startPoint x: 424, startPoint y: 355, endPoint x: 420, endPoint y: 337, distance: 18.3
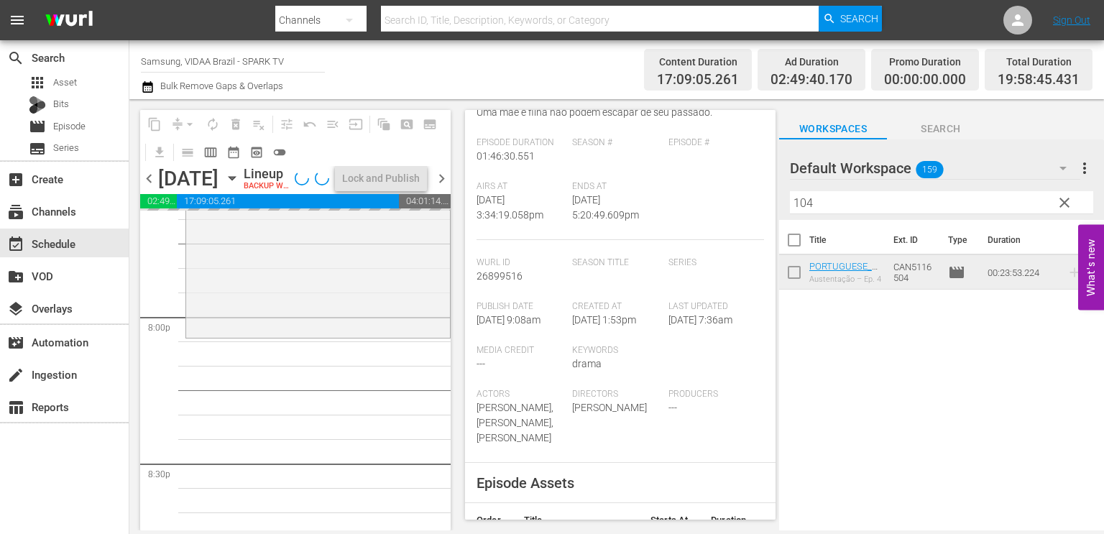
scroll to position [5764, 0]
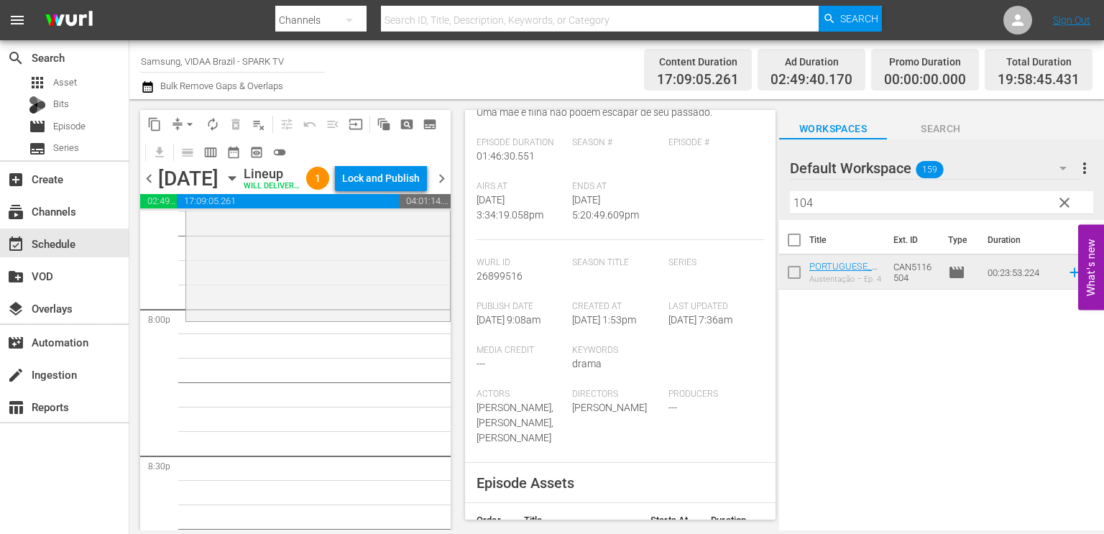
click at [899, 420] on div "Title Ext. ID Type Duration PORTUGUESE_NEW_Austentatious Ep 104 Austentação – E…" at bounding box center [941, 376] width 325 height 313
click at [1059, 203] on span "clear" at bounding box center [1063, 202] width 17 height 17
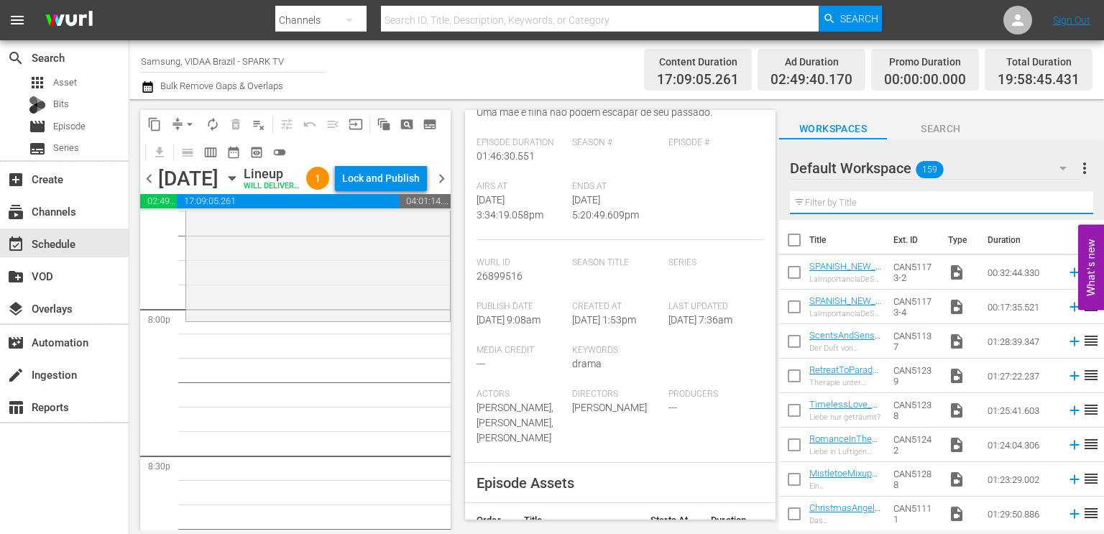
click at [1009, 203] on input "text" at bounding box center [941, 202] width 303 height 23
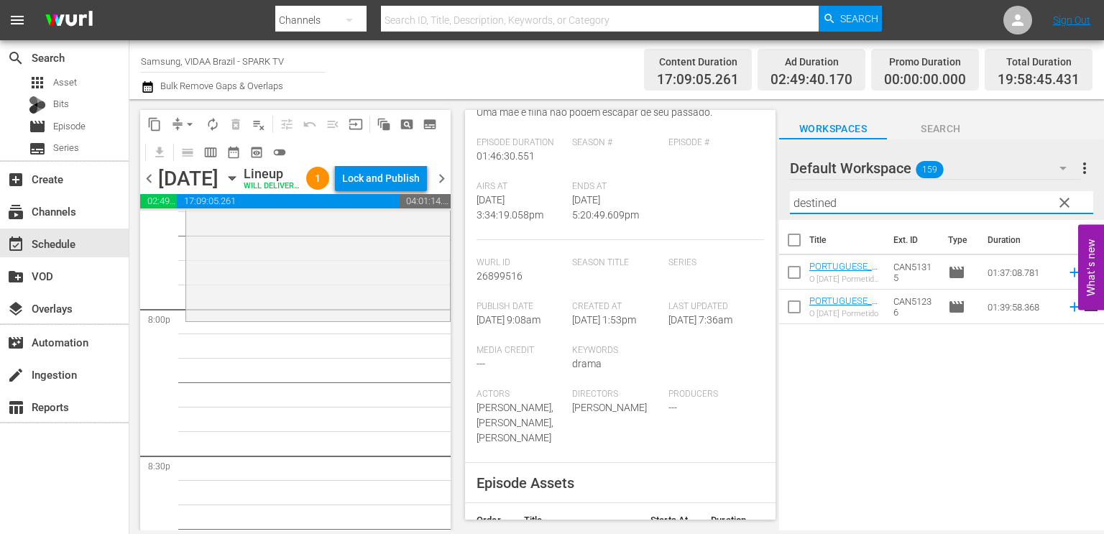
type input "destined"
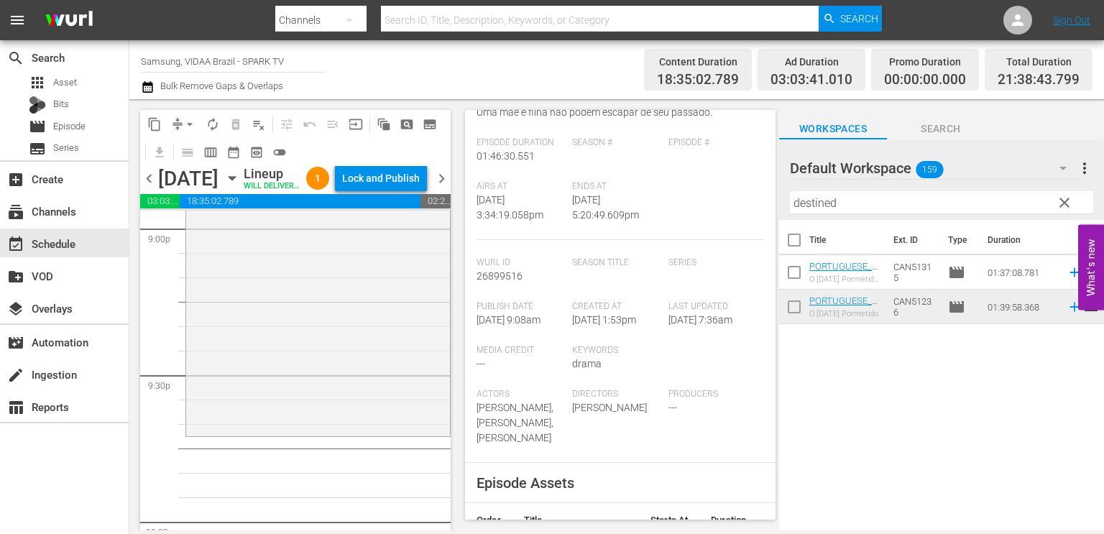
scroll to position [6138, 0]
click at [214, 126] on span "autorenew_outlined" at bounding box center [212, 124] width 14 height 14
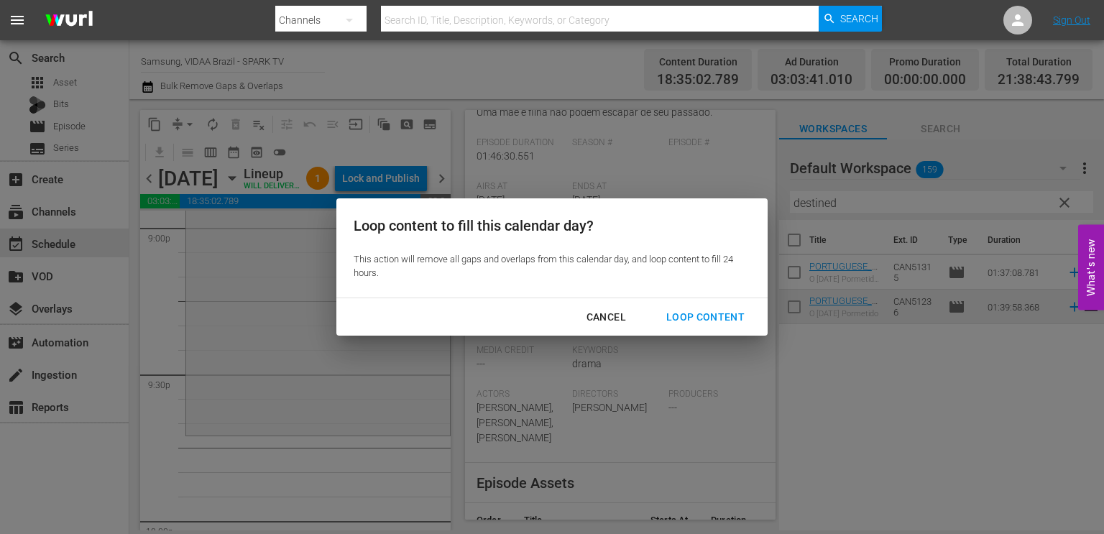
click at [706, 315] on div "Loop Content" at bounding box center [705, 317] width 101 height 18
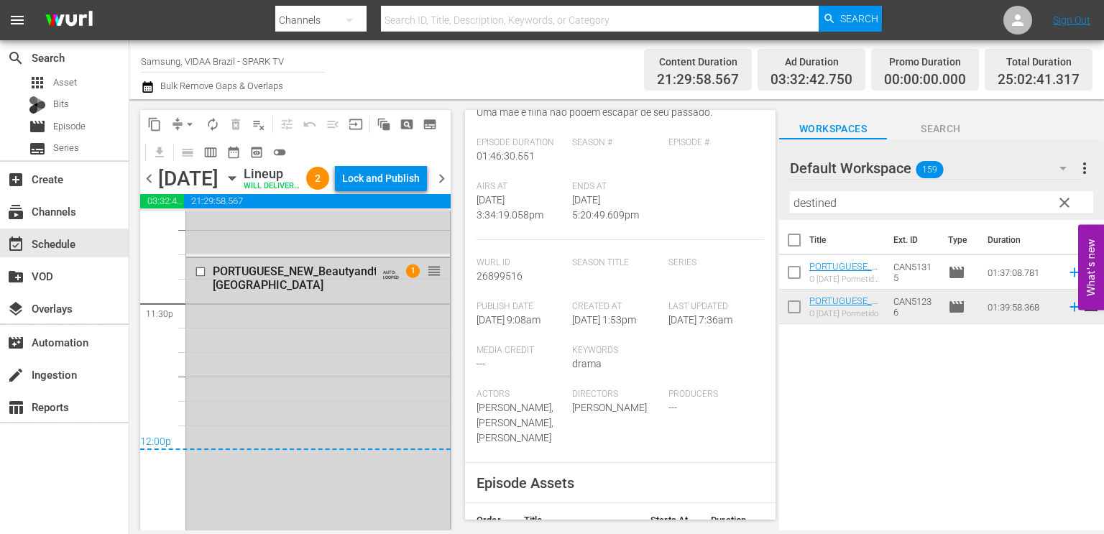
scroll to position [6812, 0]
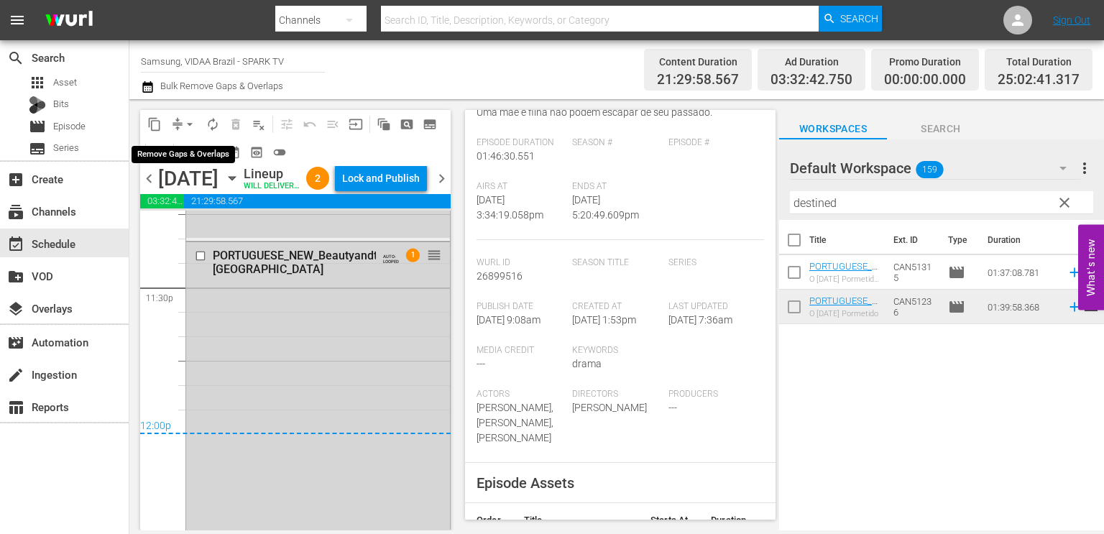
click at [181, 124] on button "arrow_drop_down" at bounding box center [189, 124] width 23 height 23
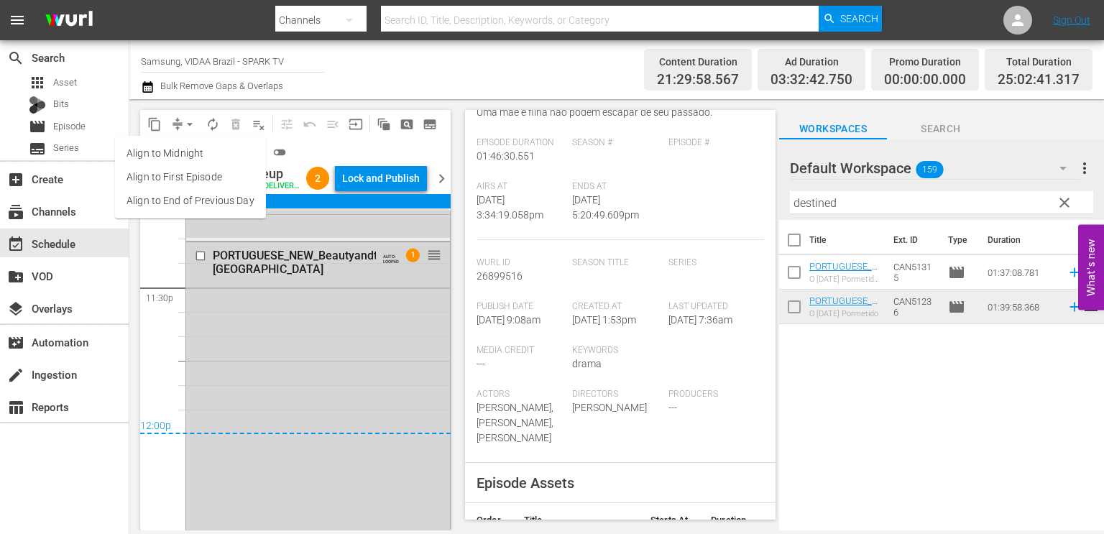
click at [178, 195] on li "Align to End of Previous Day" at bounding box center [190, 201] width 151 height 24
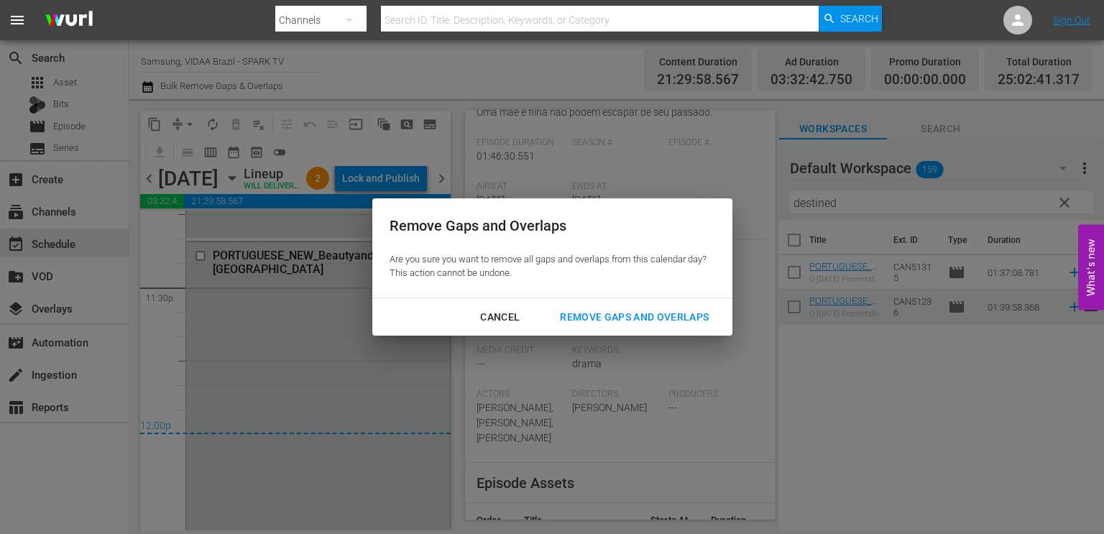
click at [611, 325] on div "Remove Gaps and Overlaps" at bounding box center [634, 317] width 172 height 18
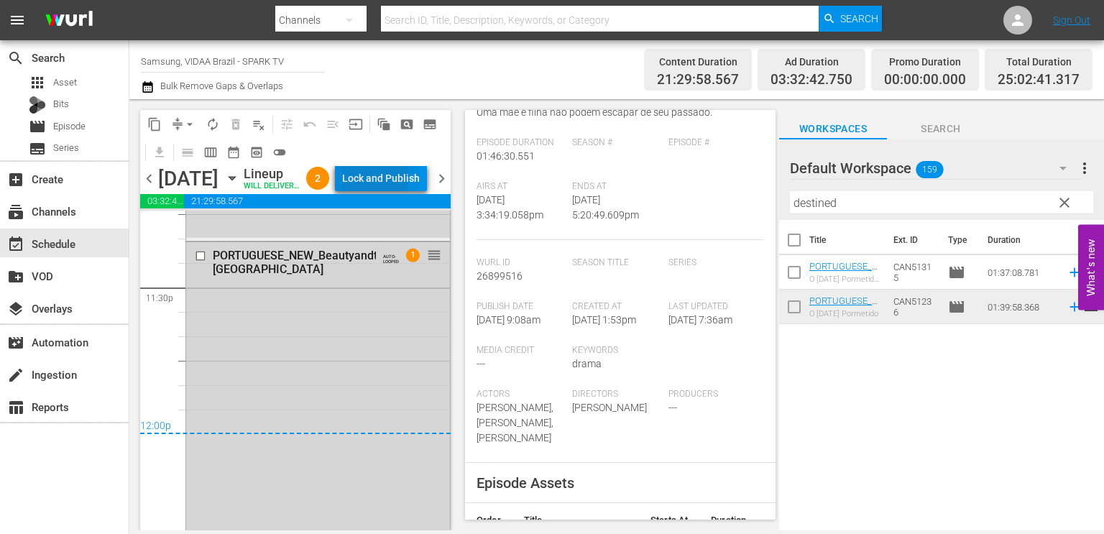
click at [406, 177] on div "Lock and Publish" at bounding box center [381, 178] width 78 height 26
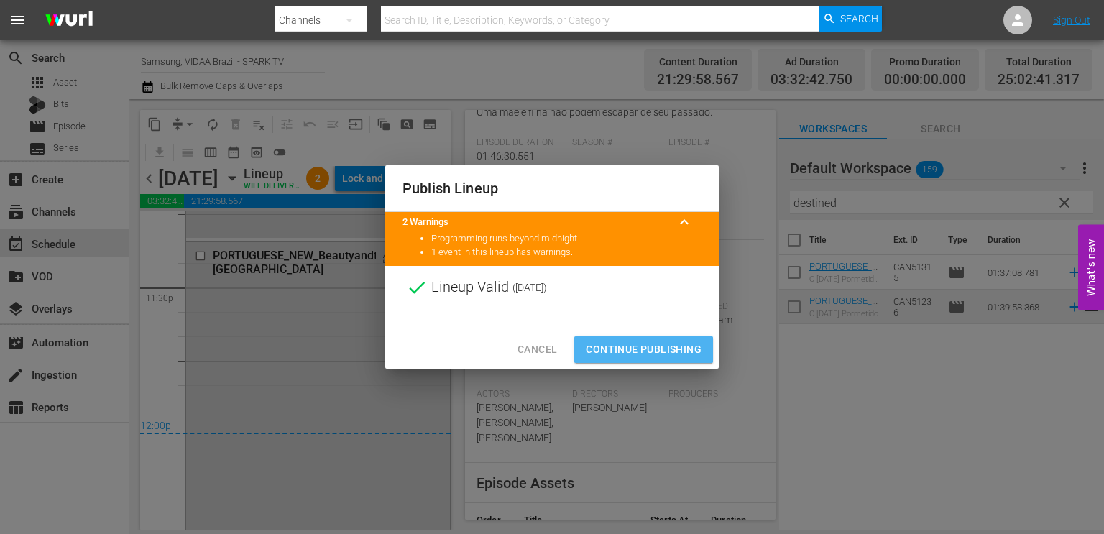
click at [634, 348] on span "Continue Publishing" at bounding box center [644, 350] width 116 height 18
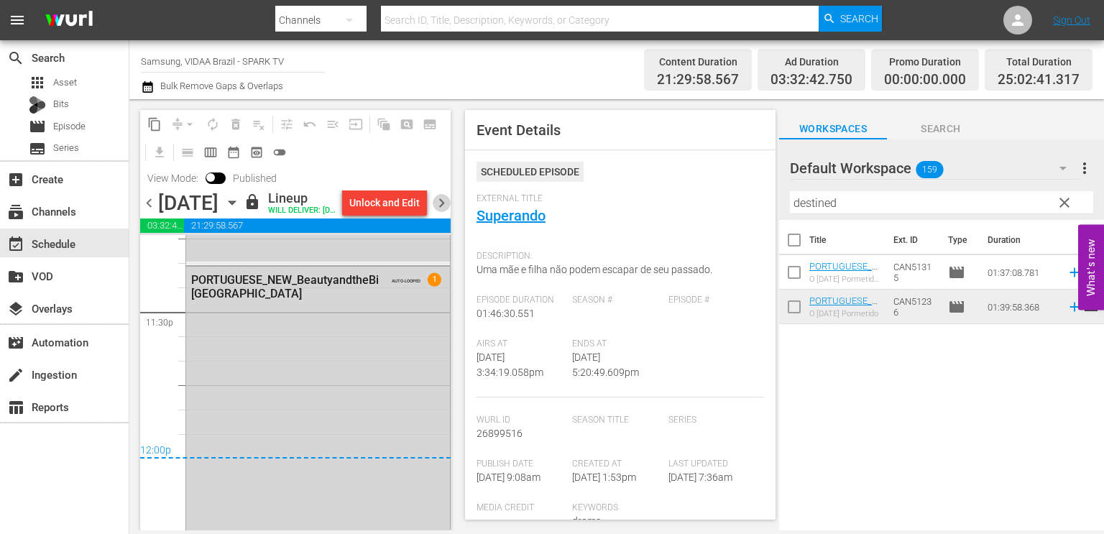
click at [440, 212] on span "chevron_right" at bounding box center [442, 203] width 18 height 18
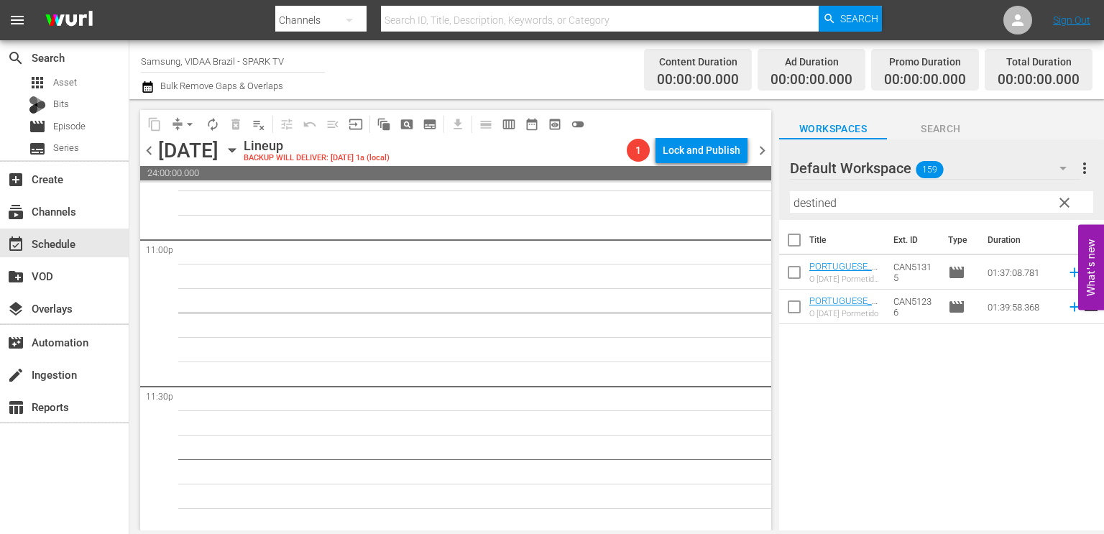
scroll to position [6661, 0]
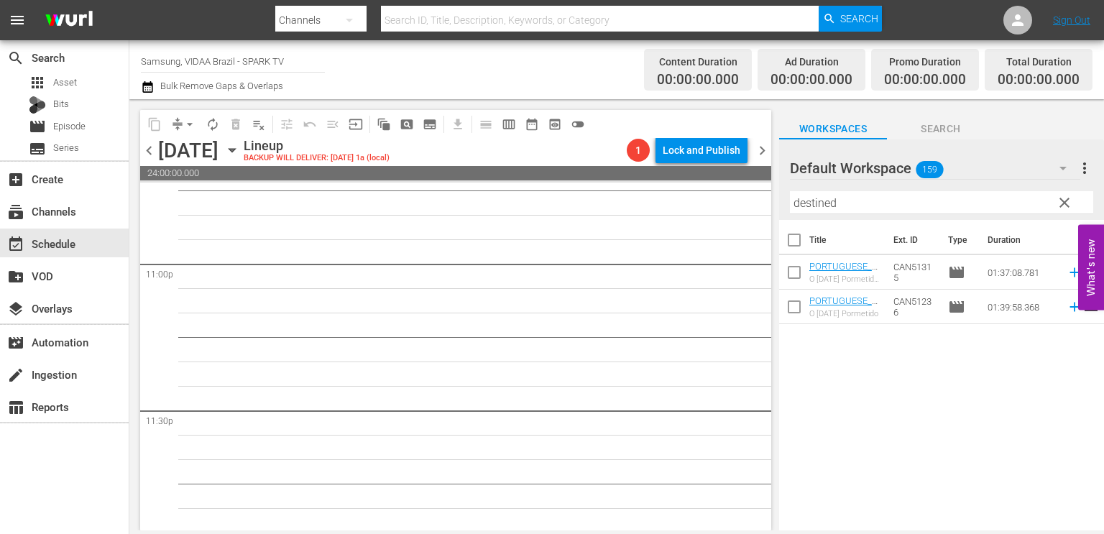
click at [1065, 201] on span "clear" at bounding box center [1063, 202] width 17 height 17
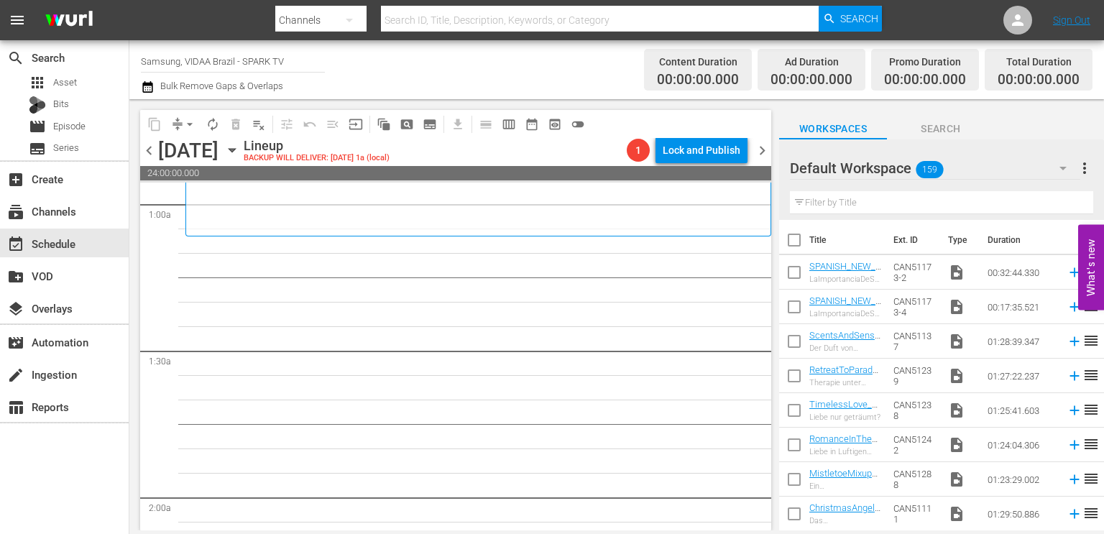
scroll to position [277, 0]
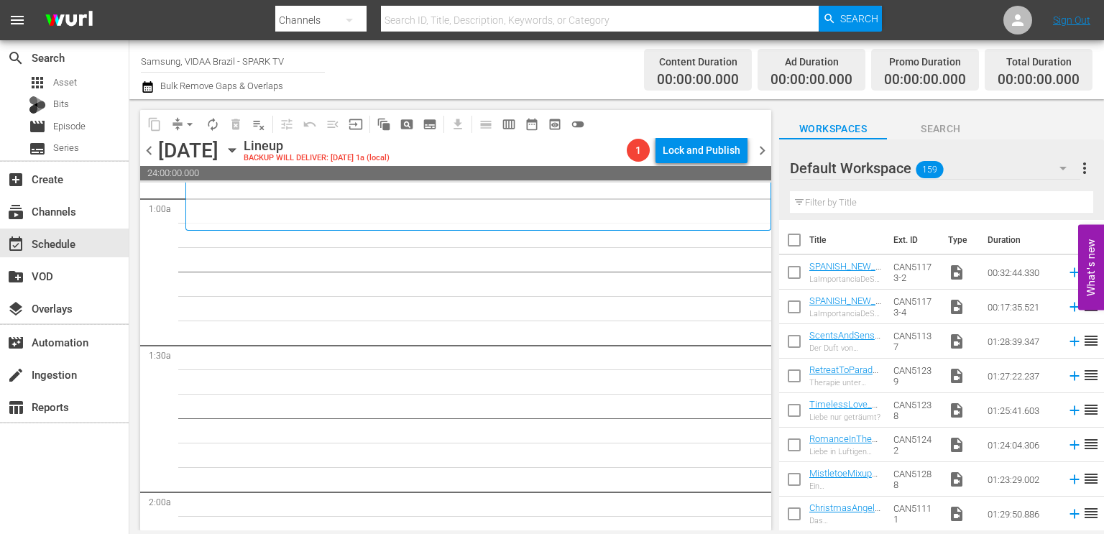
click at [871, 205] on input "text" at bounding box center [941, 202] width 303 height 23
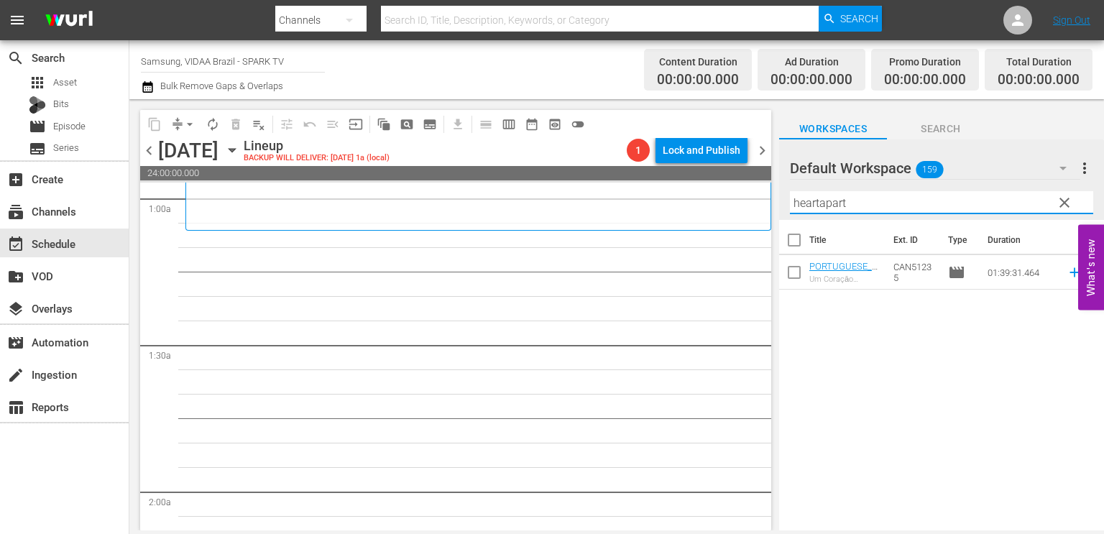
type input "heartapart"
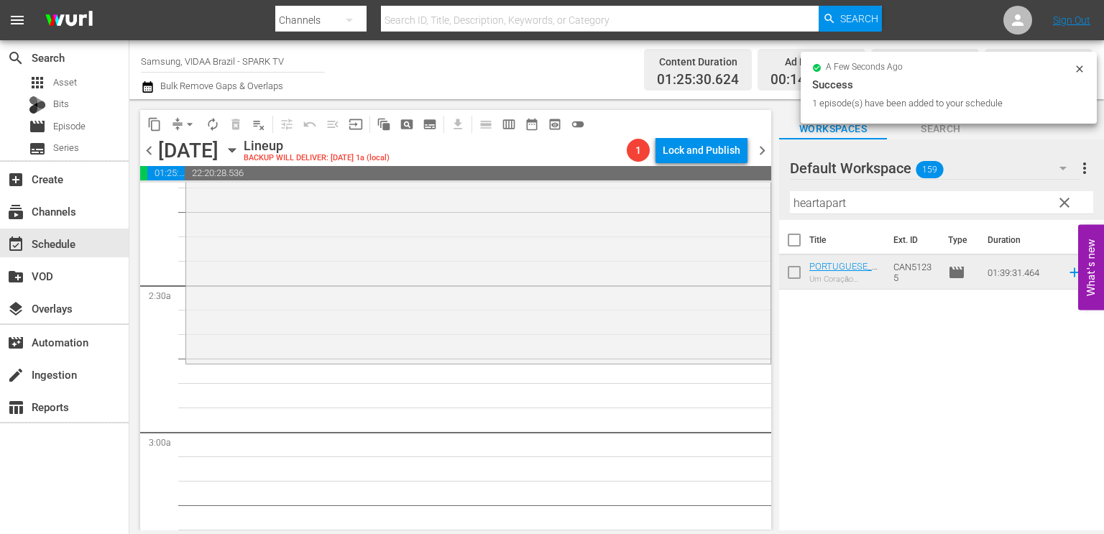
scroll to position [634, 0]
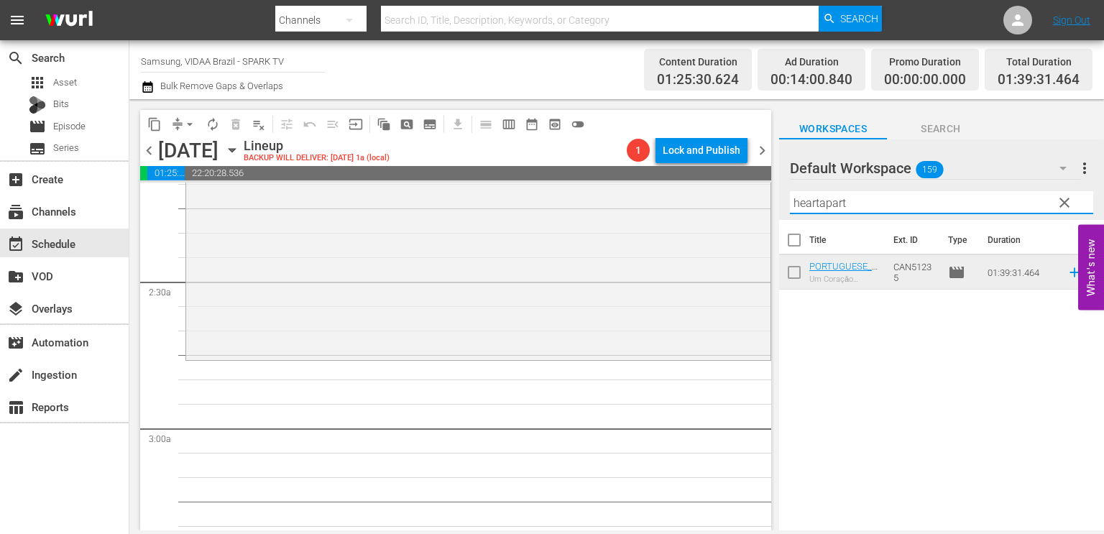
click at [857, 204] on input "heartapart" at bounding box center [941, 202] width 303 height 23
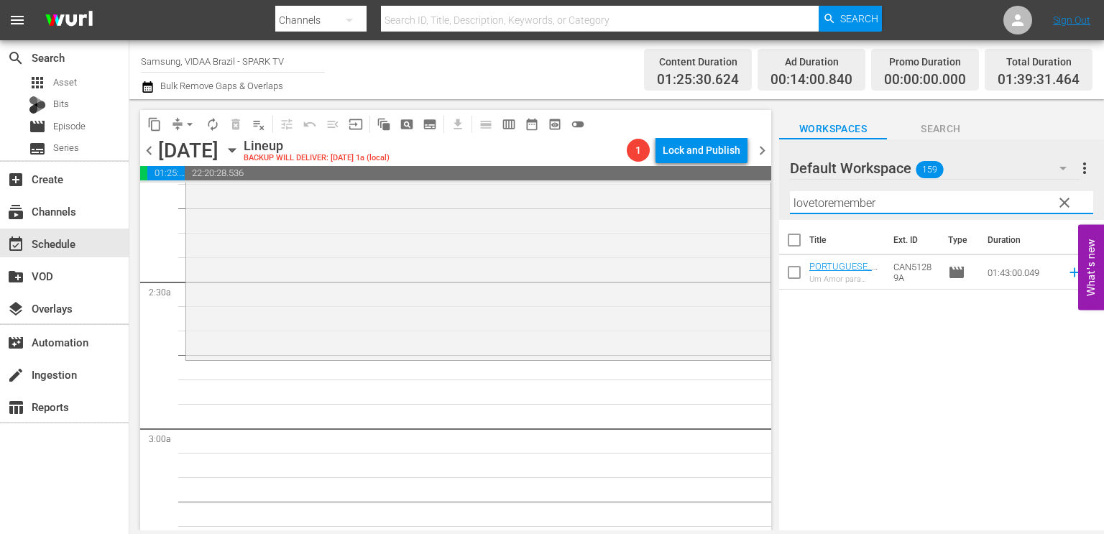
type input "lovetoremember"
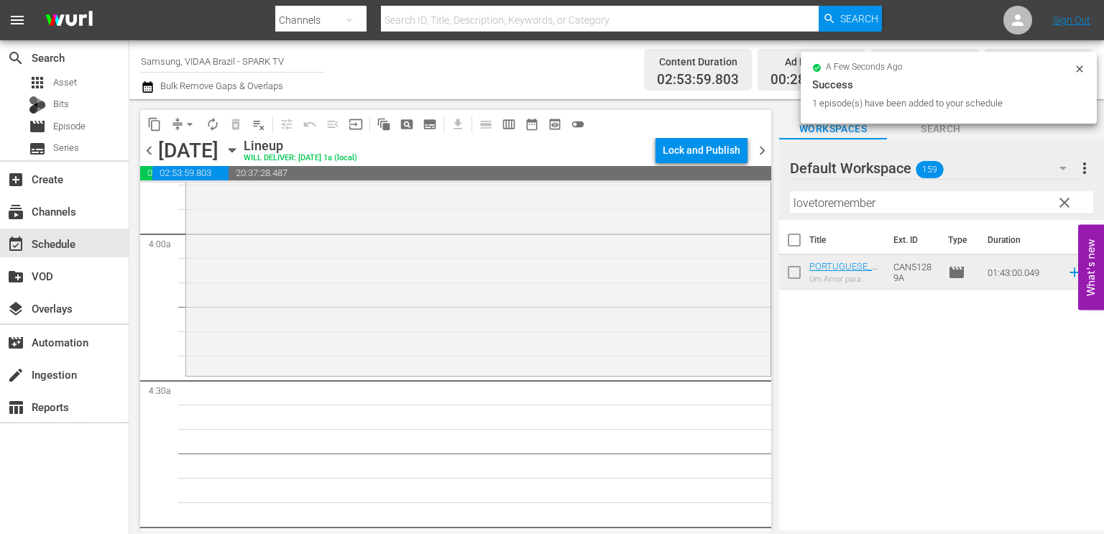
scroll to position [1128, 0]
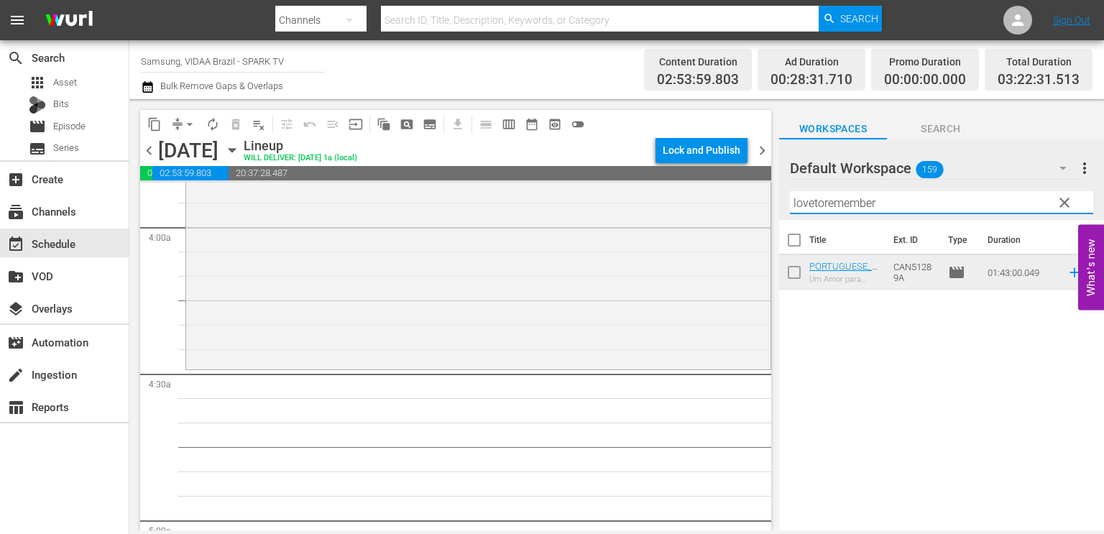
click at [842, 206] on input "lovetoremember" at bounding box center [941, 202] width 303 height 23
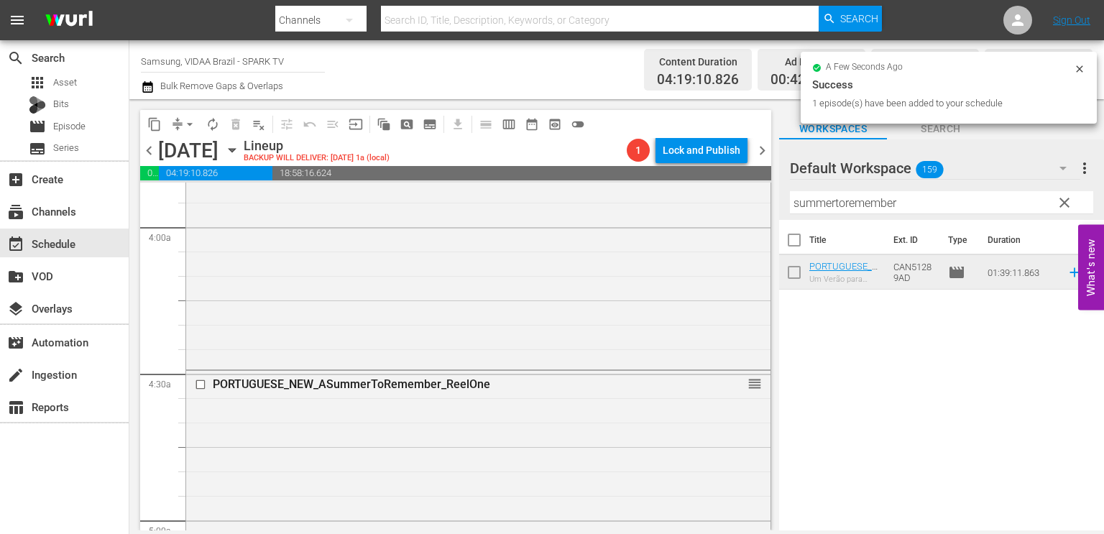
click at [902, 205] on input "summertoremember" at bounding box center [941, 202] width 303 height 23
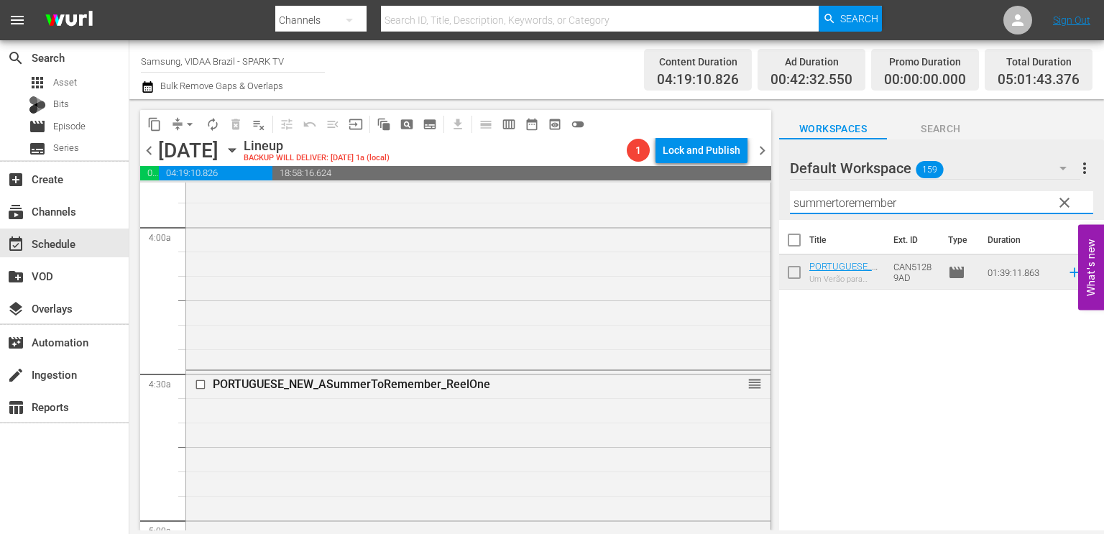
type input "s"
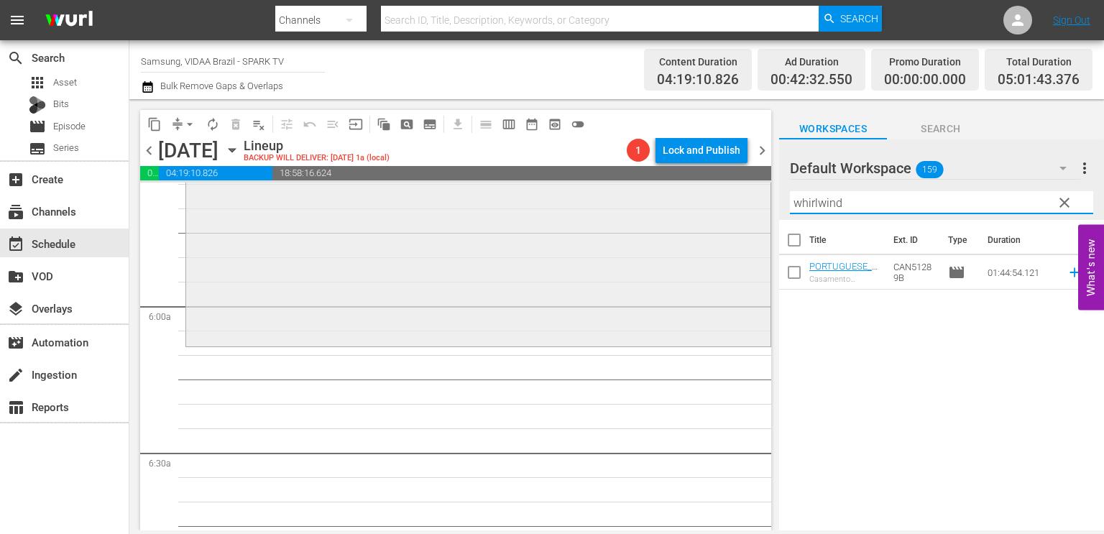
scroll to position [1639, 0]
type input "whirlwind"
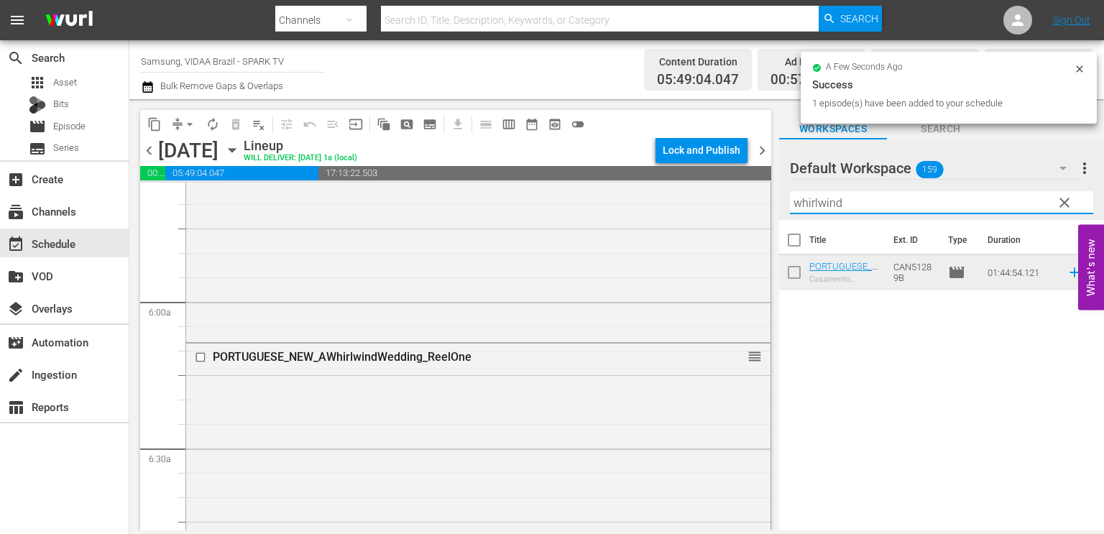
click at [950, 205] on input "whirlwind" at bounding box center [941, 202] width 303 height 23
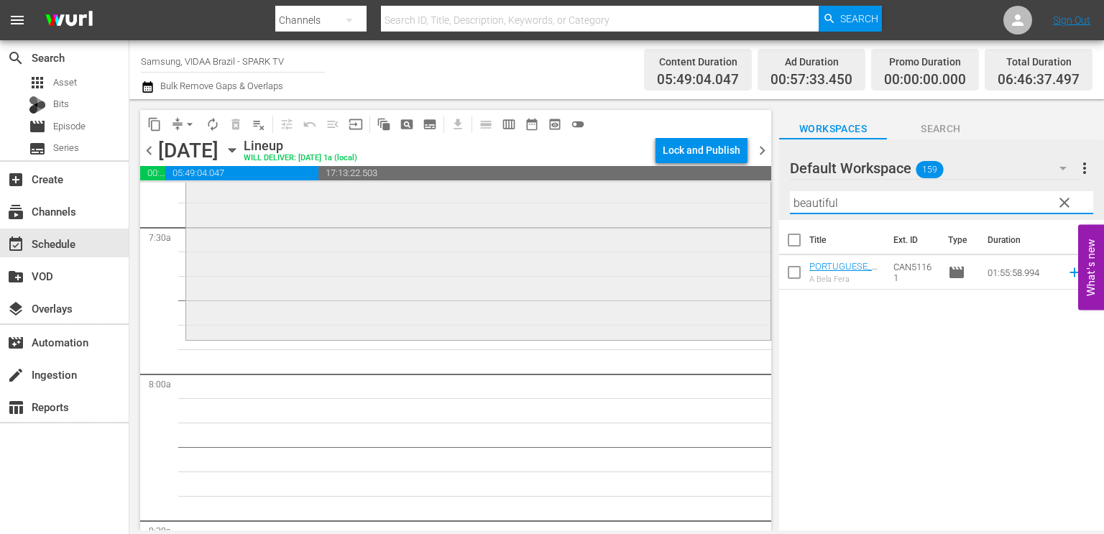
scroll to position [2155, 0]
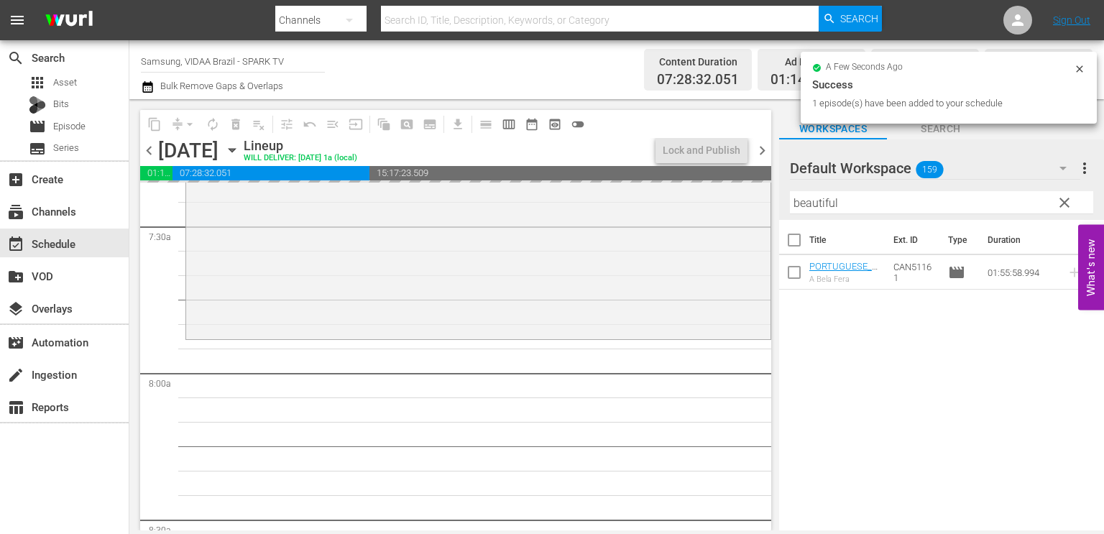
click at [905, 208] on input "beautiful" at bounding box center [941, 202] width 303 height 23
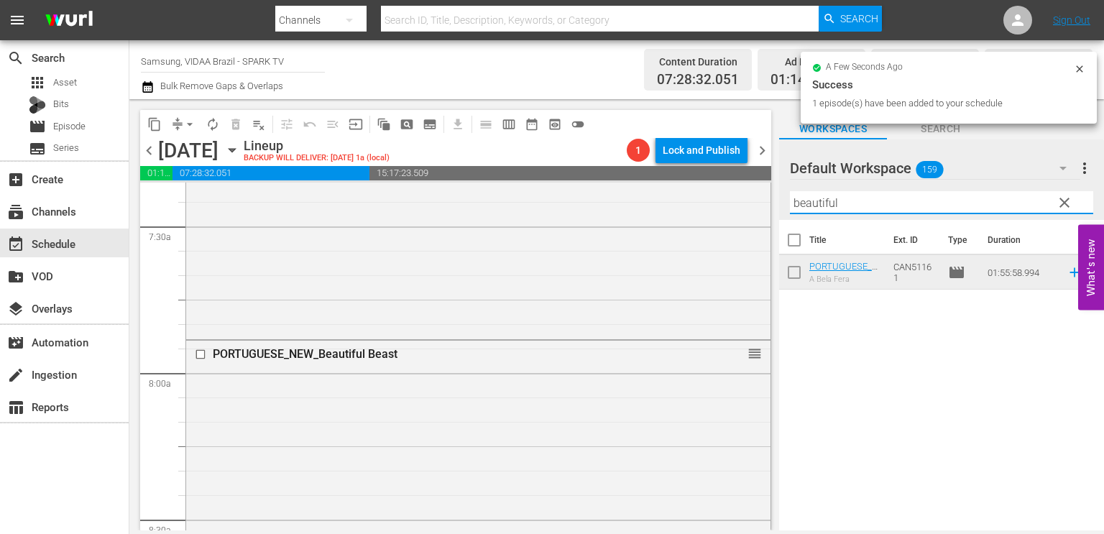
click at [905, 208] on input "beautiful" at bounding box center [941, 202] width 303 height 23
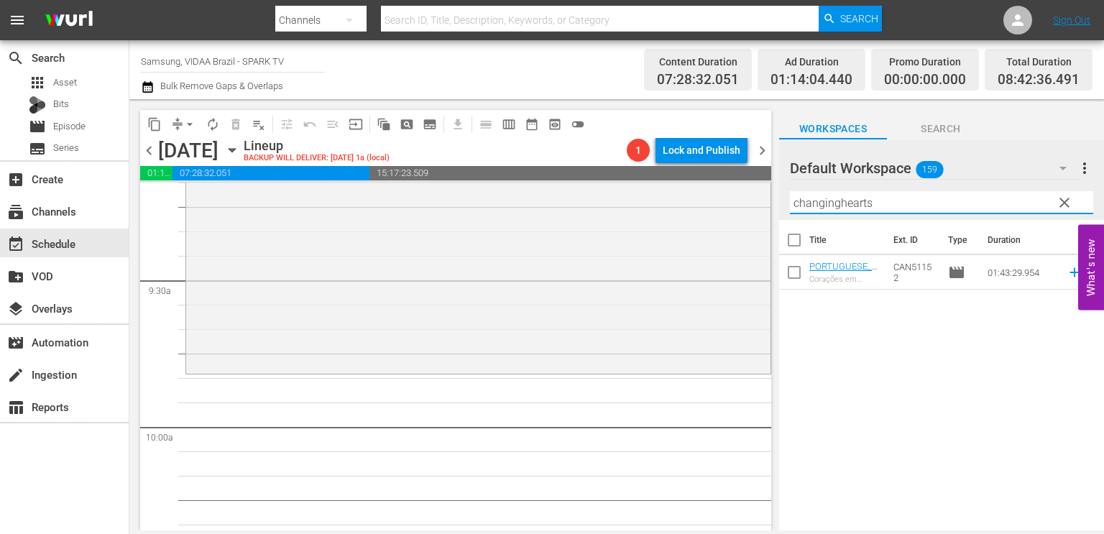
scroll to position [2687, 0]
type input "changinghearts"
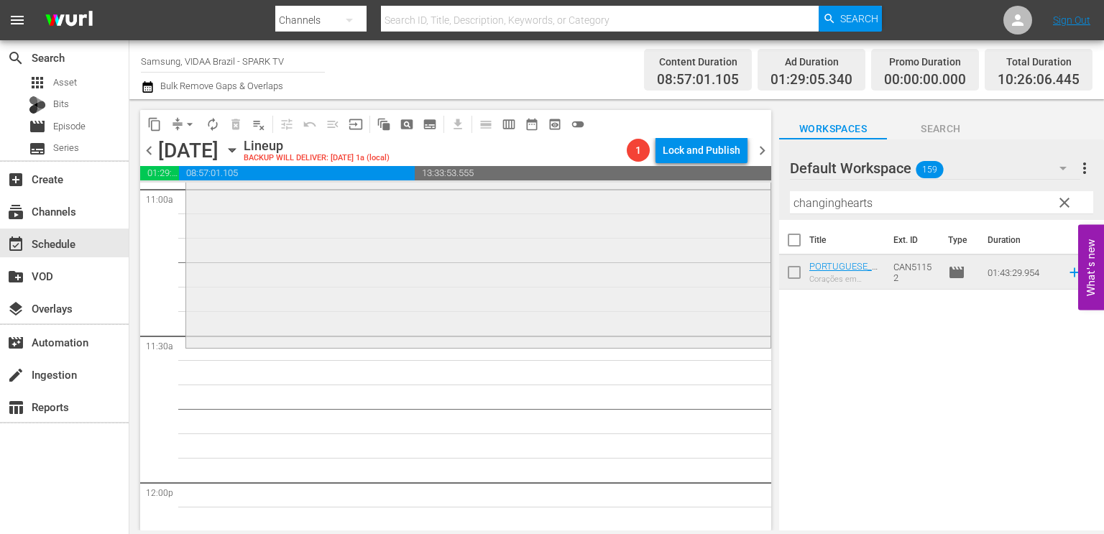
scroll to position [3241, 0]
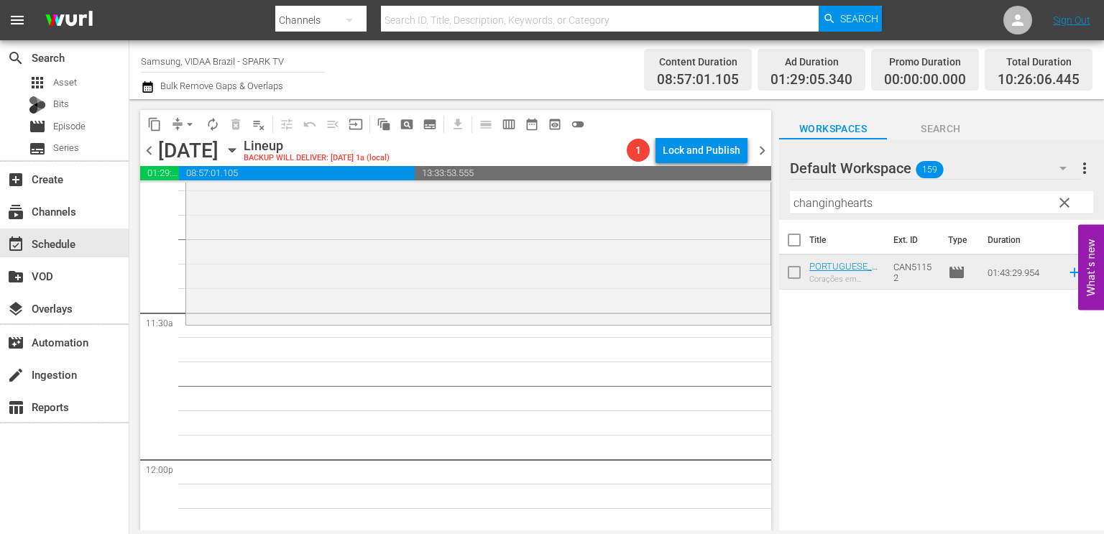
click at [887, 199] on input "changinghearts" at bounding box center [941, 202] width 303 height 23
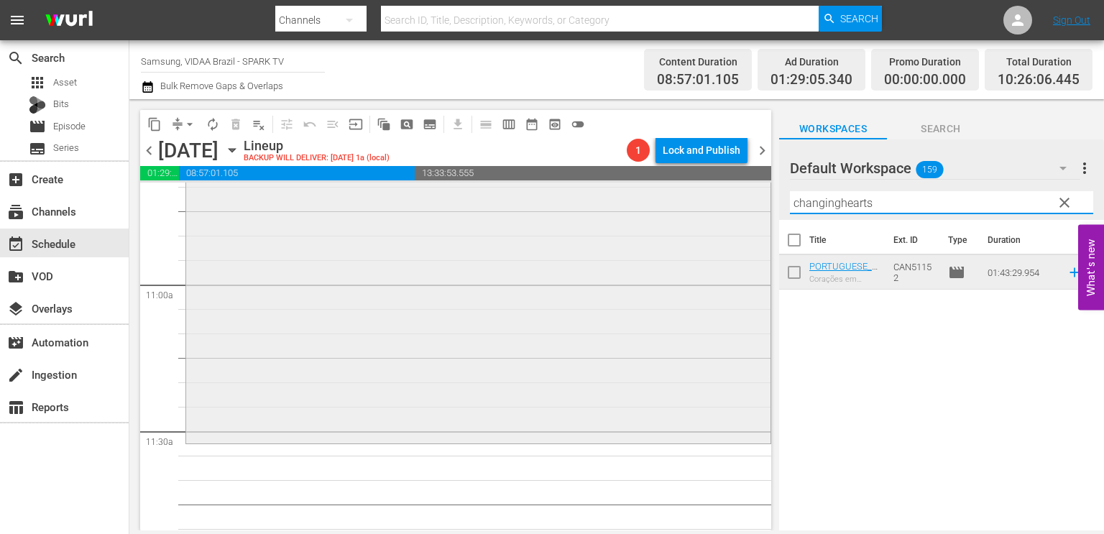
scroll to position [3124, 0]
click at [905, 199] on input "changinghearts" at bounding box center [941, 202] width 303 height 23
click at [1065, 205] on span "clear" at bounding box center [1063, 202] width 17 height 17
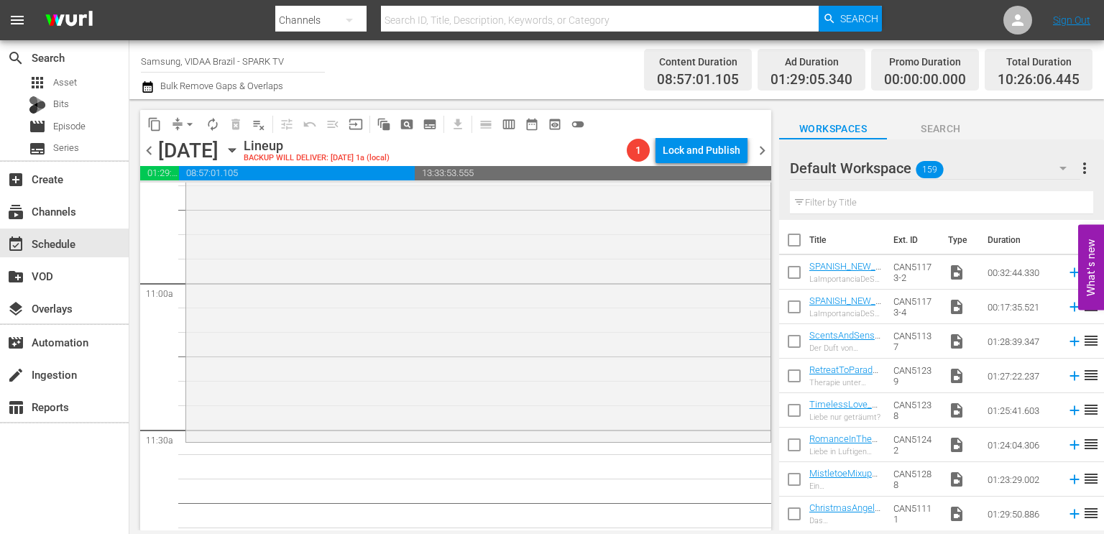
click at [1017, 203] on input "text" at bounding box center [941, 202] width 303 height 23
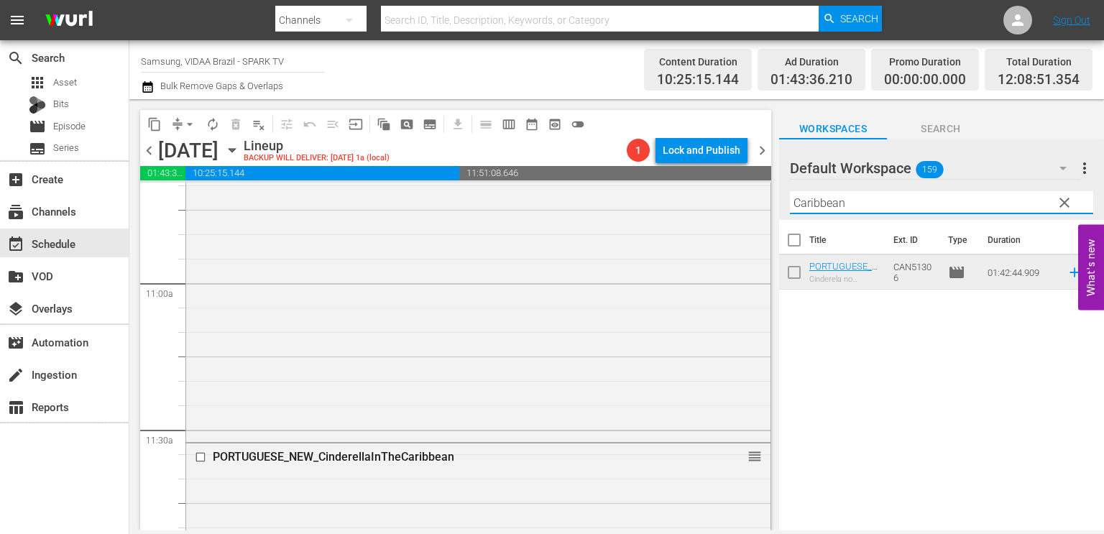
click at [882, 205] on input "Caribbean" at bounding box center [941, 202] width 303 height 23
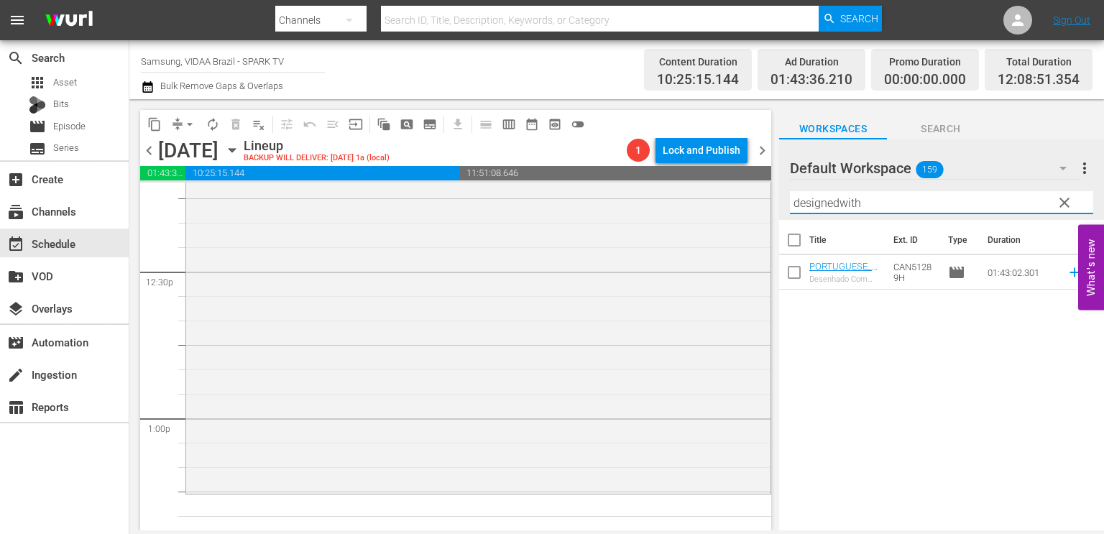
scroll to position [3594, 0]
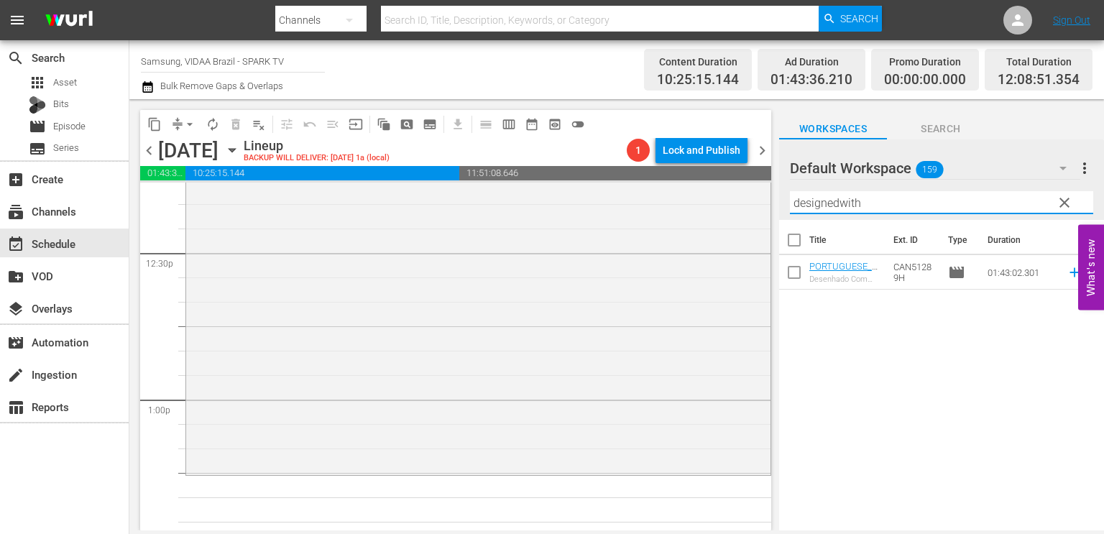
type input "designedwith"
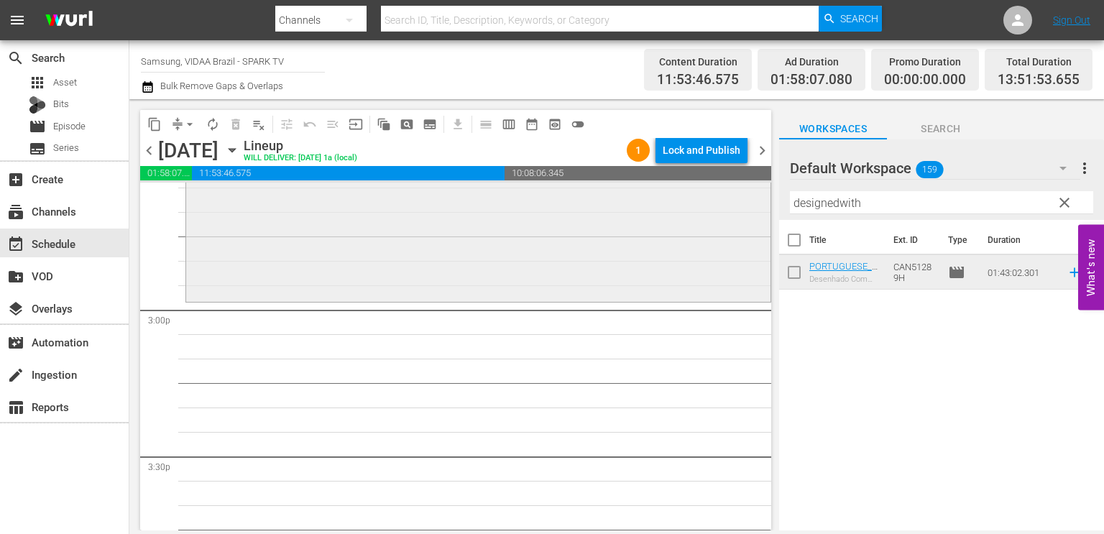
scroll to position [4270, 0]
click at [848, 205] on input "designedwith" at bounding box center [941, 202] width 303 height 23
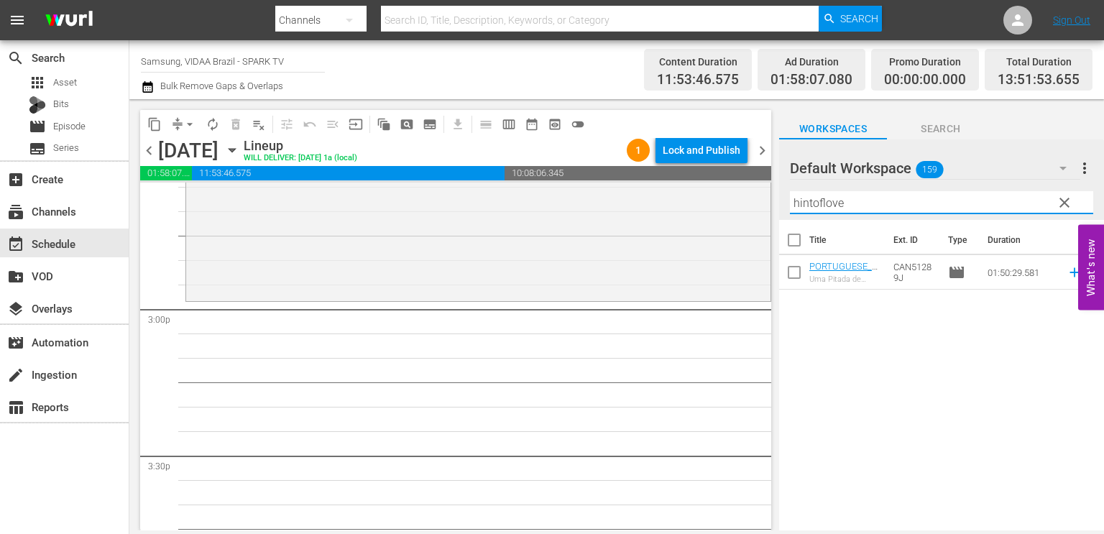
type input "hintoflove"
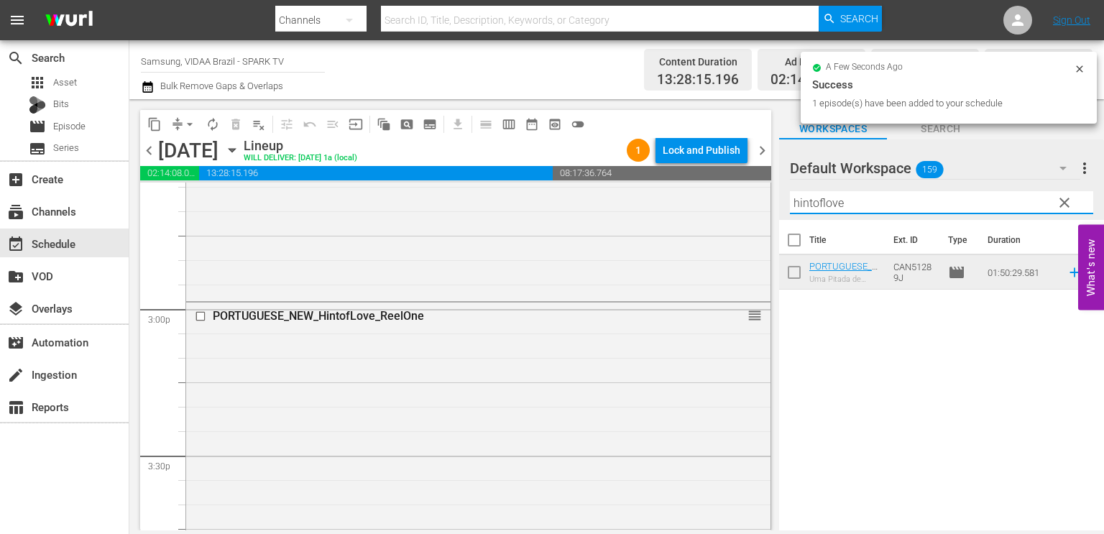
click at [899, 206] on input "hintoflove" at bounding box center [941, 202] width 303 height 23
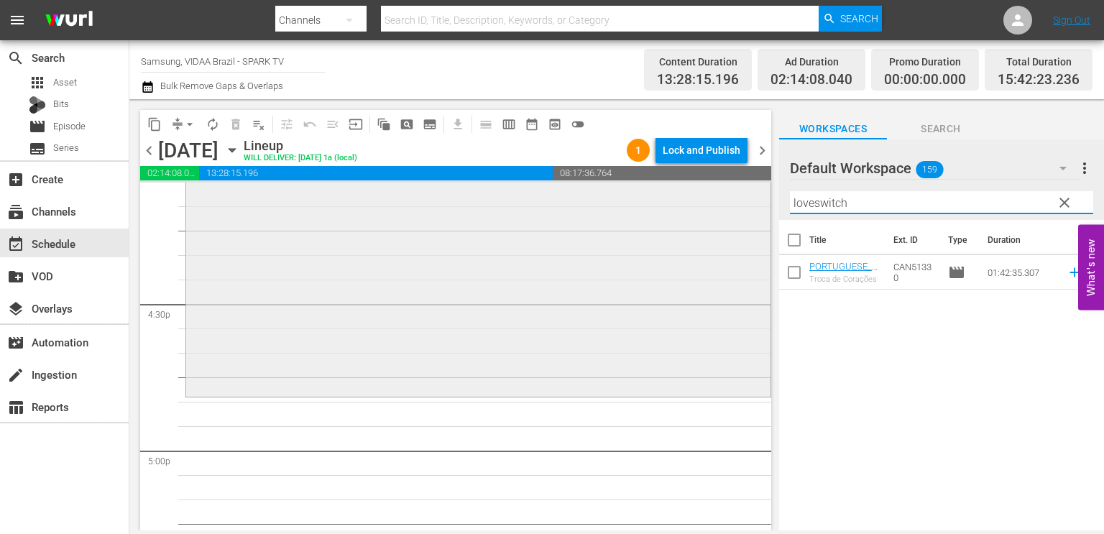
scroll to position [4732, 0]
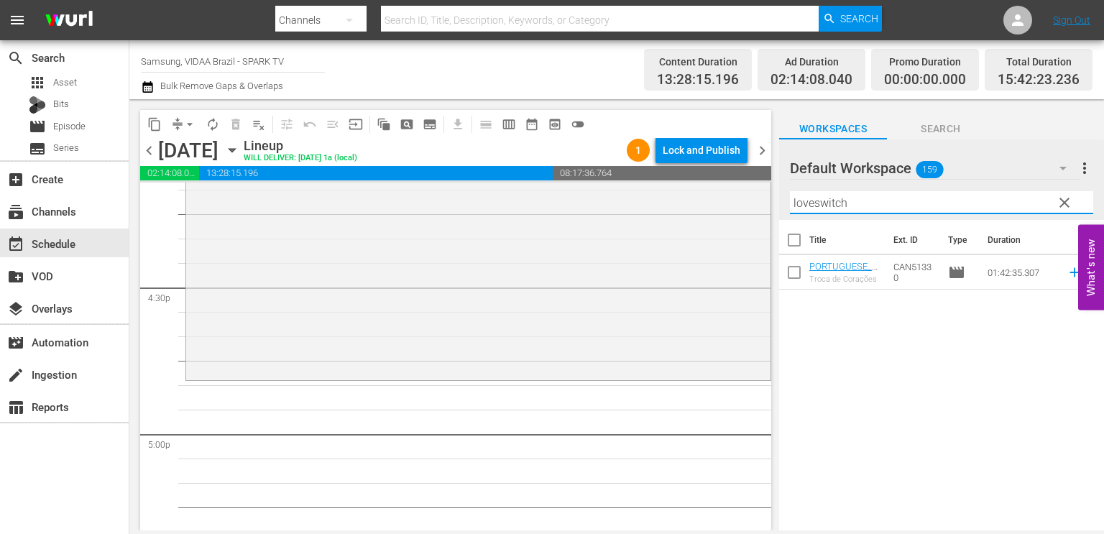
type input "loveswitch"
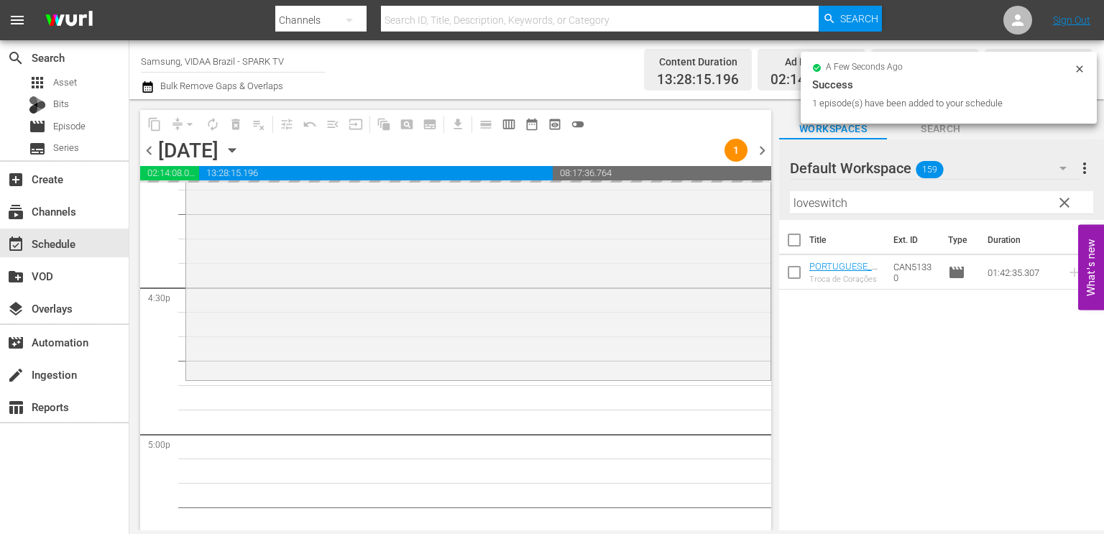
drag, startPoint x: 909, startPoint y: 275, endPoint x: 647, endPoint y: 391, distance: 286.0
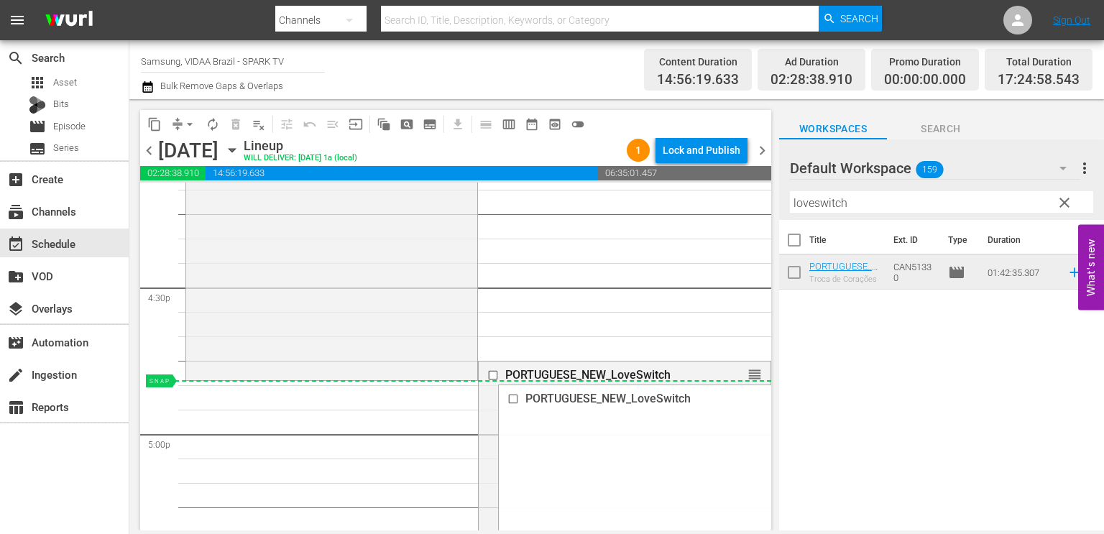
drag, startPoint x: 741, startPoint y: 371, endPoint x: 736, endPoint y: 386, distance: 15.0
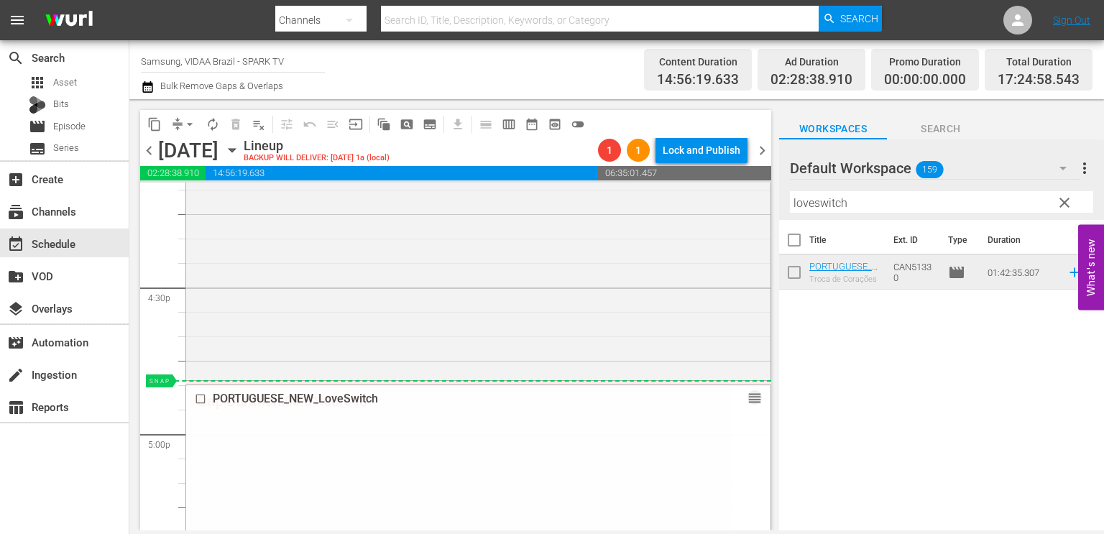
drag, startPoint x: 744, startPoint y: 399, endPoint x: 745, endPoint y: 383, distance: 15.8
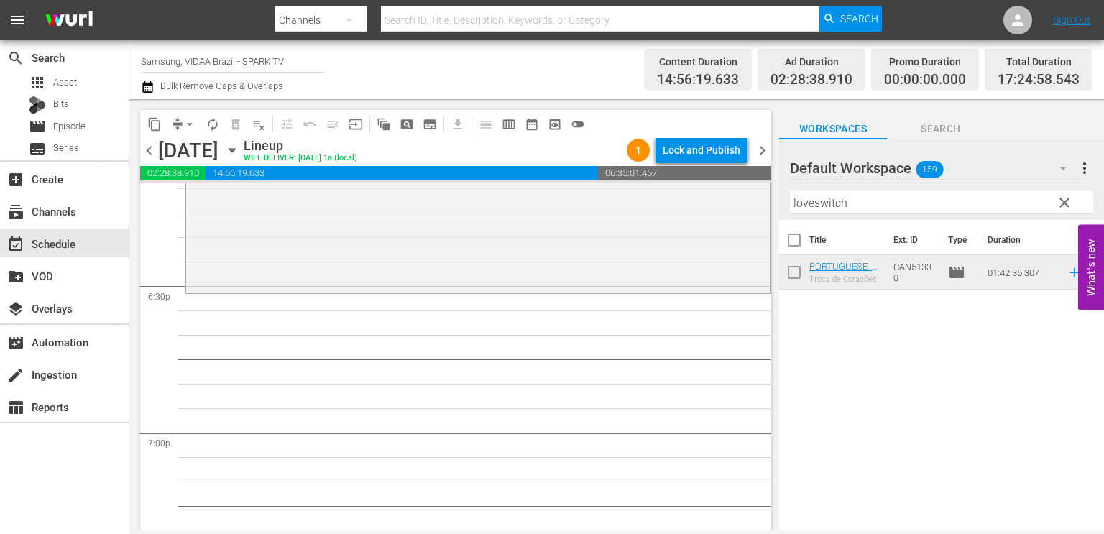
scroll to position [5304, 0]
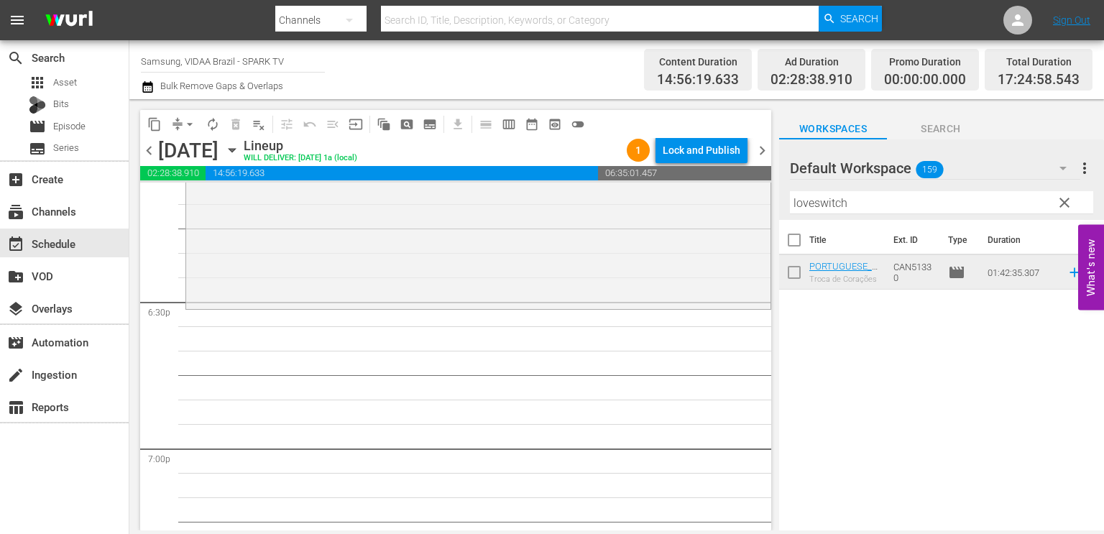
click at [897, 206] on input "loveswitch" at bounding box center [941, 202] width 303 height 23
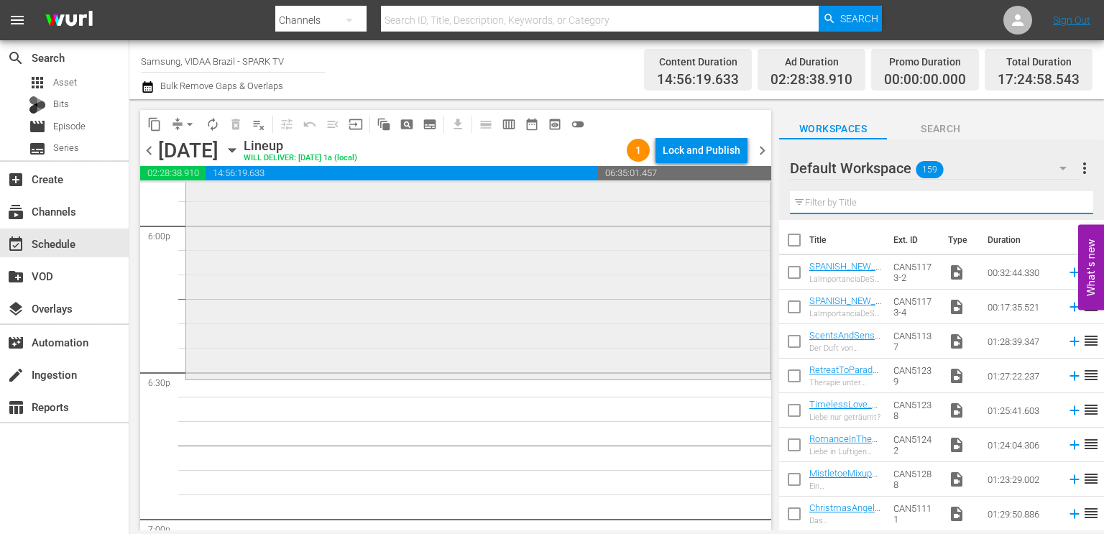
scroll to position [5240, 0]
click at [884, 200] on input "text" at bounding box center [941, 202] width 303 height 23
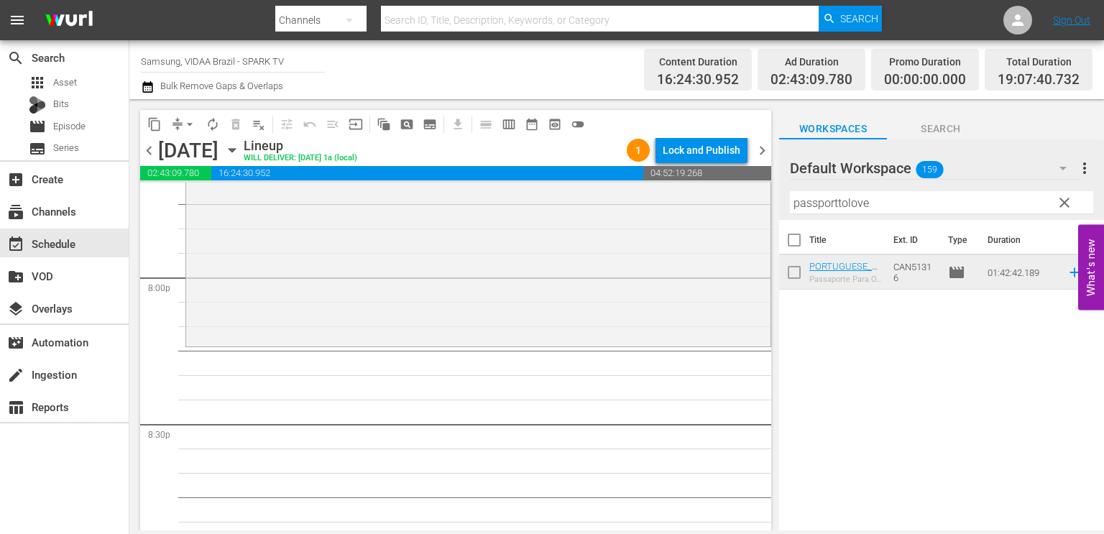
scroll to position [5769, 0]
click at [878, 210] on input "passporttolove" at bounding box center [941, 202] width 303 height 23
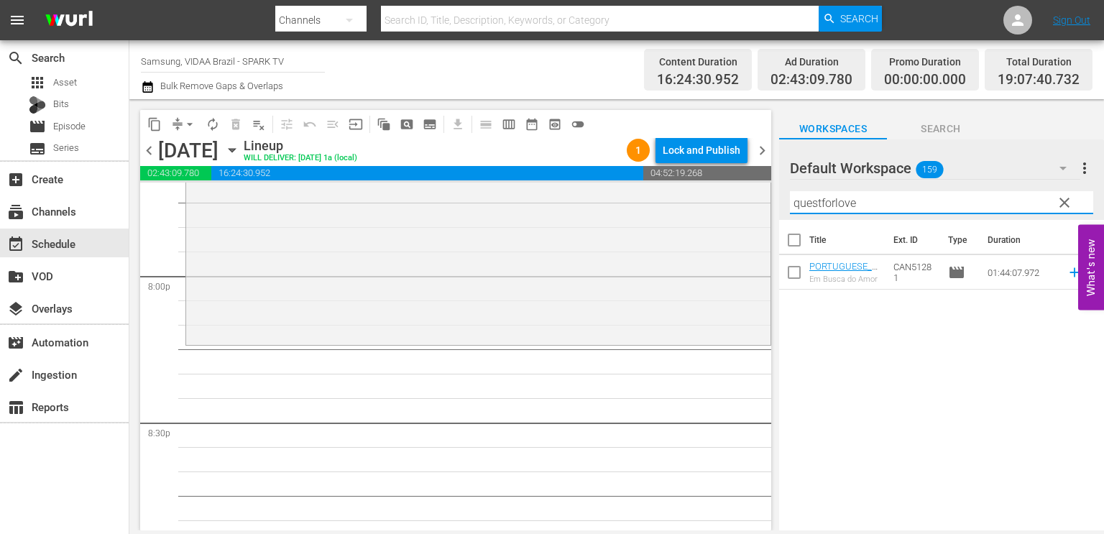
type input "questforlove"
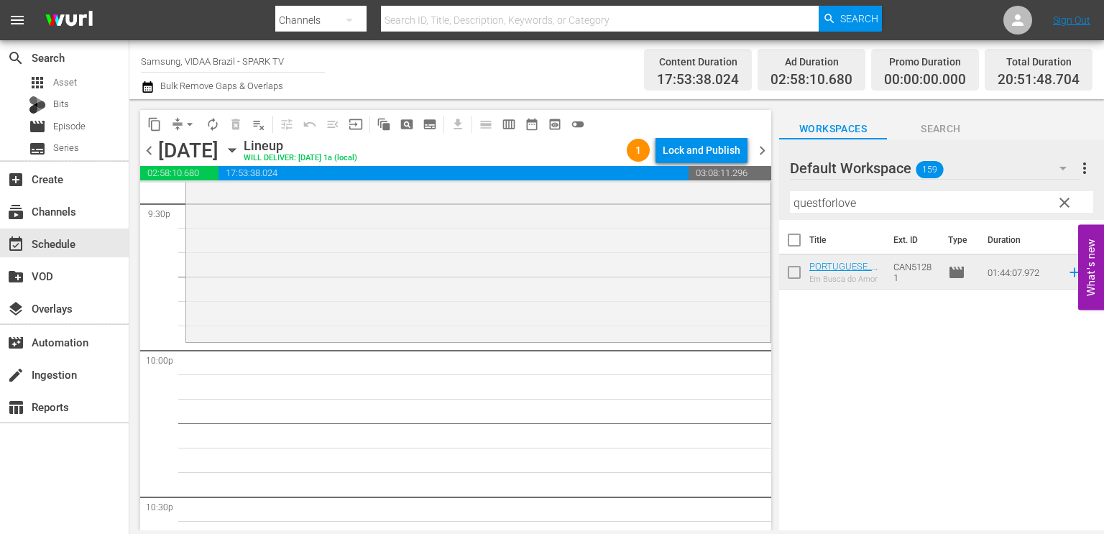
scroll to position [6293, 0]
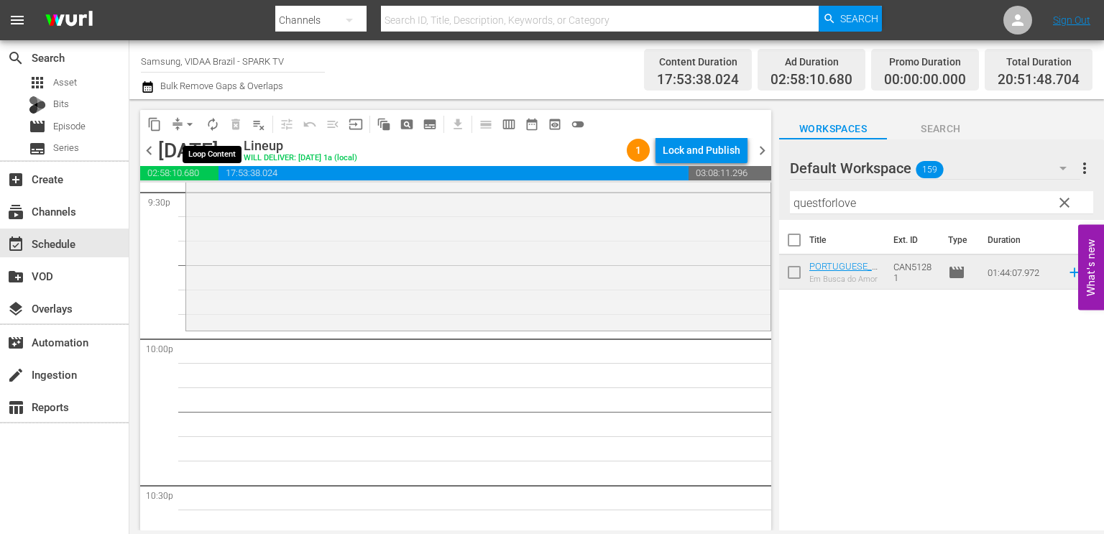
click at [211, 117] on span "autorenew_outlined" at bounding box center [212, 124] width 14 height 14
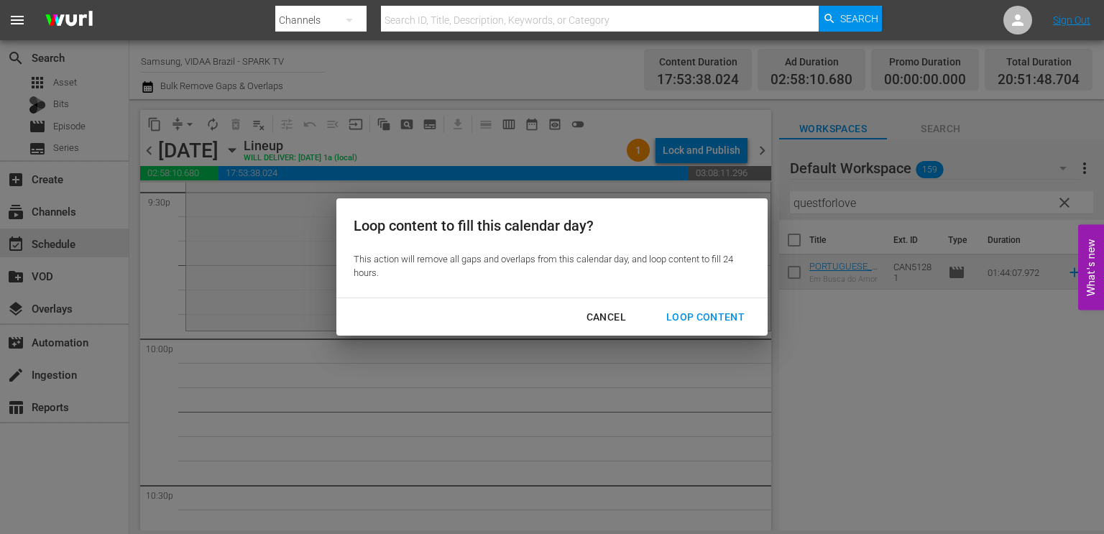
click at [687, 315] on div "Loop Content" at bounding box center [705, 317] width 101 height 18
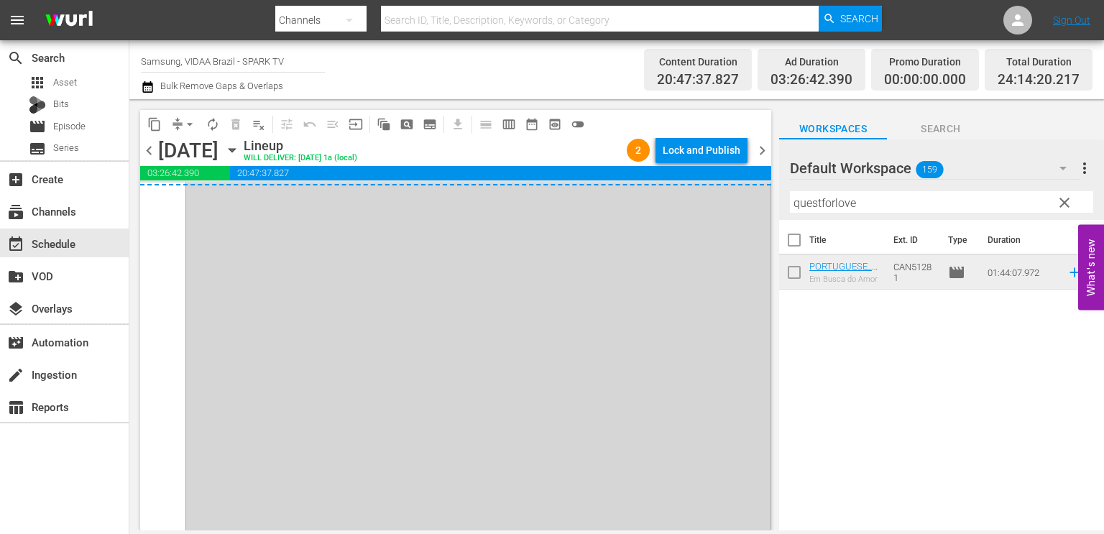
scroll to position [7082, 0]
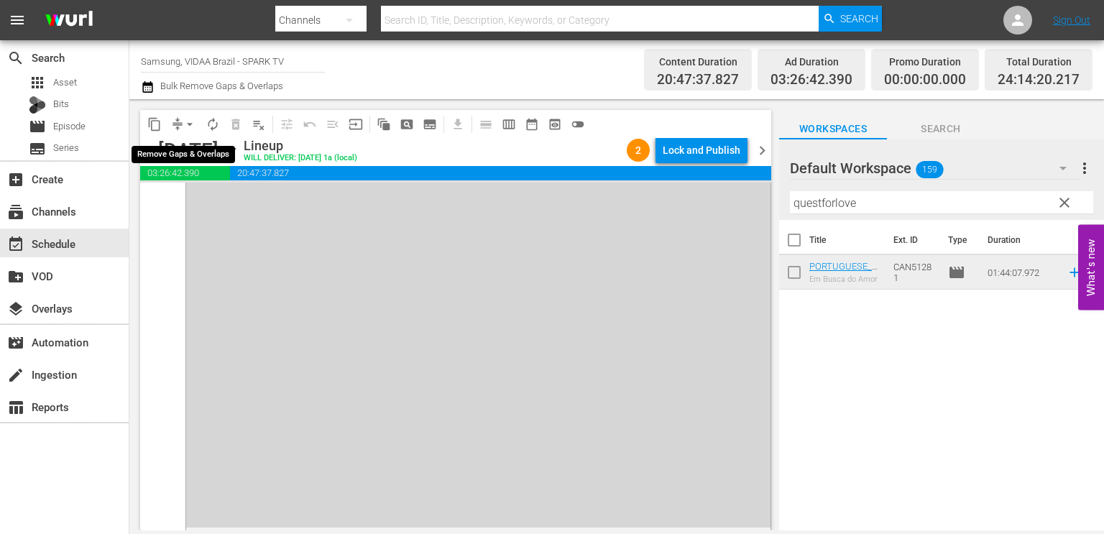
click at [182, 120] on span "arrow_drop_down" at bounding box center [189, 124] width 14 height 14
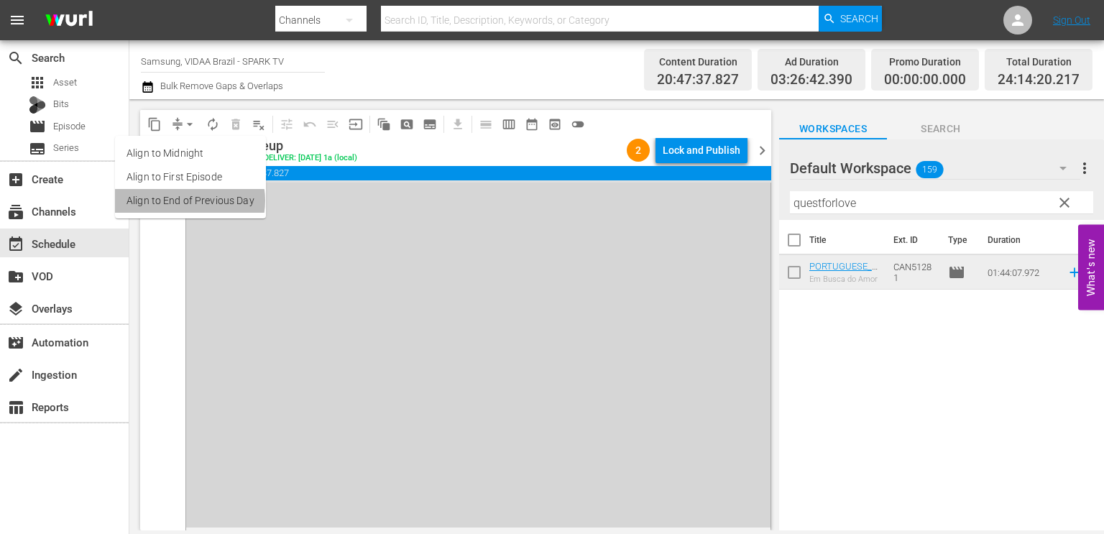
click at [186, 200] on li "Align to End of Previous Day" at bounding box center [190, 201] width 151 height 24
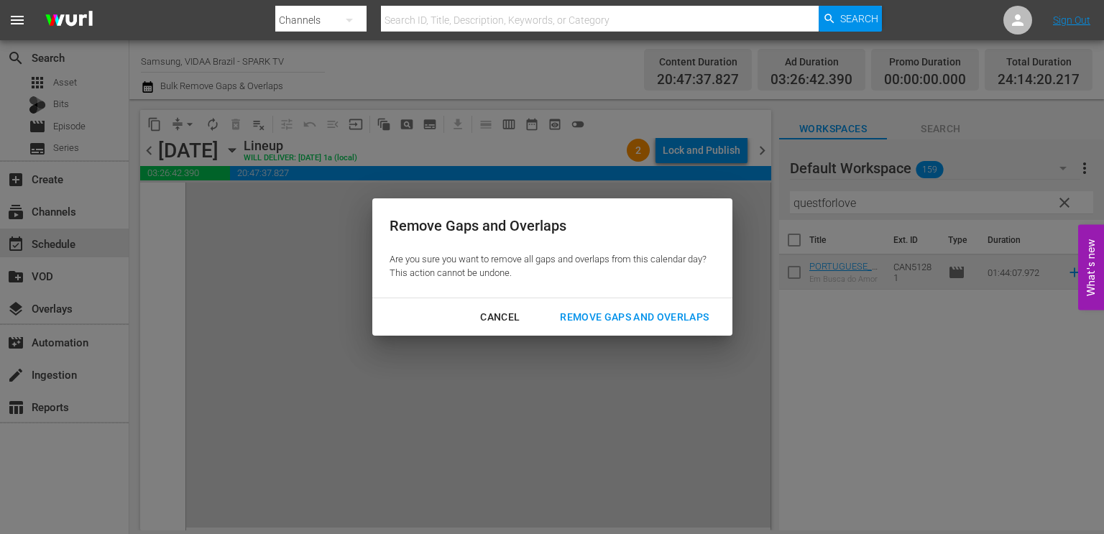
click at [598, 315] on div "Remove Gaps and Overlaps" at bounding box center [634, 317] width 172 height 18
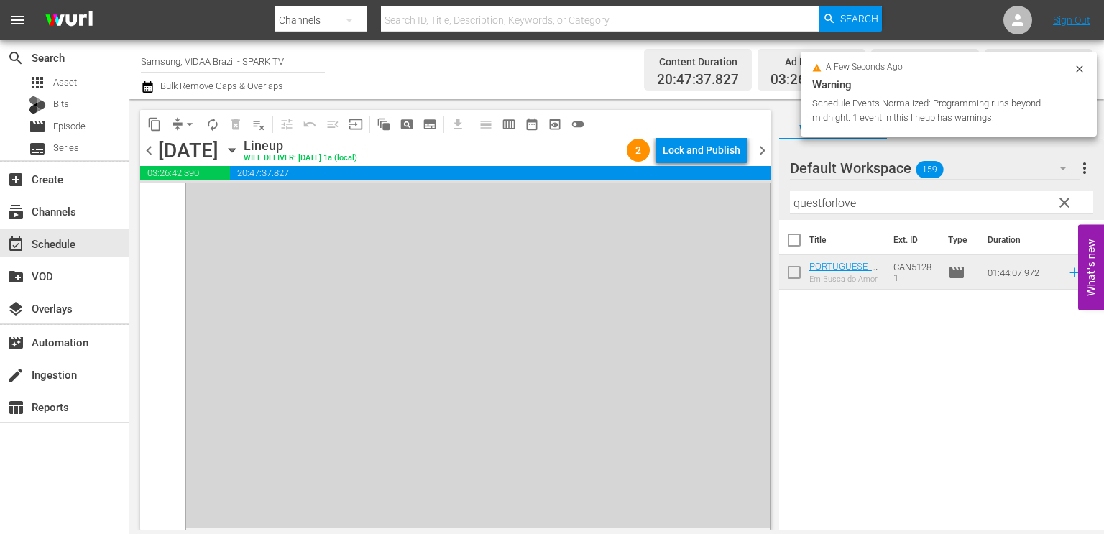
click at [701, 142] on div "Lock and Publish" at bounding box center [701, 150] width 78 height 26
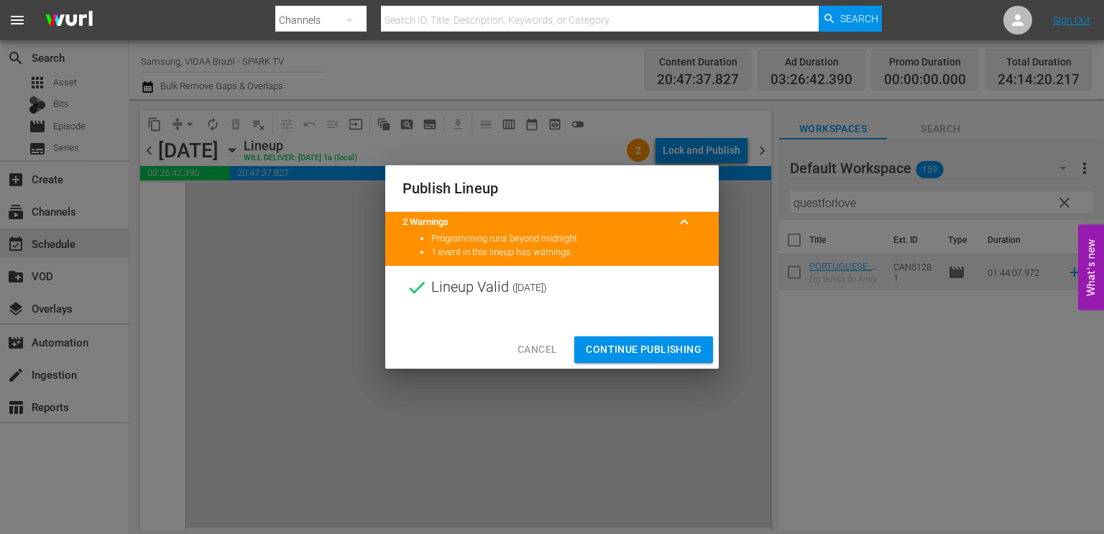
click at [647, 338] on button "Continue Publishing" at bounding box center [643, 349] width 139 height 27
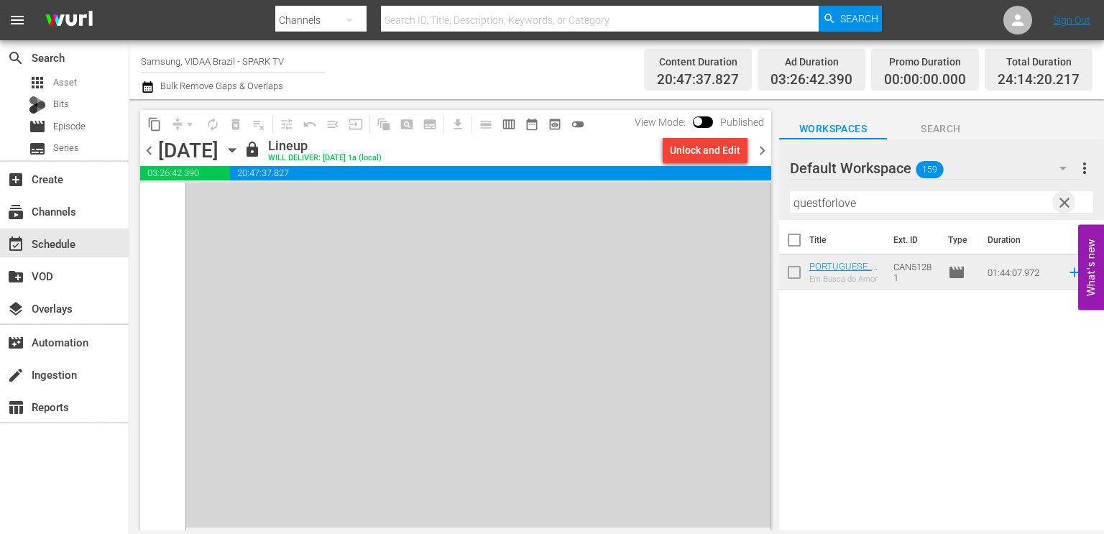
click at [1057, 205] on span "clear" at bounding box center [1063, 202] width 17 height 17
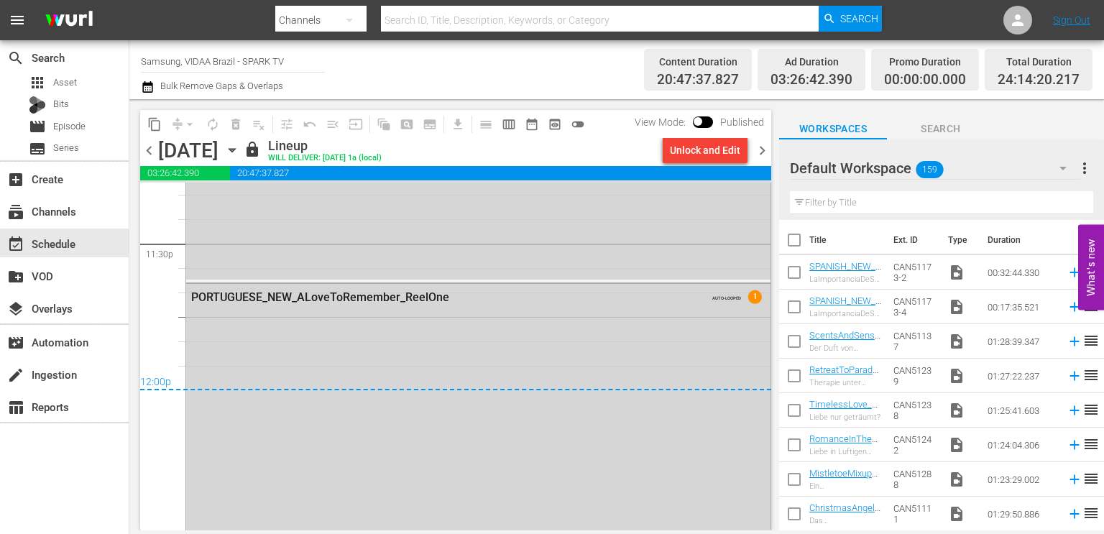
scroll to position [6807, 0]
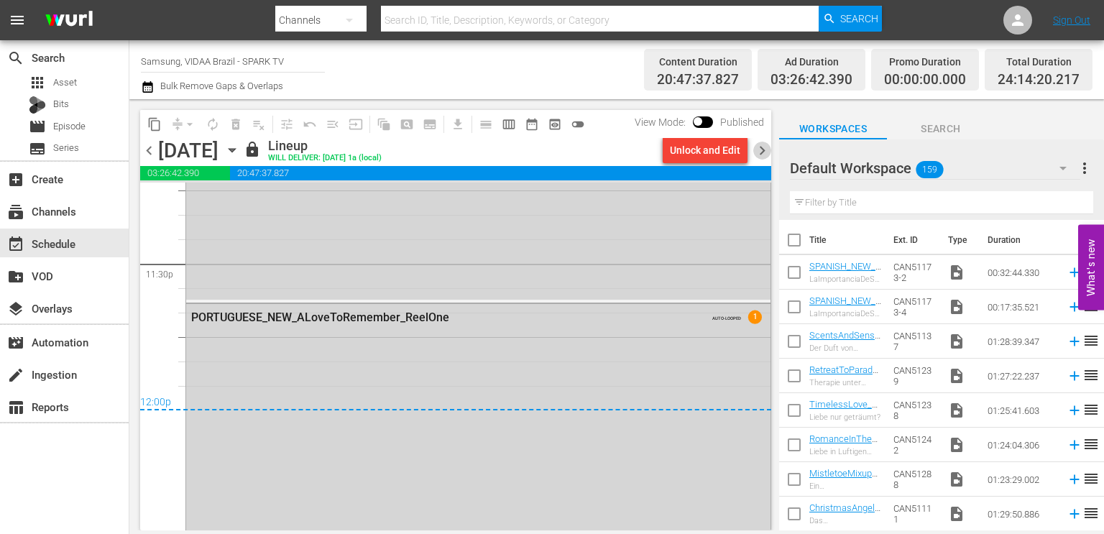
click at [762, 150] on span "chevron_right" at bounding box center [762, 151] width 18 height 18
